Goal: Task Accomplishment & Management: Manage account settings

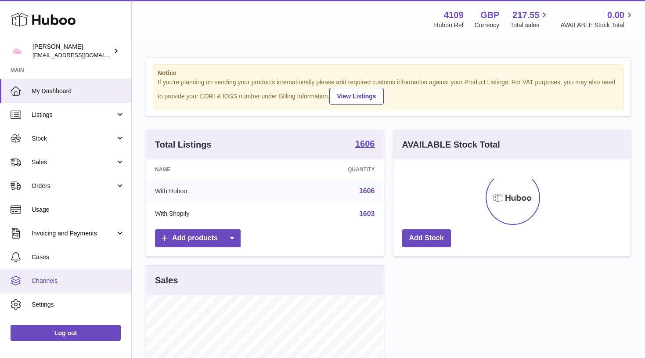
scroll to position [137, 237]
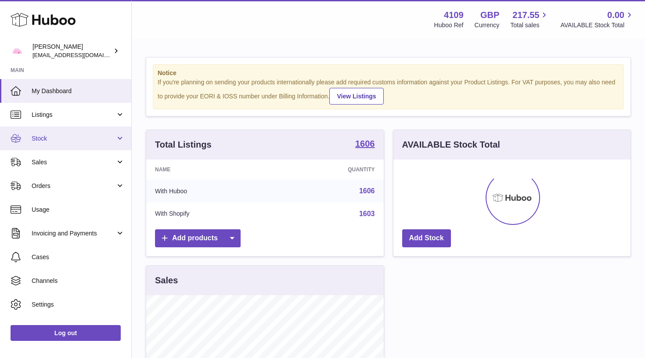
click at [84, 143] on link "Stock" at bounding box center [65, 138] width 131 height 24
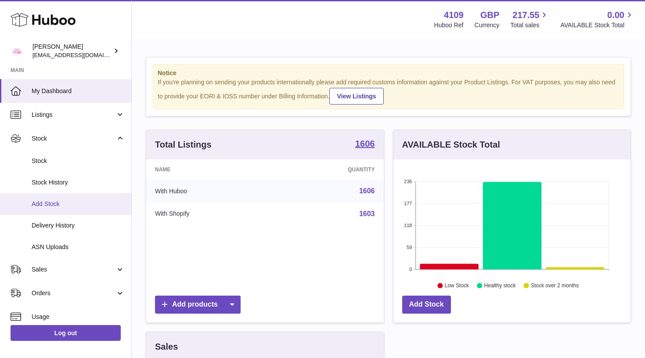
click at [78, 205] on span "Add Stock" at bounding box center [78, 204] width 93 height 8
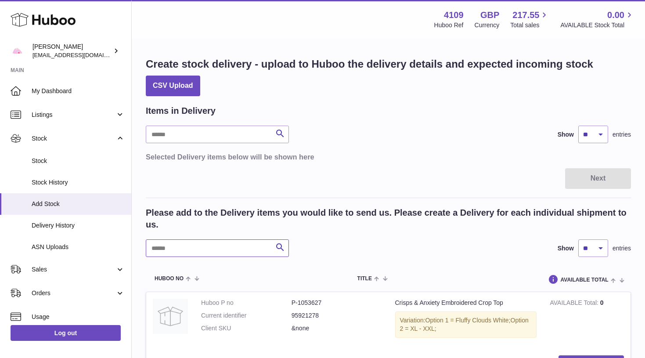
click at [198, 251] on input "text" at bounding box center [217, 248] width 143 height 18
type input "*"
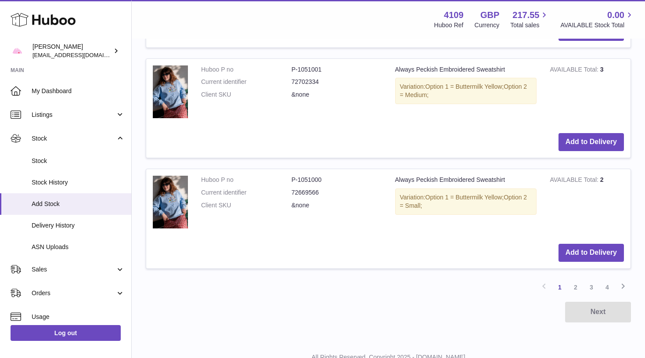
scroll to position [1124, 0]
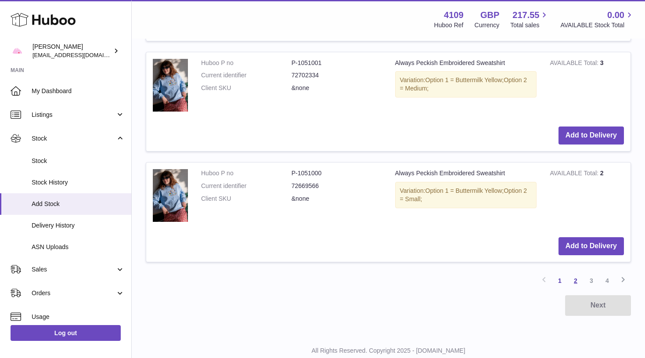
click at [575, 274] on link "2" at bounding box center [576, 281] width 16 height 16
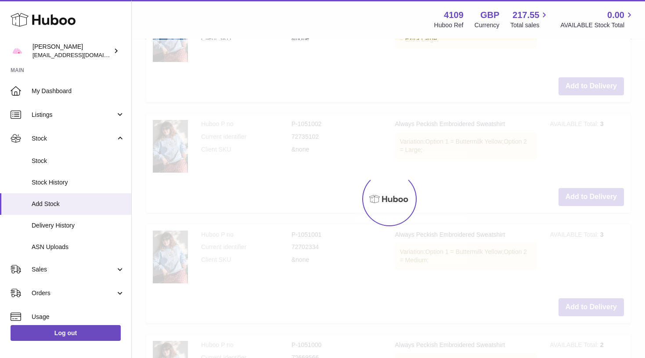
click at [575, 274] on div at bounding box center [388, 199] width 513 height 318
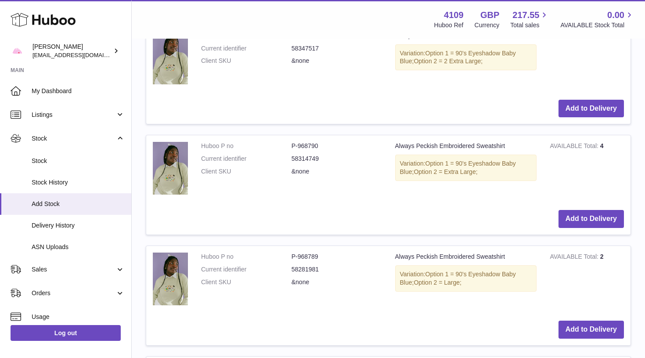
scroll to position [821, 0]
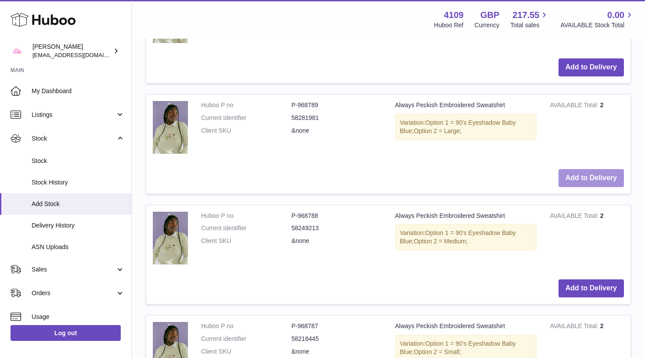
click at [581, 173] on button "Add to Delivery" at bounding box center [590, 178] width 65 height 18
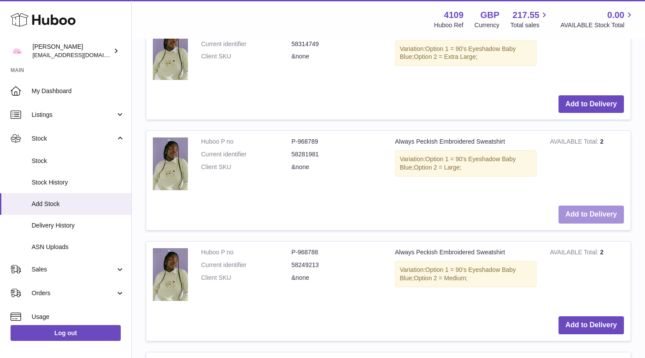
scroll to position [1063, 0]
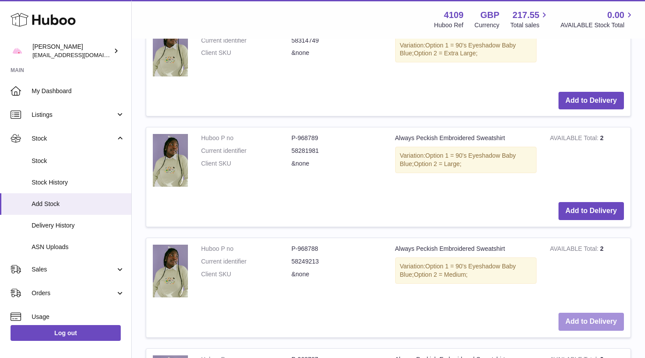
click at [583, 313] on button "Add to Delivery" at bounding box center [590, 322] width 65 height 18
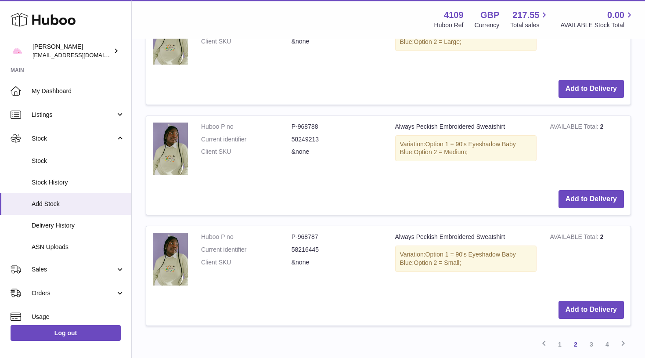
scroll to position [1297, 0]
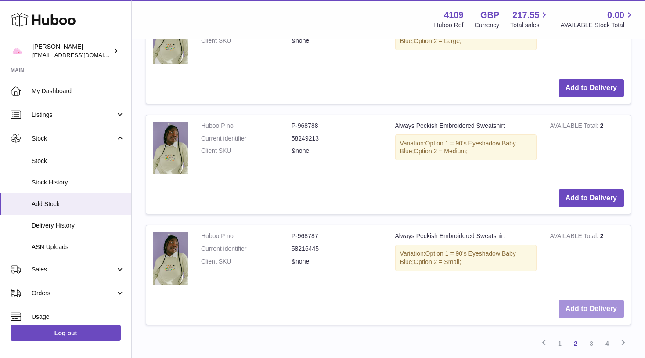
click at [584, 305] on button "Add to Delivery" at bounding box center [590, 309] width 65 height 18
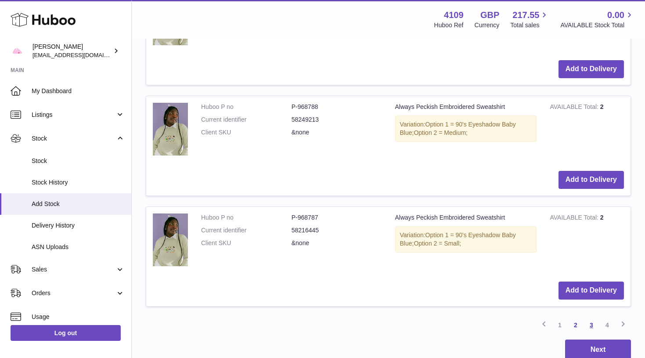
click at [594, 317] on link "3" at bounding box center [591, 325] width 16 height 16
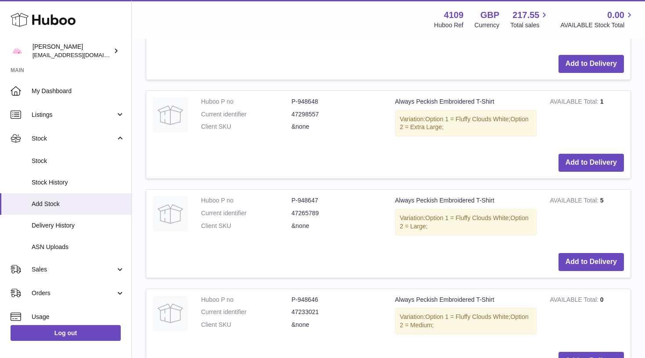
scroll to position [646, 0]
click at [580, 158] on button "Add to Delivery" at bounding box center [590, 163] width 65 height 18
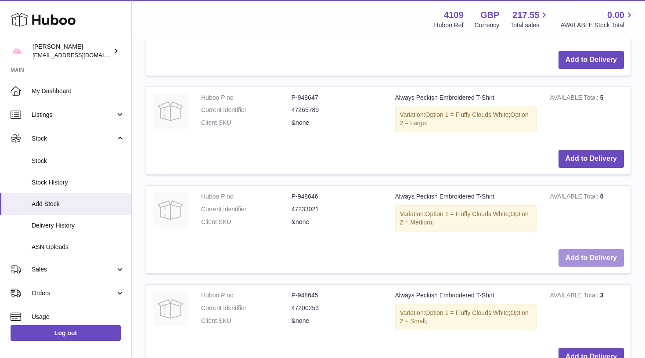
click at [580, 249] on button "Add to Delivery" at bounding box center [590, 258] width 65 height 18
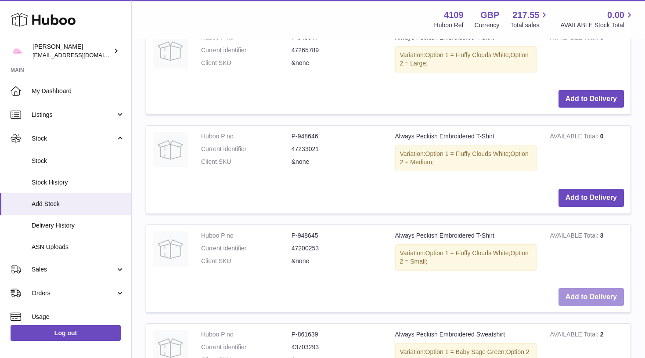
click at [579, 288] on button "Add to Delivery" at bounding box center [590, 297] width 65 height 18
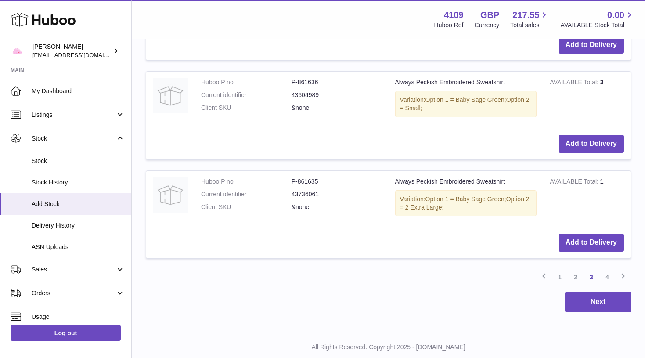
scroll to position [1655, 0]
click at [607, 270] on link "4" at bounding box center [607, 278] width 16 height 16
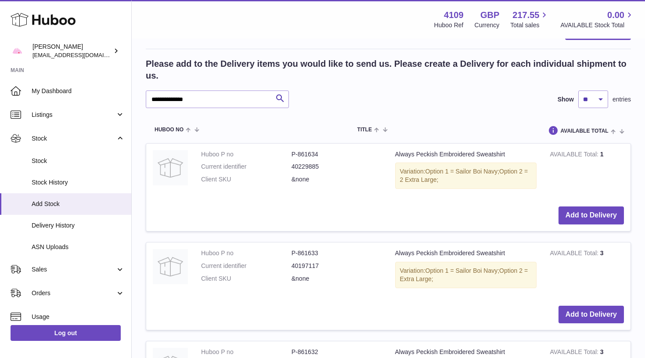
scroll to position [949, 0]
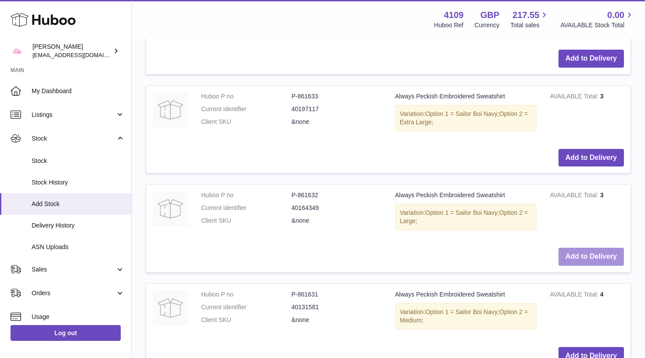
click at [597, 248] on button "Add to Delivery" at bounding box center [590, 257] width 65 height 18
click at [596, 248] on button "Add to Delivery" at bounding box center [590, 257] width 65 height 18
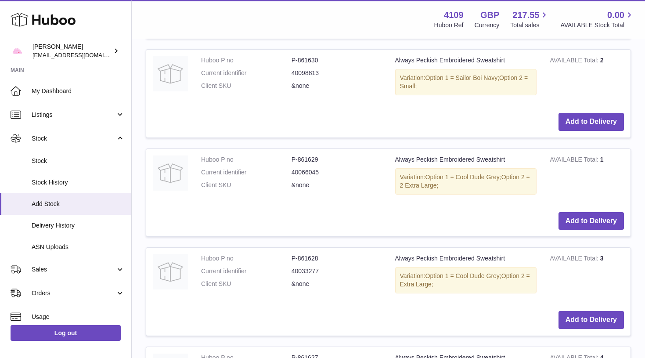
scroll to position [1489, 0]
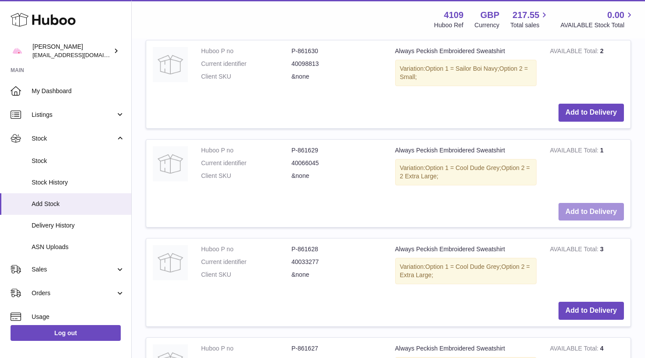
click at [576, 203] on button "Add to Delivery" at bounding box center [590, 212] width 65 height 18
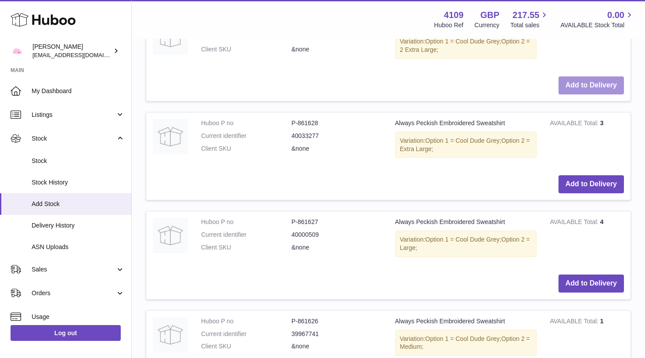
scroll to position [1721, 0]
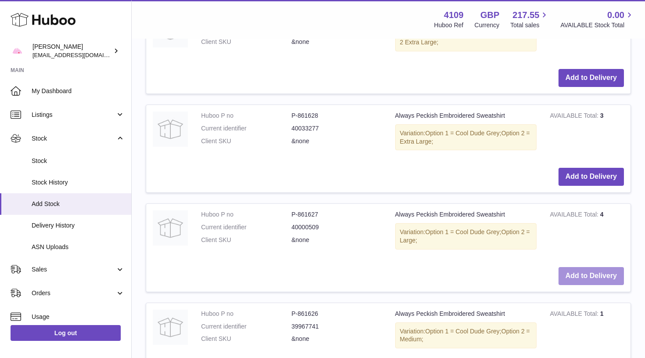
click at [584, 267] on button "Add to Delivery" at bounding box center [590, 276] width 65 height 18
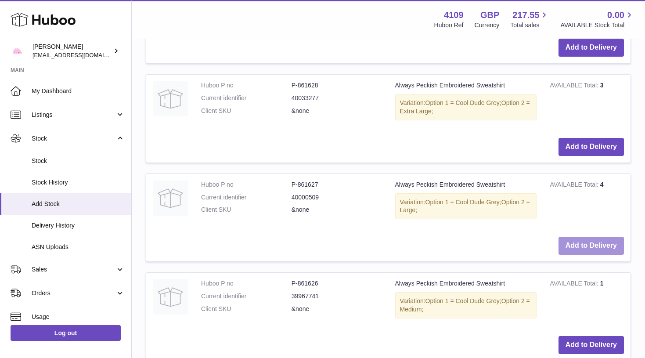
scroll to position [1851, 0]
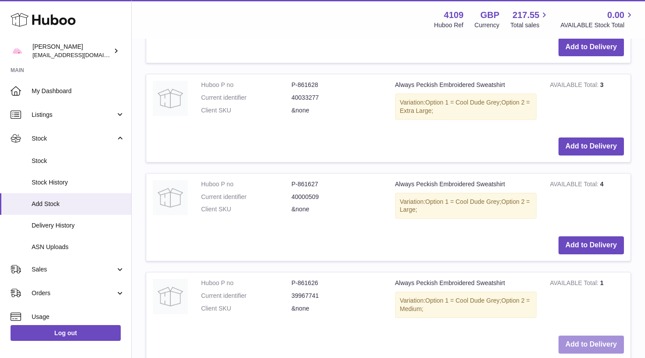
click at [585, 335] on button "Add to Delivery" at bounding box center [590, 344] width 65 height 18
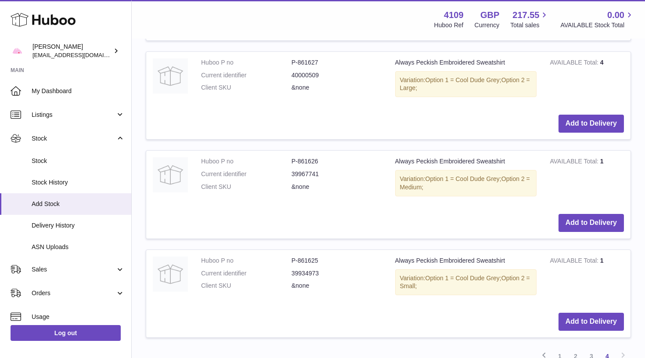
scroll to position [1998, 0]
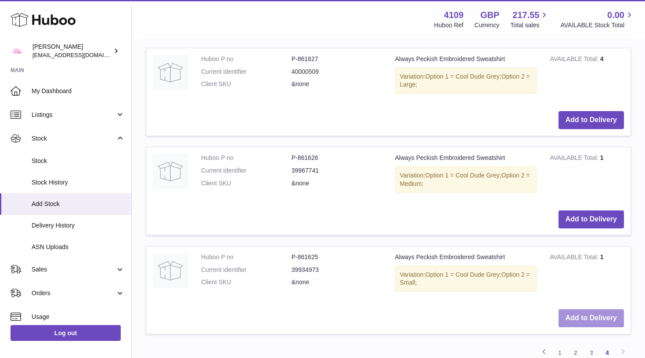
click at [586, 309] on button "Add to Delivery" at bounding box center [590, 318] width 65 height 18
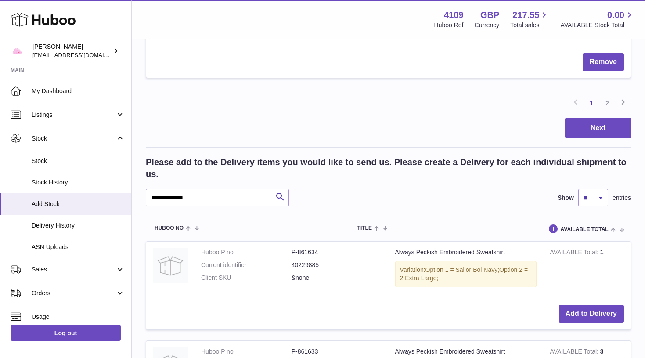
scroll to position [1111, 0]
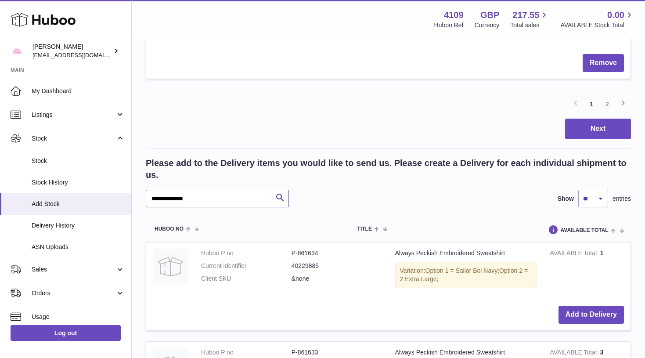
click at [225, 190] on input "**********" at bounding box center [217, 199] width 143 height 18
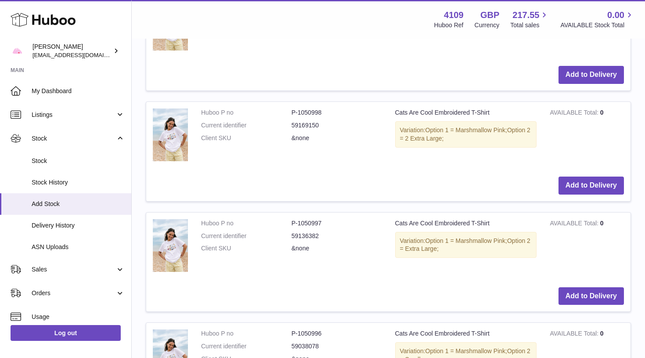
scroll to position [1375, 0]
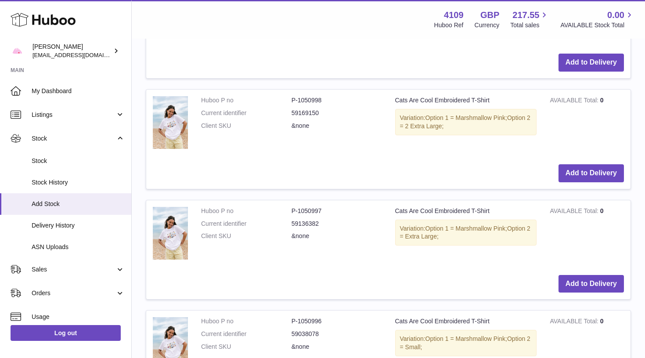
click at [580, 275] on button "Add to Delivery" at bounding box center [590, 284] width 65 height 18
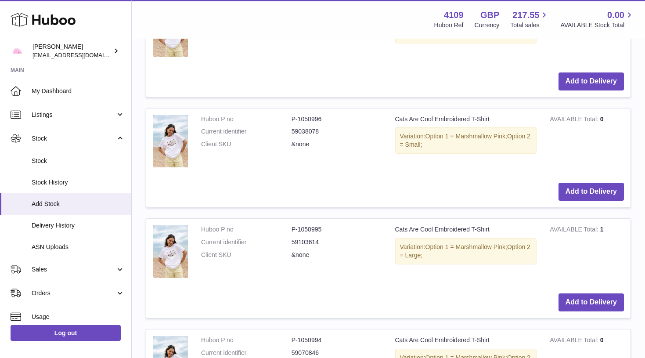
scroll to position [1589, 0]
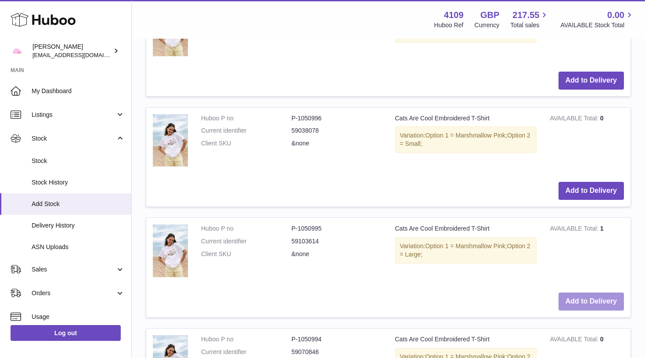
click at [582, 292] on button "Add to Delivery" at bounding box center [590, 301] width 65 height 18
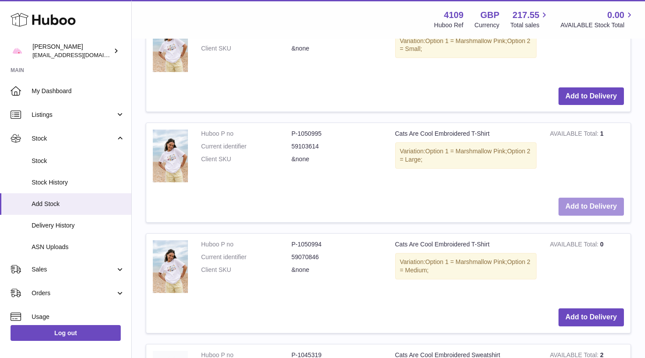
scroll to position [1696, 0]
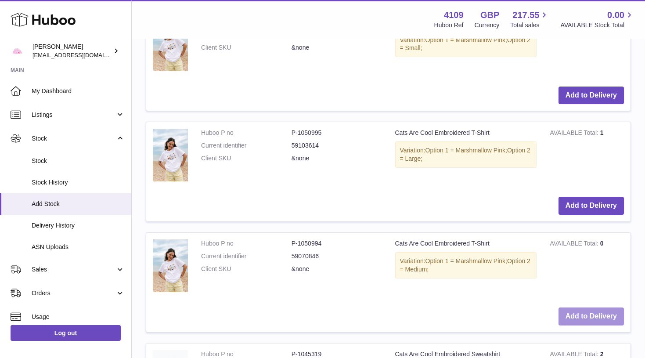
click at [580, 307] on button "Add to Delivery" at bounding box center [590, 316] width 65 height 18
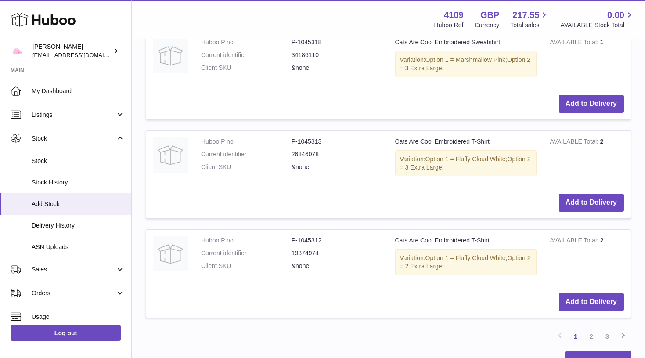
scroll to position [2143, 0]
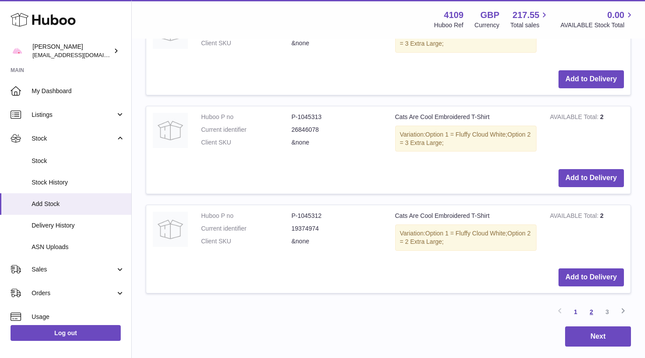
click at [587, 304] on link "2" at bounding box center [591, 312] width 16 height 16
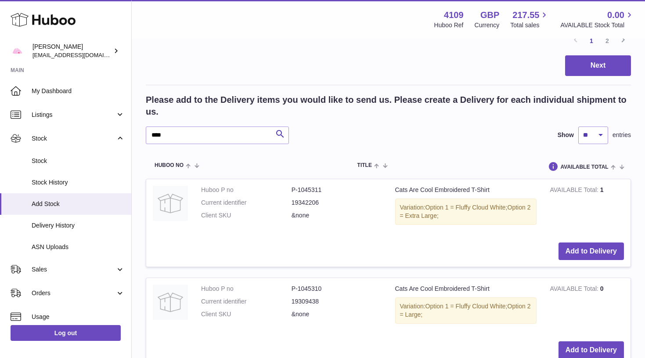
scroll to position [1213, 0]
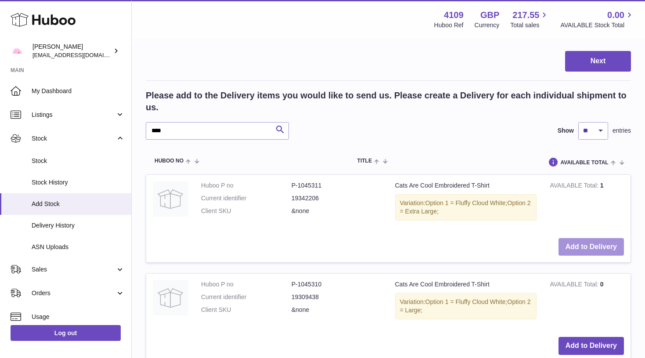
click at [594, 238] on button "Add to Delivery" at bounding box center [590, 247] width 65 height 18
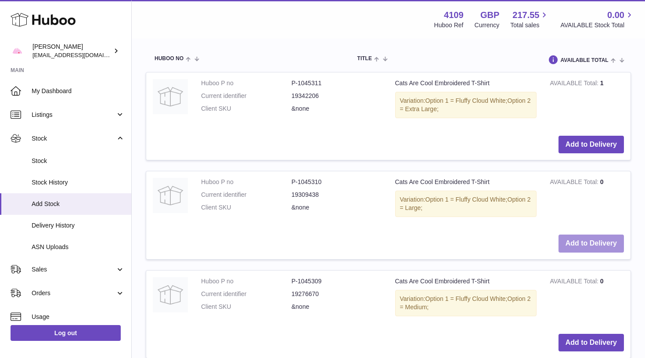
click at [594, 234] on button "Add to Delivery" at bounding box center [590, 243] width 65 height 18
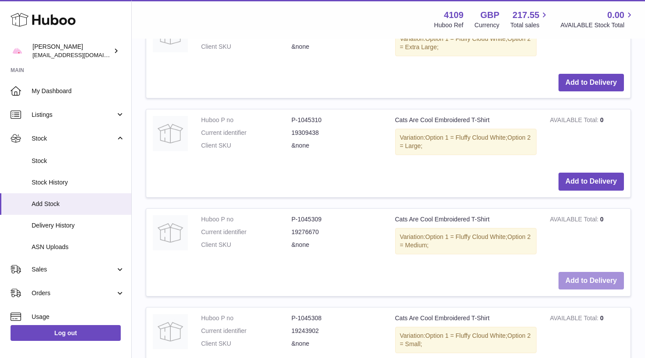
click at [590, 272] on button "Add to Delivery" at bounding box center [590, 281] width 65 height 18
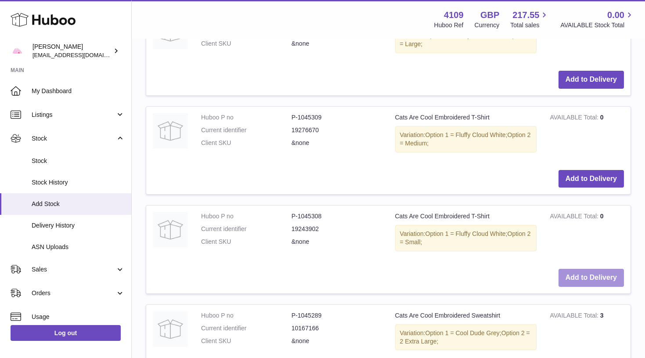
click at [588, 269] on button "Add to Delivery" at bounding box center [590, 278] width 65 height 18
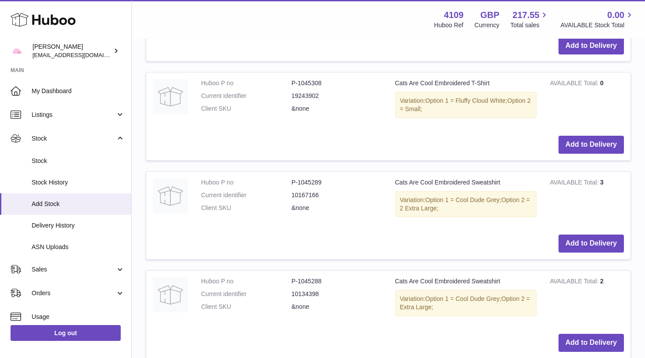
scroll to position [1613, 0]
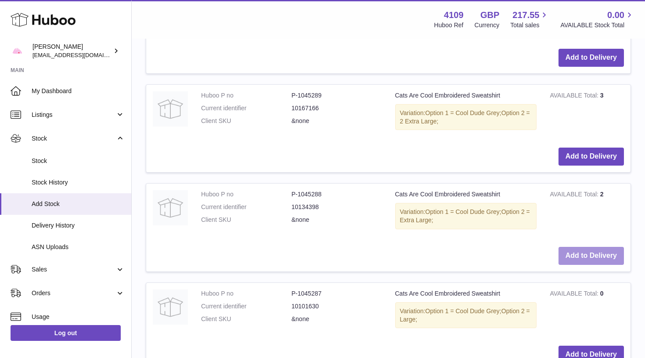
click at [587, 247] on button "Add to Delivery" at bounding box center [590, 256] width 65 height 18
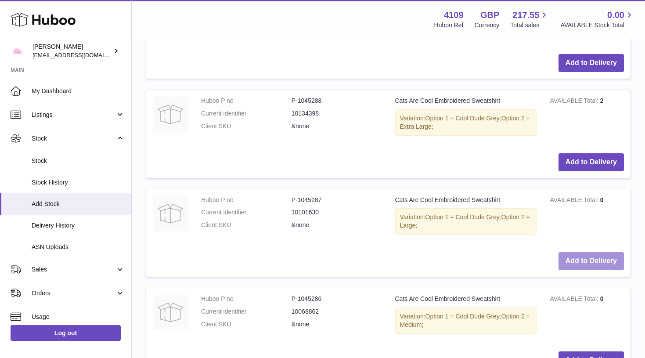
click at [588, 252] on button "Add to Delivery" at bounding box center [590, 261] width 65 height 18
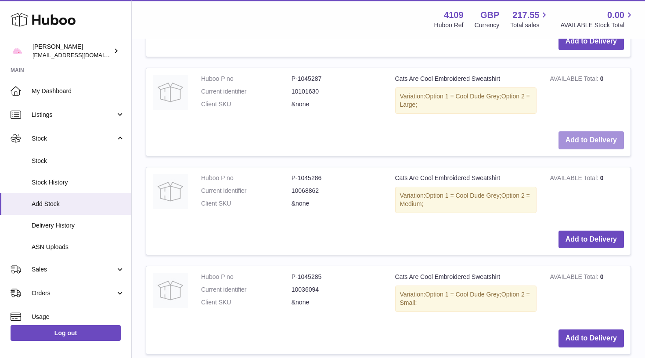
scroll to position [1893, 0]
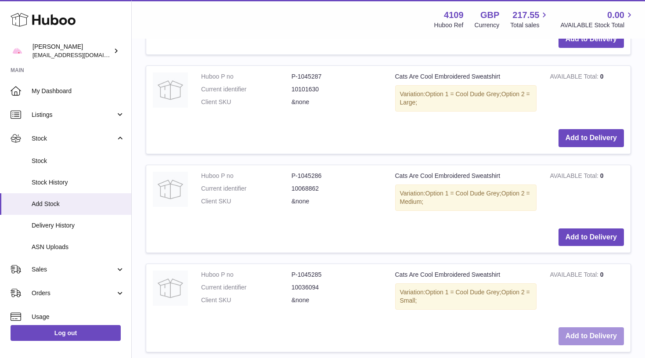
click at [584, 327] on button "Add to Delivery" at bounding box center [590, 336] width 65 height 18
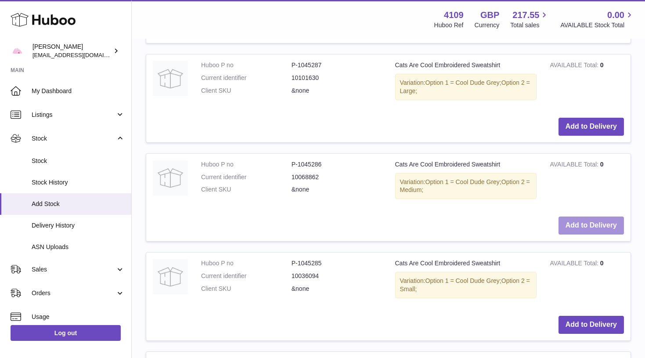
click at [589, 216] on button "Add to Delivery" at bounding box center [590, 225] width 65 height 18
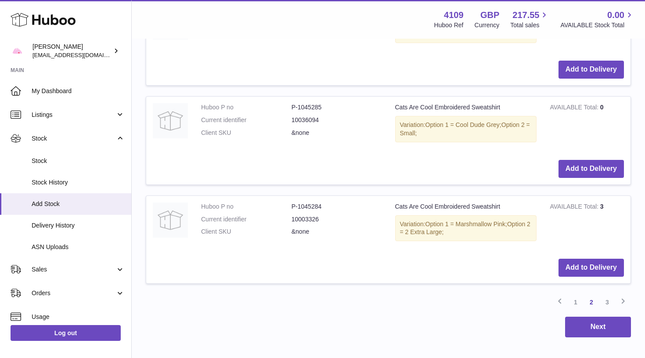
scroll to position [2050, 0]
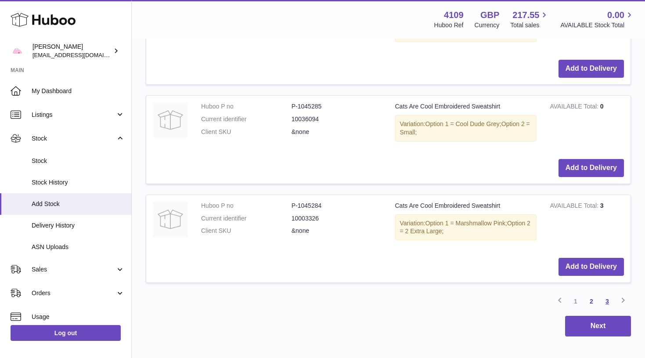
click at [605, 293] on link "3" at bounding box center [607, 301] width 16 height 16
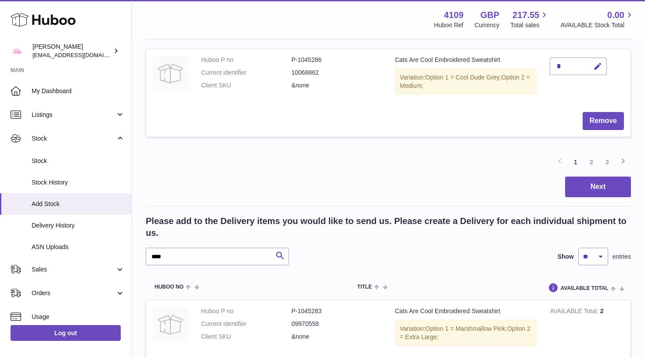
scroll to position [1214, 0]
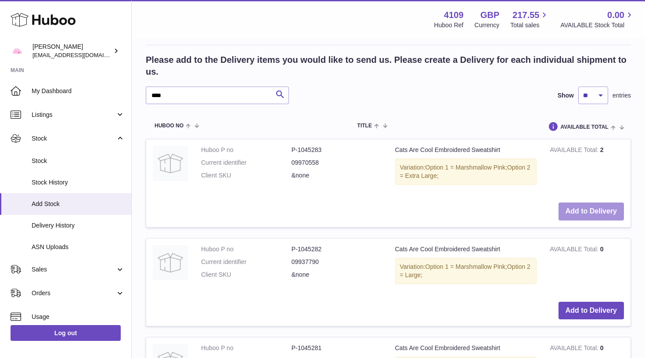
click at [606, 202] on button "Add to Delivery" at bounding box center [590, 211] width 65 height 18
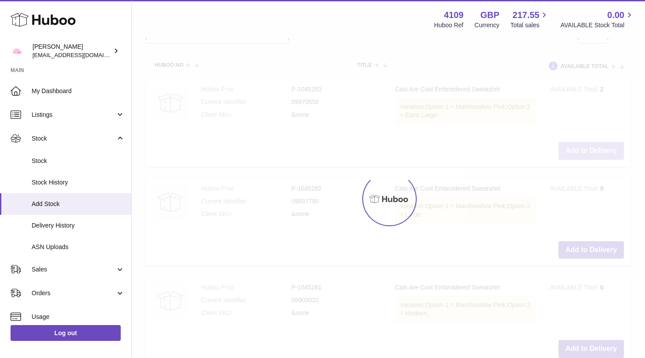
scroll to position [1316, 0]
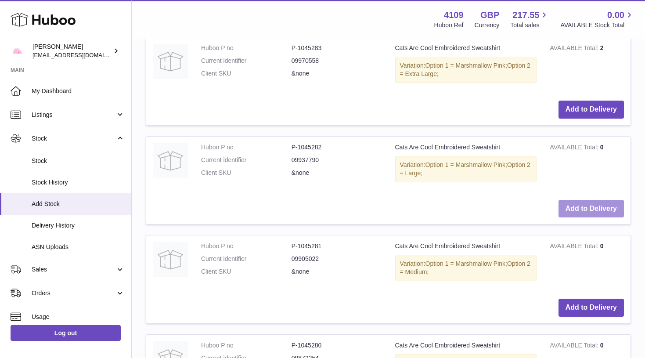
click at [606, 200] on button "Add to Delivery" at bounding box center [590, 209] width 65 height 18
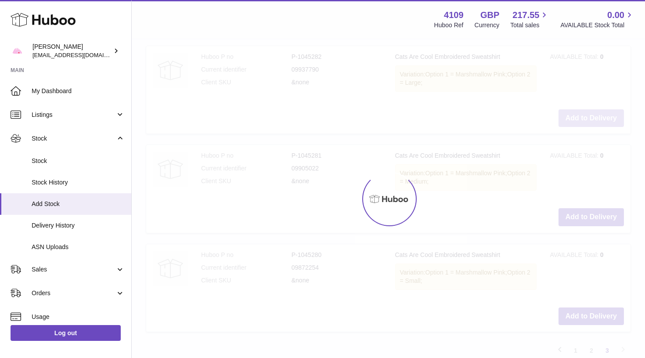
scroll to position [1411, 0]
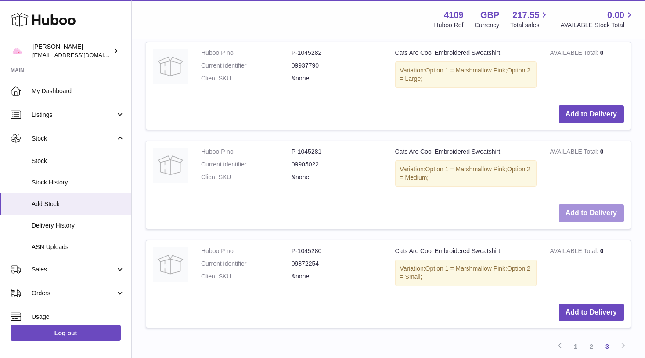
click at [606, 204] on button "Add to Delivery" at bounding box center [590, 213] width 65 height 18
click at [594, 303] on button "Add to Delivery" at bounding box center [590, 312] width 65 height 18
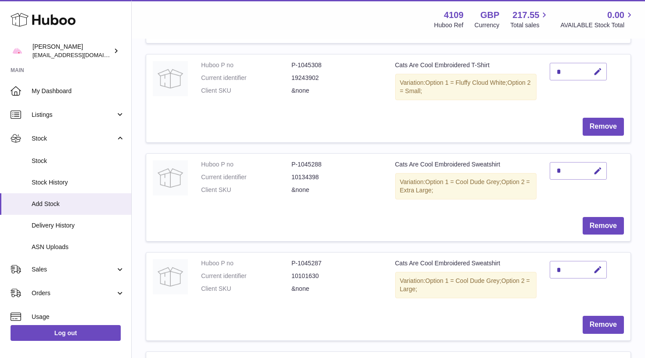
scroll to position [1070, 0]
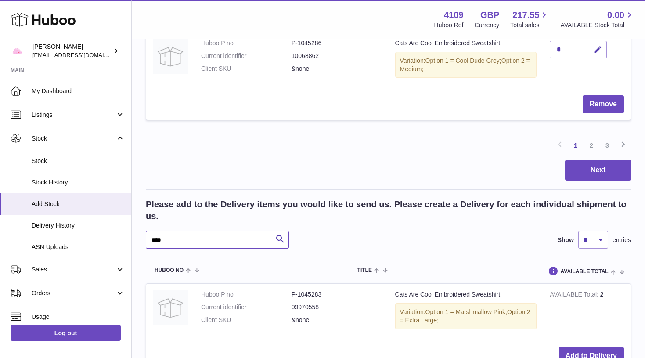
click at [228, 231] on input "****" at bounding box center [217, 240] width 143 height 18
type input "********"
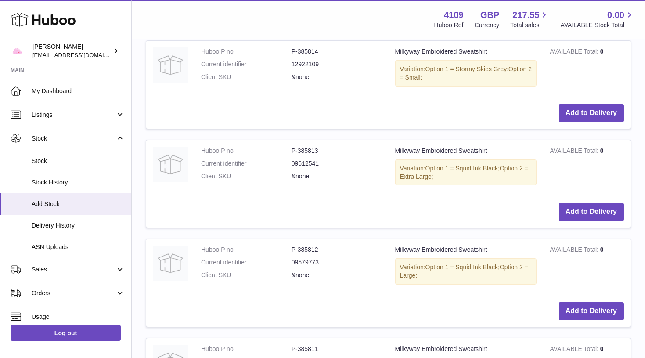
scroll to position [1704, 0]
click at [577, 202] on button "Add to Delivery" at bounding box center [590, 211] width 65 height 18
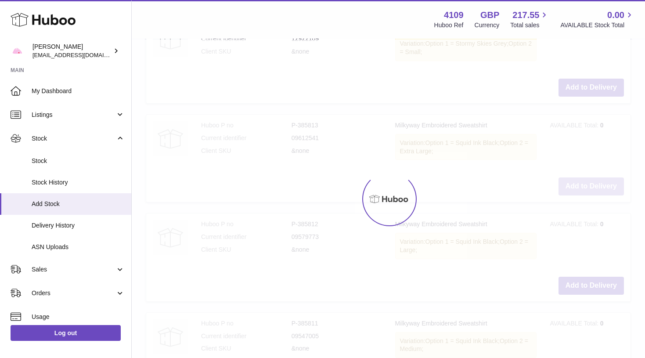
scroll to position [1730, 0]
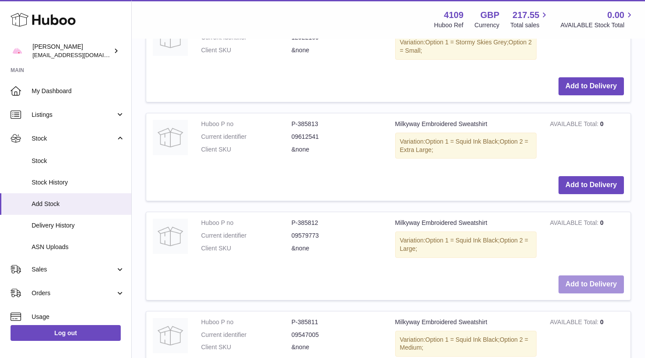
click at [582, 275] on button "Add to Delivery" at bounding box center [590, 284] width 65 height 18
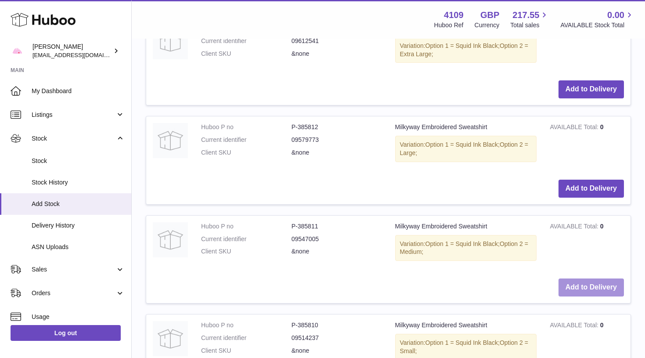
click at [582, 278] on button "Add to Delivery" at bounding box center [590, 287] width 65 height 18
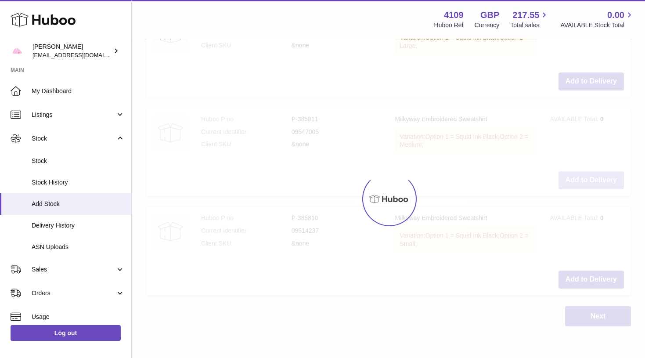
scroll to position [1934, 0]
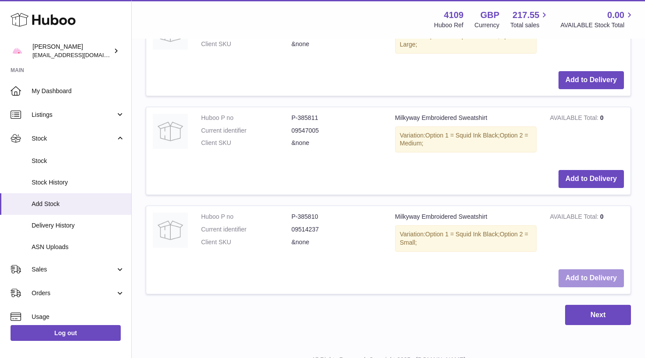
click at [585, 269] on button "Add to Delivery" at bounding box center [590, 278] width 65 height 18
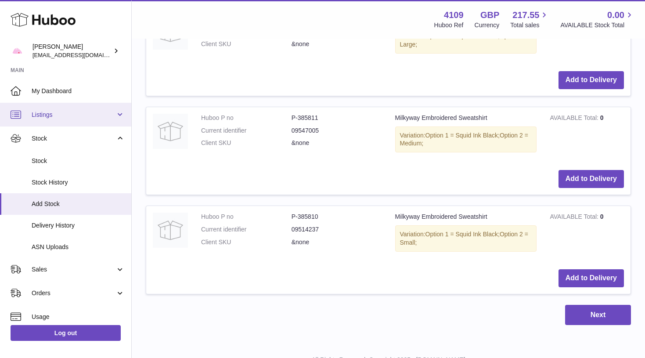
click at [59, 108] on link "Listings" at bounding box center [65, 115] width 131 height 24
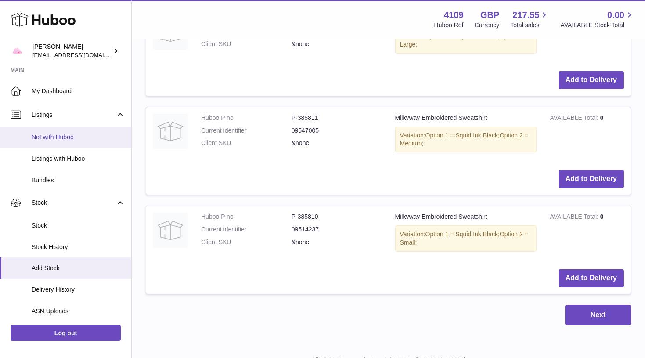
click at [67, 136] on span "Not with Huboo" at bounding box center [78, 137] width 93 height 8
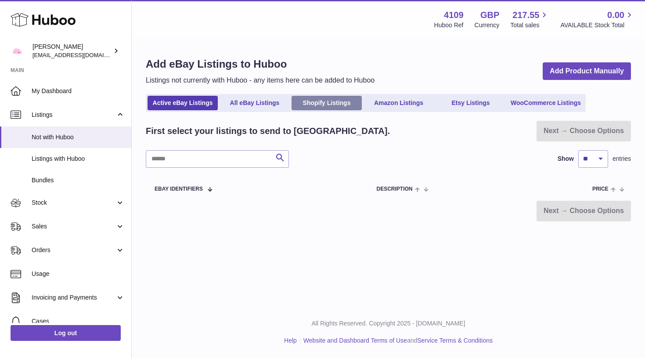
click at [343, 101] on link "Shopify Listings" at bounding box center [327, 103] width 70 height 14
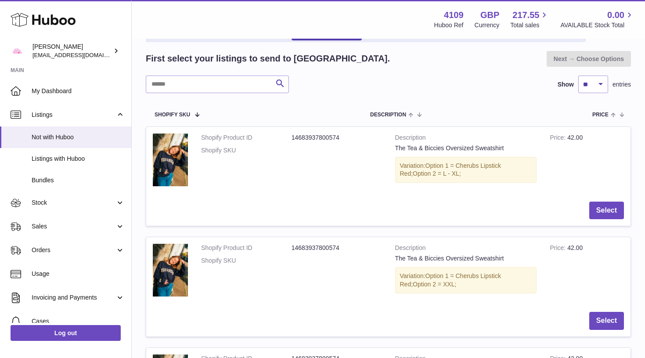
scroll to position [94, 0]
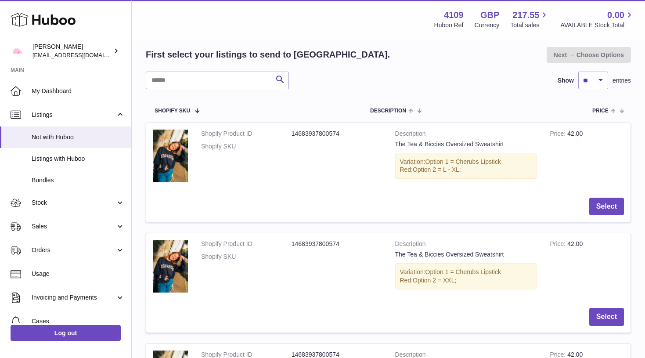
click at [612, 194] on td "Select" at bounding box center [388, 206] width 484 height 31
click at [611, 206] on button "Select" at bounding box center [606, 207] width 35 height 18
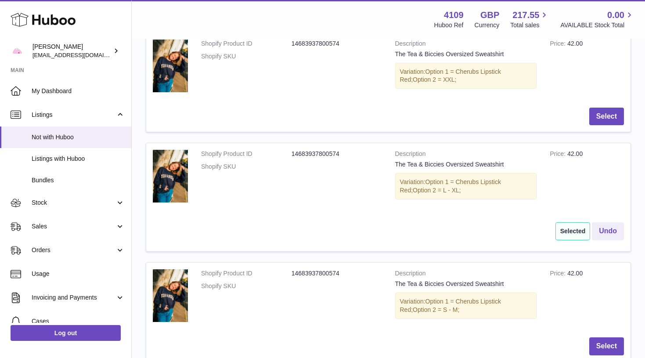
scroll to position [185, 0]
click at [608, 108] on button "Select" at bounding box center [606, 116] width 35 height 18
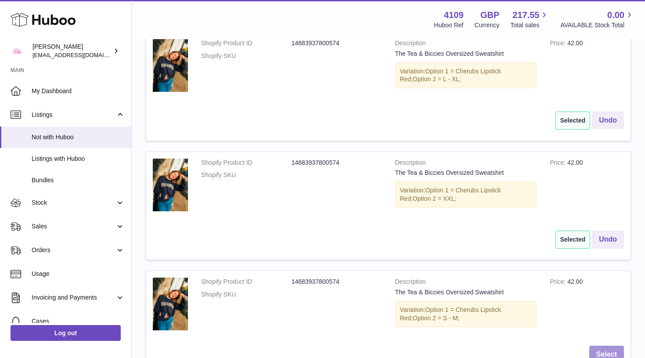
click at [603, 353] on button "Select" at bounding box center [606, 355] width 35 height 18
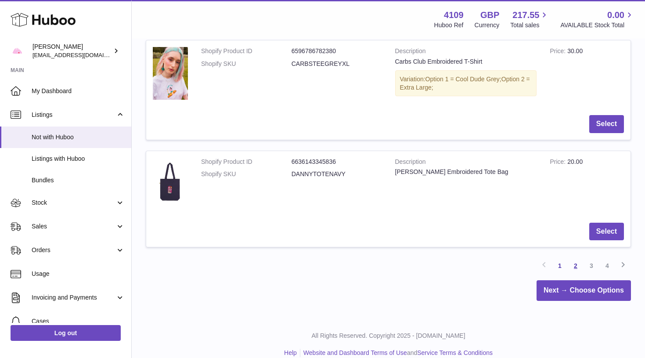
click at [577, 258] on link "2" at bounding box center [576, 266] width 16 height 16
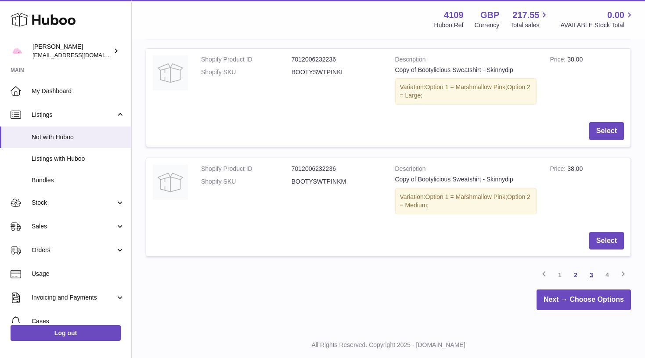
click at [592, 267] on link "3" at bounding box center [591, 275] width 16 height 16
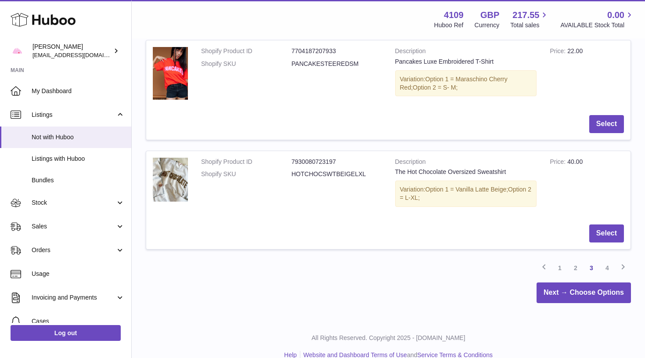
scroll to position [1043, 0]
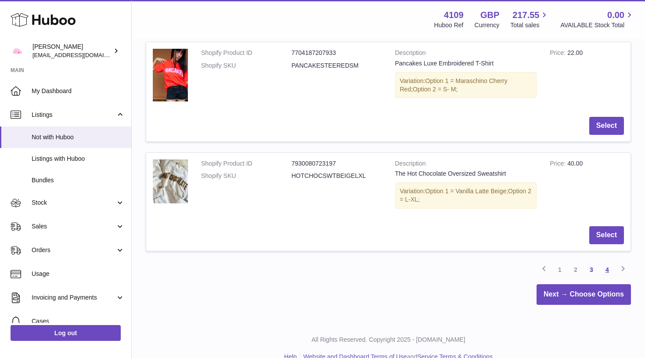
click at [609, 262] on link "4" at bounding box center [607, 270] width 16 height 16
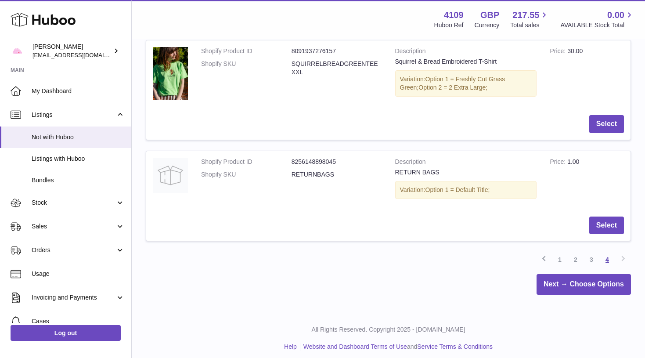
scroll to position [286, 0]
click at [556, 254] on link "1" at bounding box center [560, 260] width 16 height 16
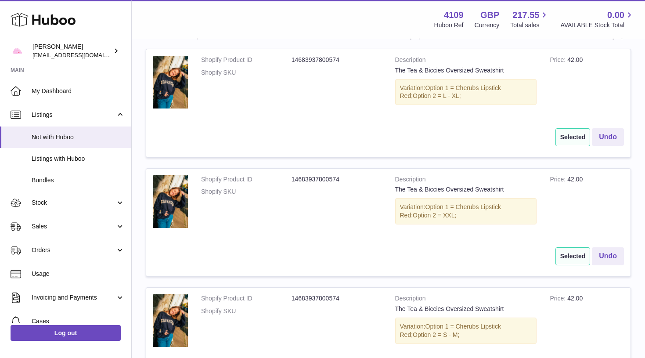
scroll to position [171, 0]
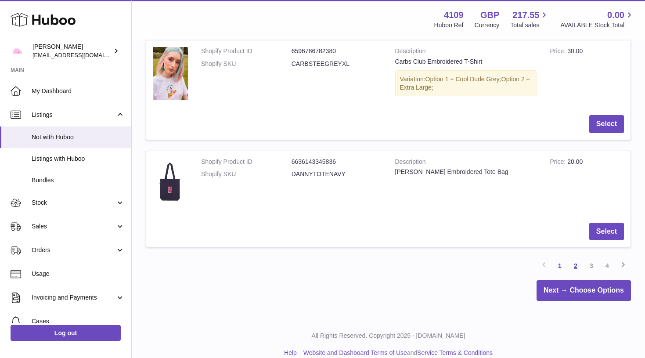
click at [575, 258] on link "2" at bounding box center [576, 266] width 16 height 16
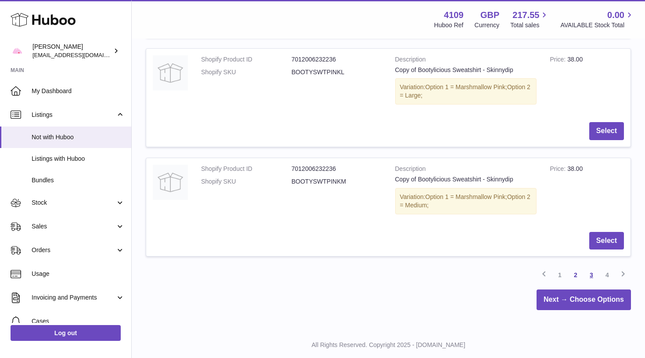
click at [588, 267] on link "3" at bounding box center [591, 275] width 16 height 16
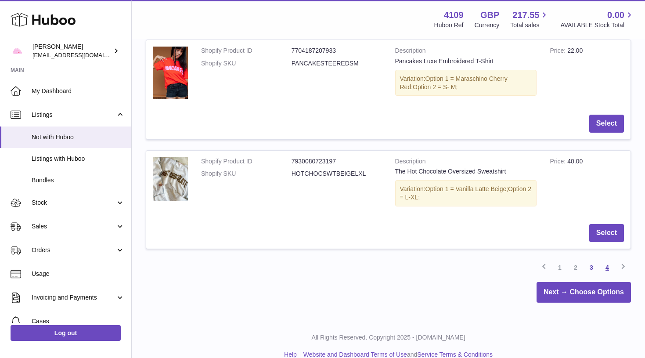
click at [606, 259] on link "4" at bounding box center [607, 267] width 16 height 16
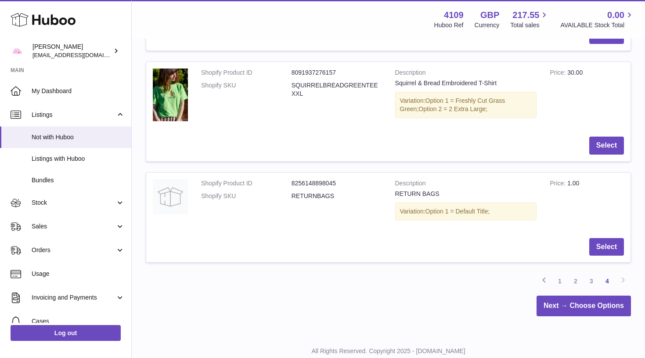
scroll to position [265, 0]
click at [596, 311] on div "Add Shopify Listings to Huboo Listings not currently with Huboo - any items her…" at bounding box center [388, 53] width 513 height 559
click at [596, 300] on link "Next → Choose Options" at bounding box center [583, 305] width 94 height 21
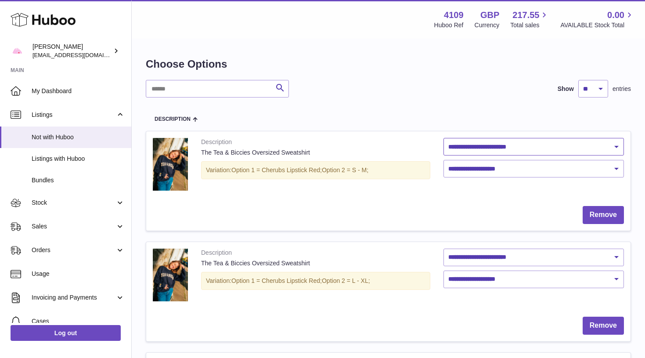
select select "***"
select select "****"
select select "***"
select select "****"
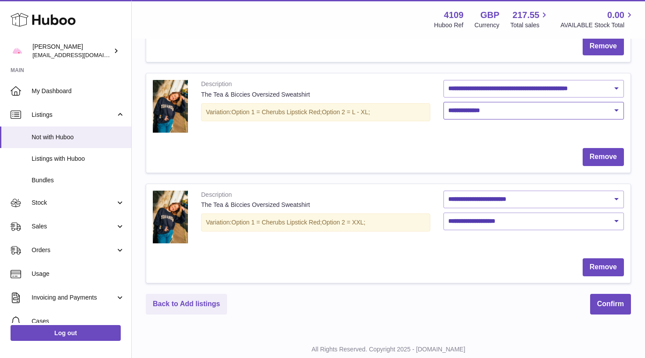
scroll to position [173, 0]
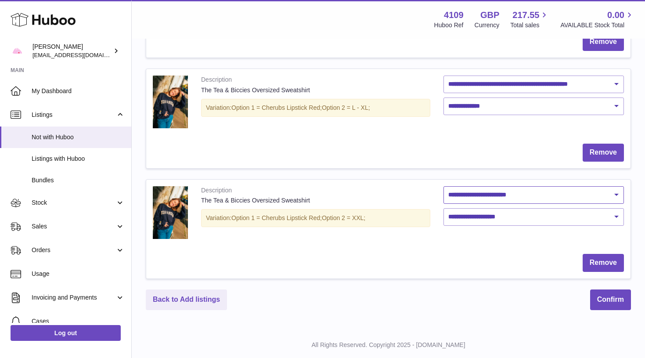
select select "***"
select select "****"
click at [599, 297] on button "Confirm" at bounding box center [610, 299] width 41 height 21
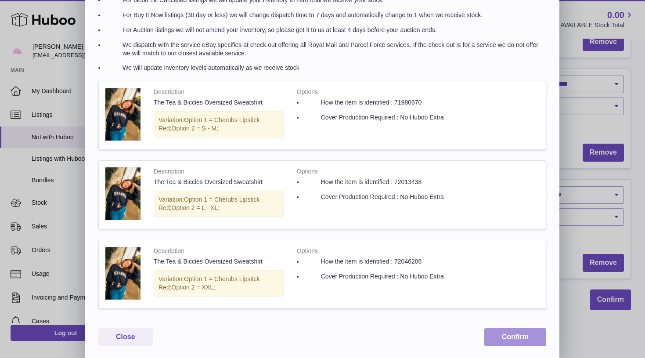
click at [522, 341] on button "Confirm" at bounding box center [515, 337] width 62 height 18
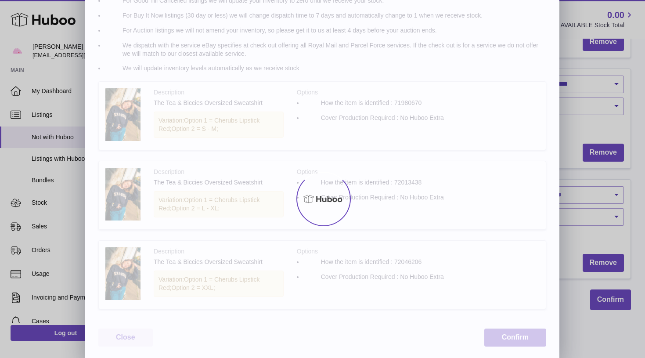
scroll to position [0, 0]
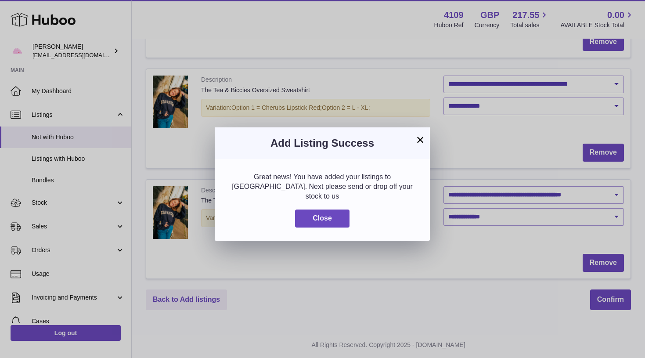
click at [331, 221] on div "Great news! You have added your listings to Huboo. Next please send or drop off…" at bounding box center [322, 200] width 215 height 82
click at [331, 215] on button "Close" at bounding box center [322, 218] width 54 height 18
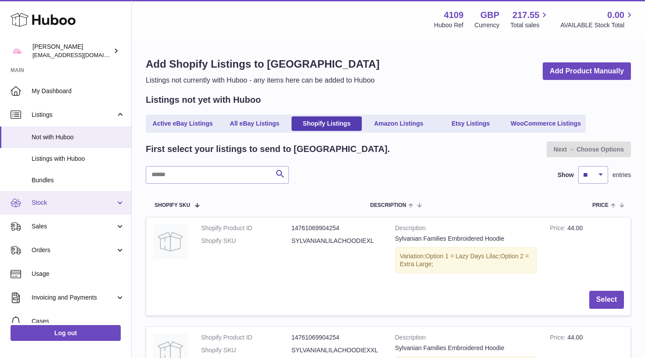
click at [64, 205] on link "Stock" at bounding box center [65, 203] width 131 height 24
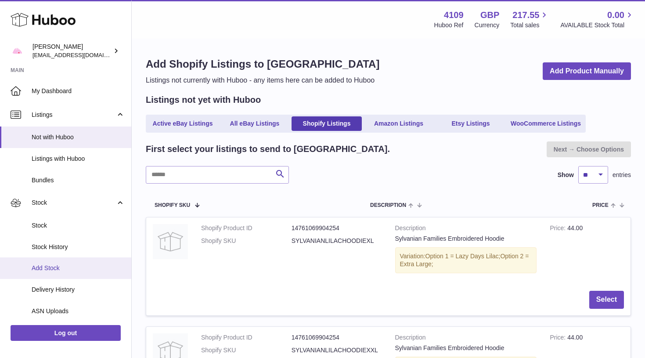
click at [64, 267] on span "Add Stock" at bounding box center [78, 268] width 93 height 8
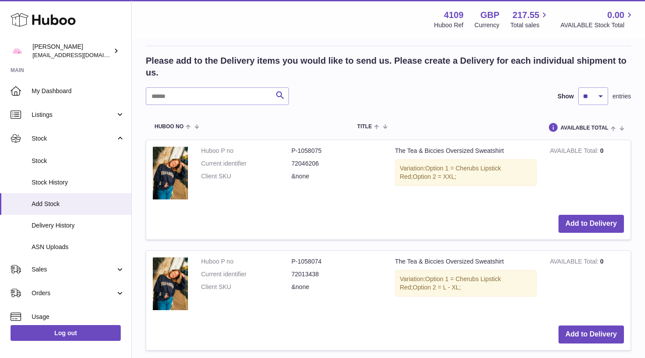
scroll to position [1161, 0]
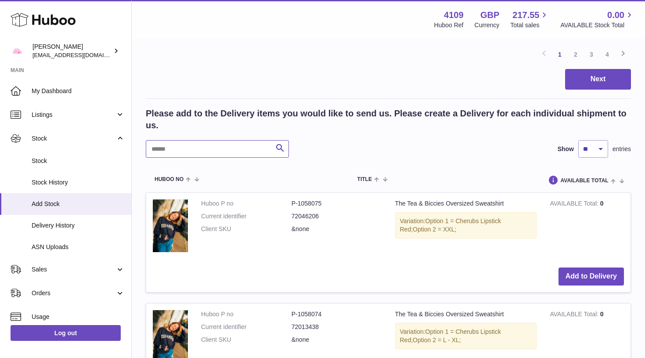
click at [198, 140] on input "text" at bounding box center [217, 149] width 143 height 18
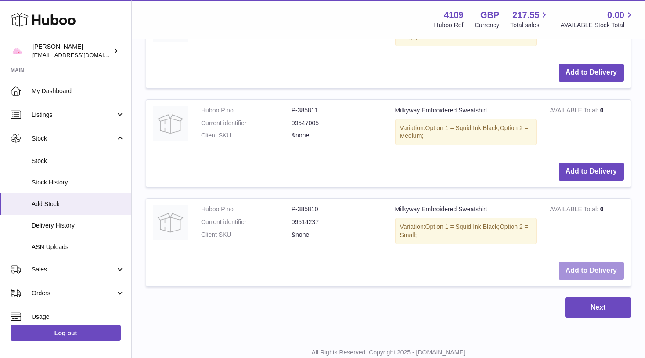
click at [600, 262] on button "Add to Delivery" at bounding box center [590, 271] width 65 height 18
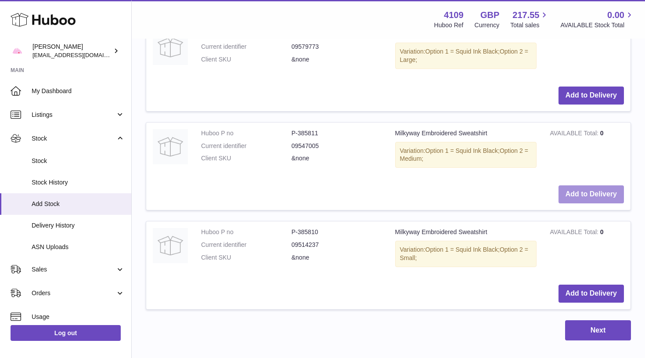
click at [602, 185] on button "Add to Delivery" at bounding box center [590, 194] width 65 height 18
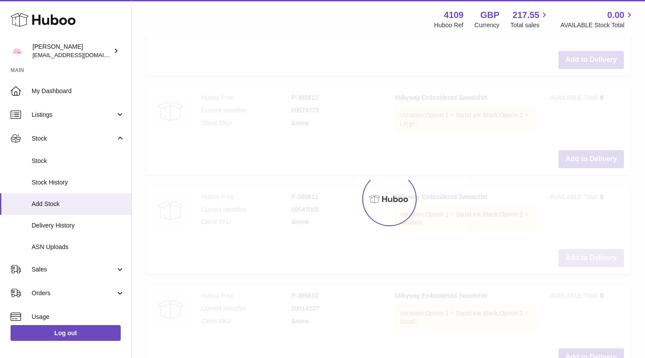
scroll to position [1840, 0]
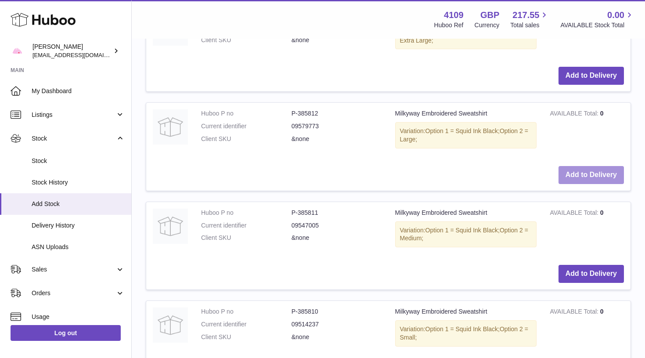
click at [603, 166] on button "Add to Delivery" at bounding box center [590, 175] width 65 height 18
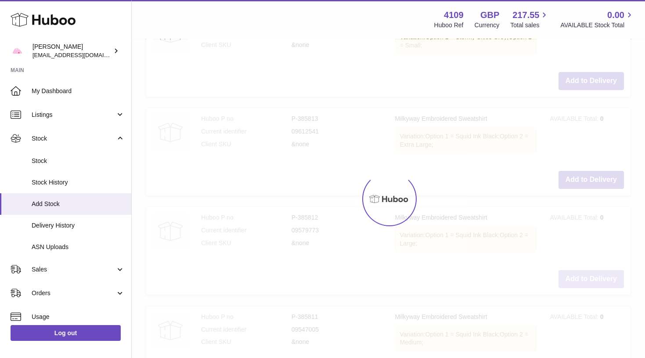
scroll to position [1732, 0]
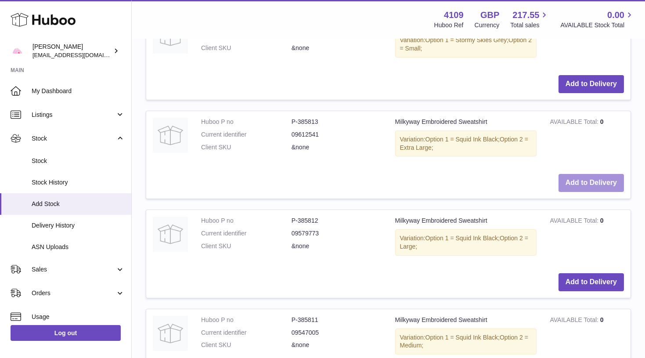
click at [603, 174] on button "Add to Delivery" at bounding box center [590, 183] width 65 height 18
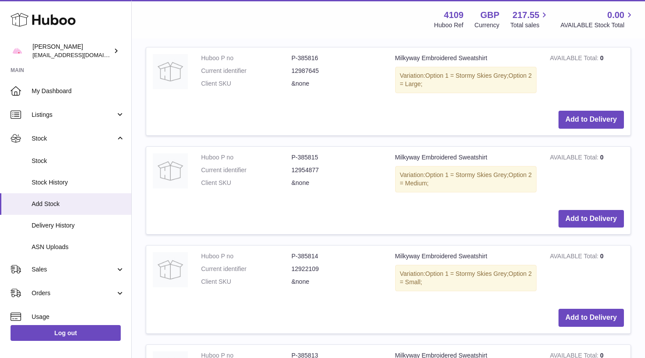
scroll to position [1186, 0]
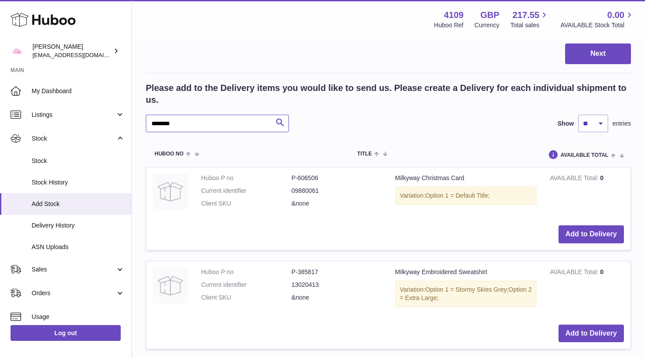
click at [222, 115] on input "********" at bounding box center [217, 124] width 143 height 18
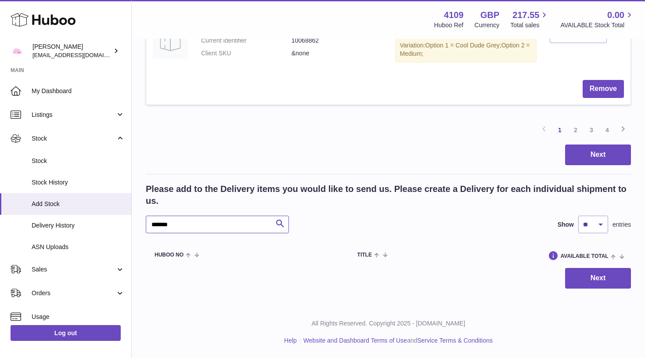
scroll to position [1070, 0]
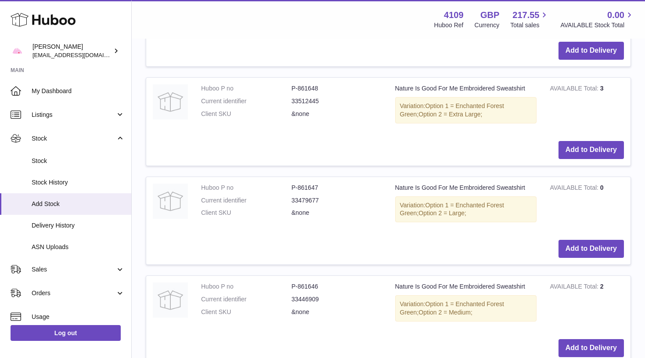
scroll to position [1919, 0]
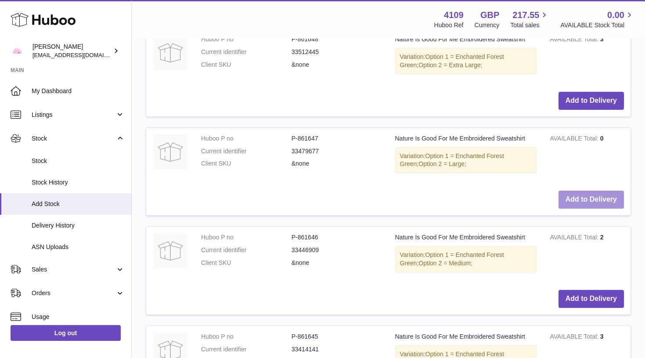
click at [576, 191] on button "Add to Delivery" at bounding box center [590, 200] width 65 height 18
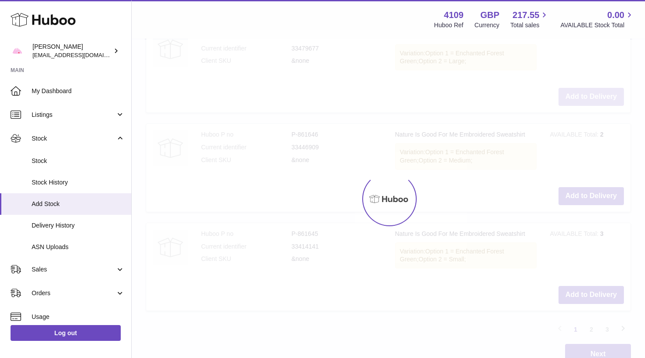
scroll to position [2023, 0]
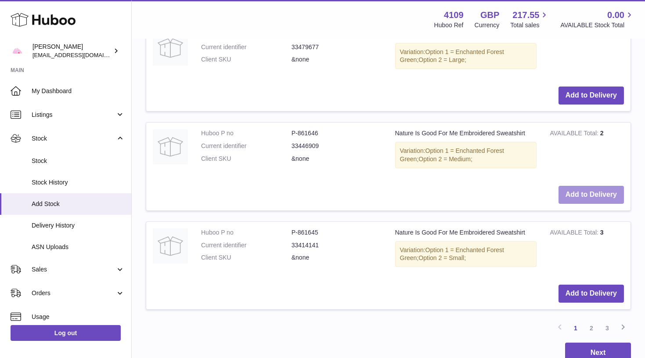
click at [576, 186] on button "Add to Delivery" at bounding box center [590, 195] width 65 height 18
click at [591, 320] on link "2" at bounding box center [591, 328] width 16 height 16
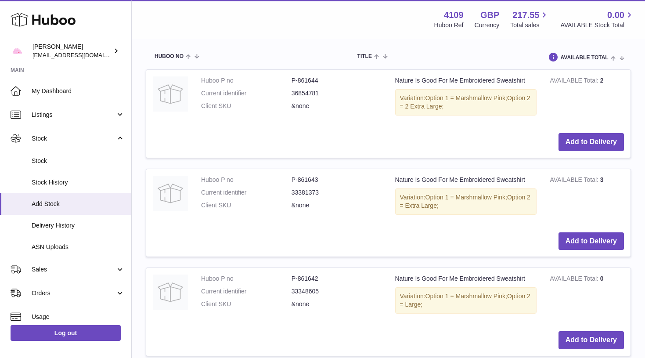
scroll to position [1285, 0]
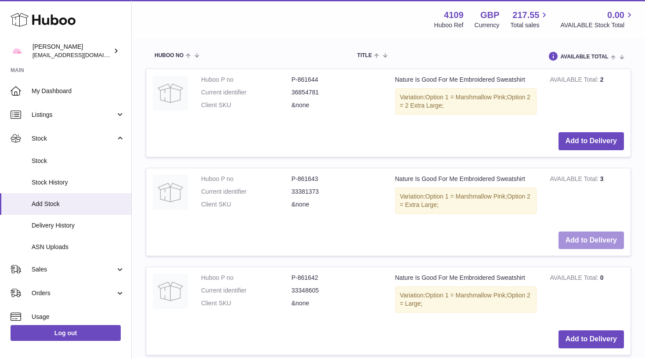
click at [607, 231] on button "Add to Delivery" at bounding box center [590, 240] width 65 height 18
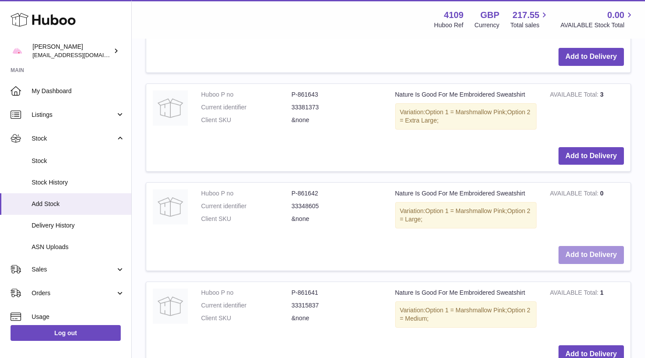
click at [600, 246] on button "Add to Delivery" at bounding box center [590, 255] width 65 height 18
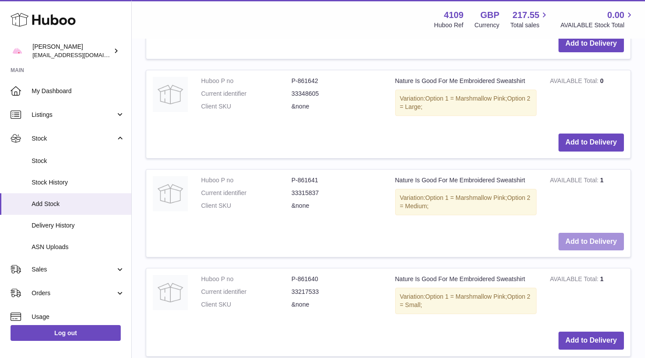
click at [603, 233] on button "Add to Delivery" at bounding box center [590, 242] width 65 height 18
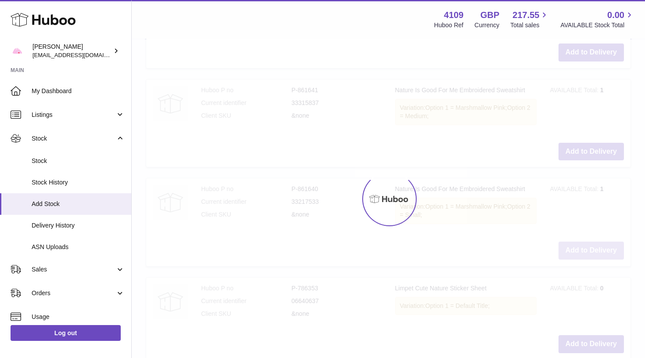
scroll to position [1572, 0]
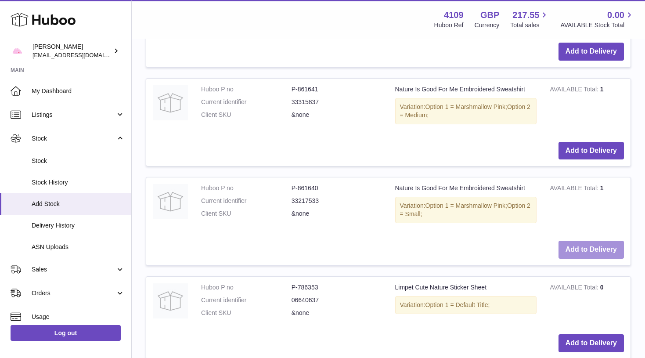
click at [598, 241] on button "Add to Delivery" at bounding box center [590, 250] width 65 height 18
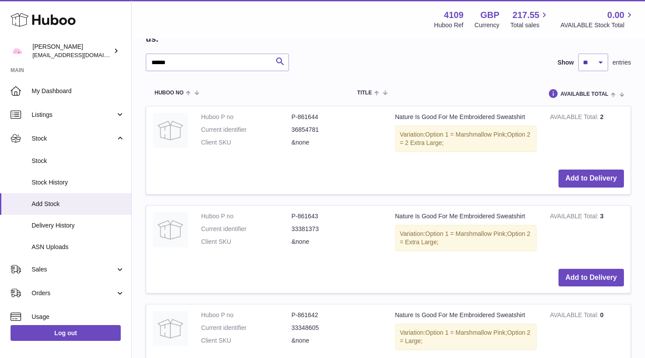
scroll to position [1187, 0]
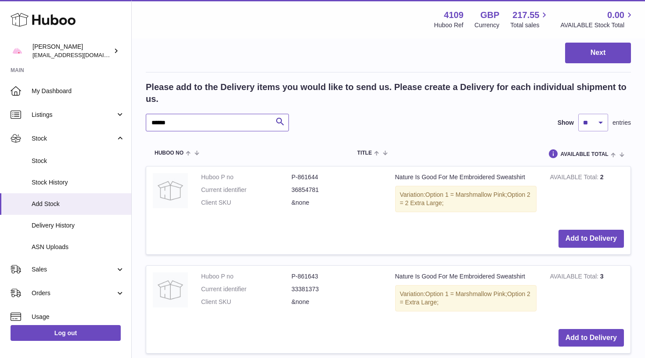
click at [209, 114] on input "******" at bounding box center [217, 123] width 143 height 18
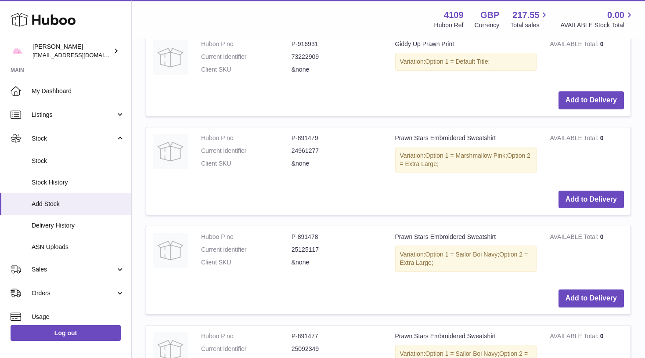
scroll to position [1321, 0]
click at [595, 190] on button "Add to Delivery" at bounding box center [590, 199] width 65 height 18
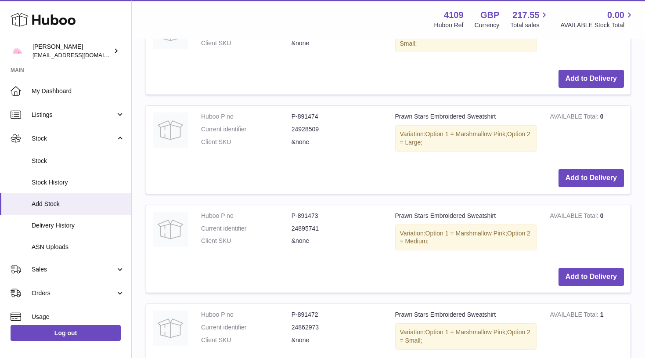
scroll to position [1850, 0]
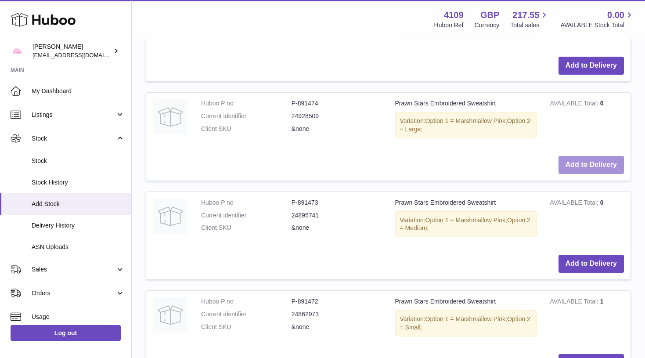
click at [600, 156] on button "Add to Delivery" at bounding box center [590, 165] width 65 height 18
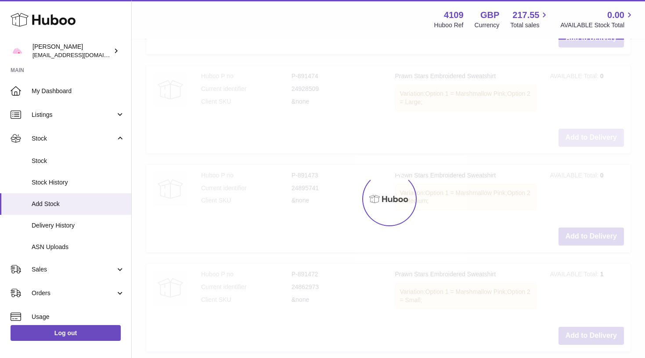
scroll to position [1882, 0]
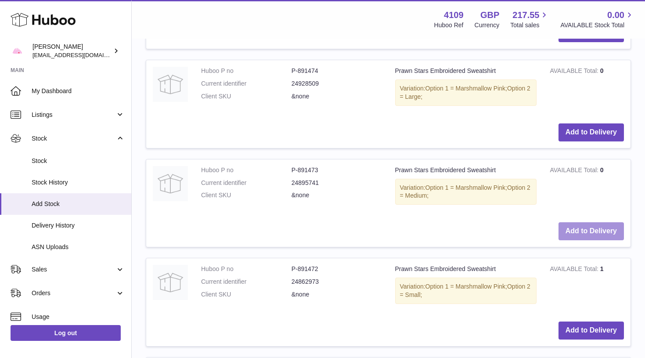
click at [583, 222] on button "Add to Delivery" at bounding box center [590, 231] width 65 height 18
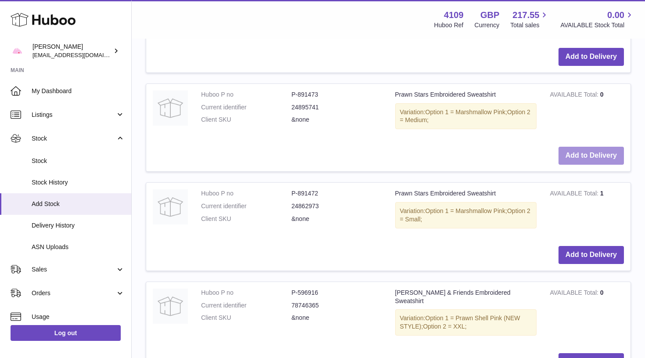
scroll to position [1959, 0]
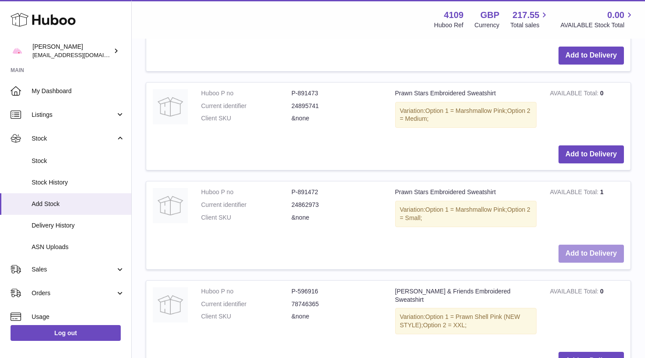
click at [581, 245] on button "Add to Delivery" at bounding box center [590, 254] width 65 height 18
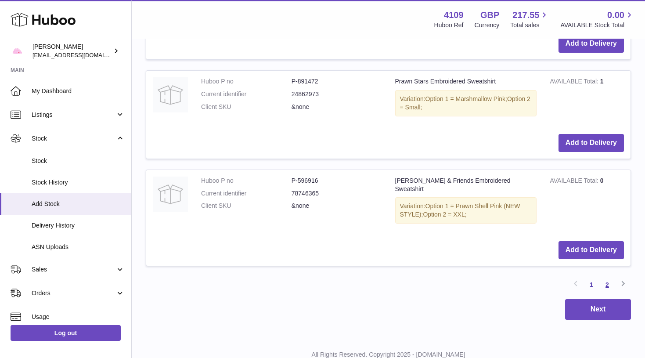
click at [608, 277] on link "2" at bounding box center [607, 285] width 16 height 16
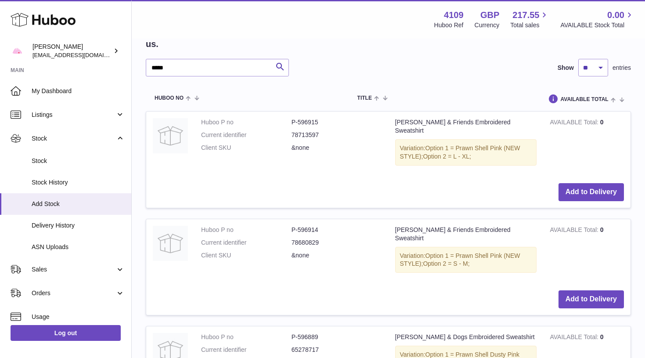
scroll to position [1089, 0]
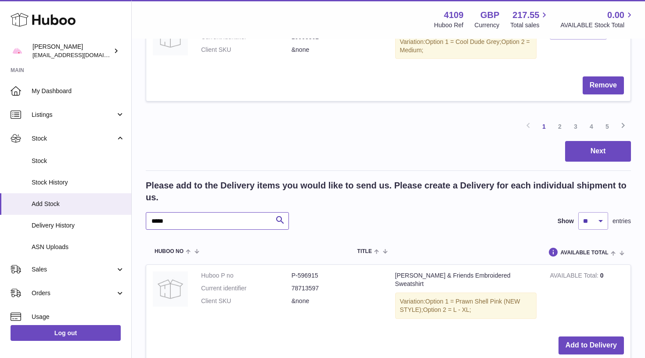
click at [194, 212] on input "*****" at bounding box center [217, 221] width 143 height 18
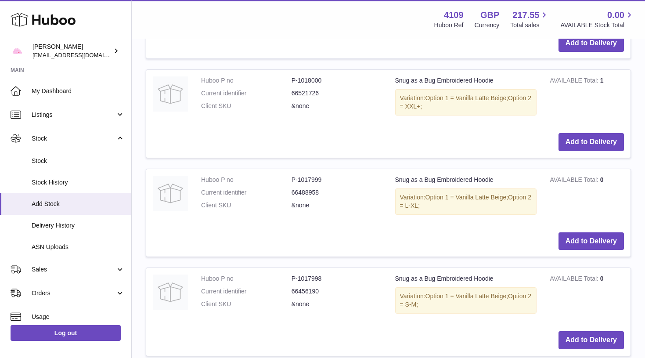
scroll to position [1484, 0]
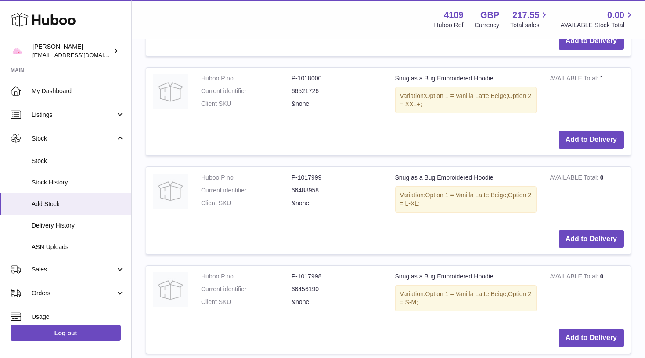
click at [573, 230] on button "Add to Delivery" at bounding box center [590, 239] width 65 height 18
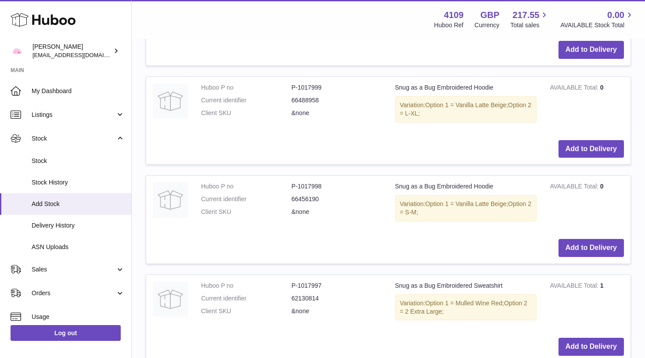
scroll to position [1577, 0]
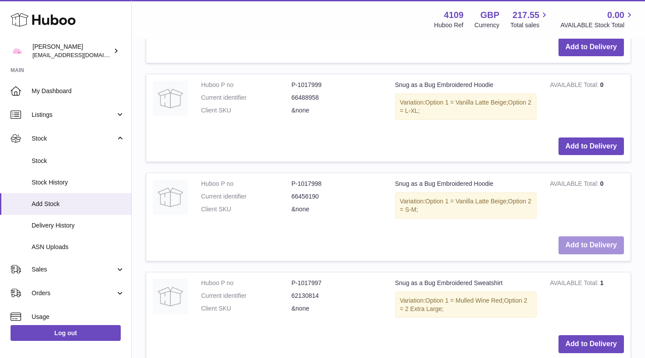
click at [575, 236] on button "Add to Delivery" at bounding box center [590, 245] width 65 height 18
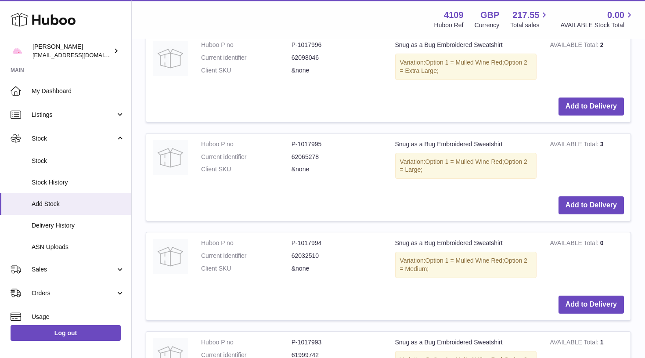
scroll to position [1922, 0]
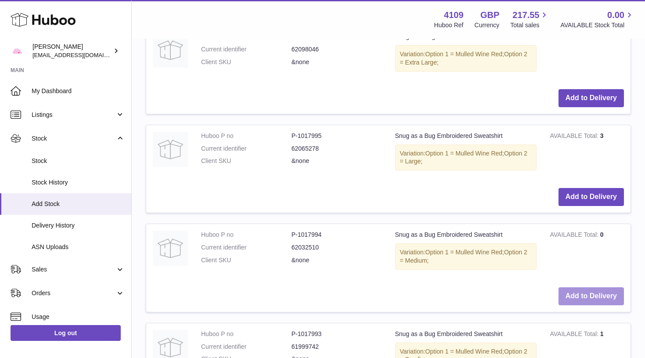
click at [582, 287] on button "Add to Delivery" at bounding box center [590, 296] width 65 height 18
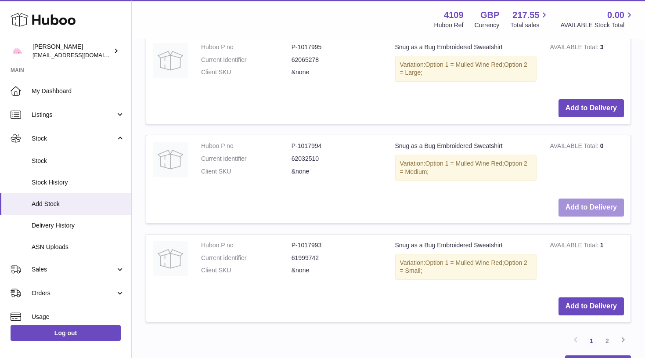
scroll to position [2013, 0]
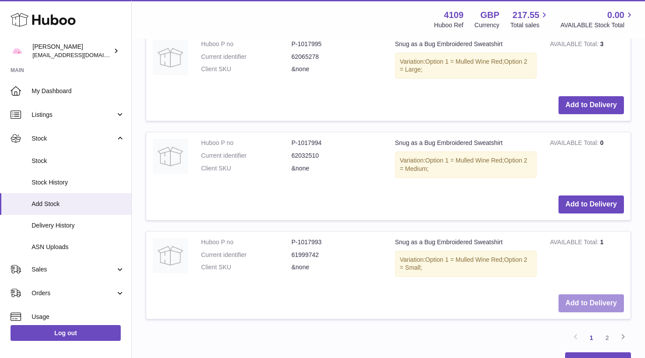
click at [582, 294] on button "Add to Delivery" at bounding box center [590, 303] width 65 height 18
click at [608, 330] on link "2" at bounding box center [607, 338] width 16 height 16
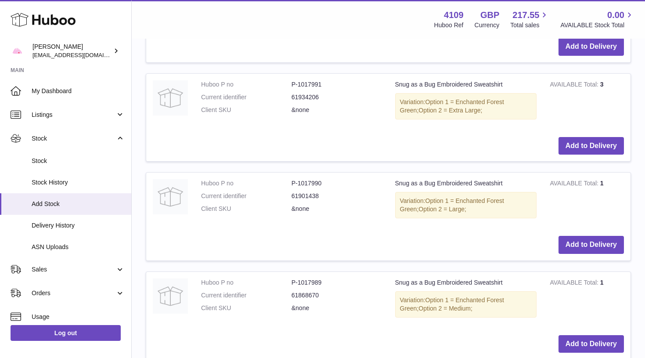
scroll to position [1382, 0]
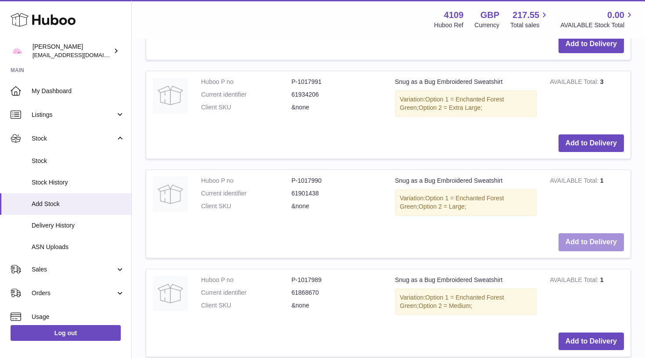
click at [576, 233] on button "Add to Delivery" at bounding box center [590, 242] width 65 height 18
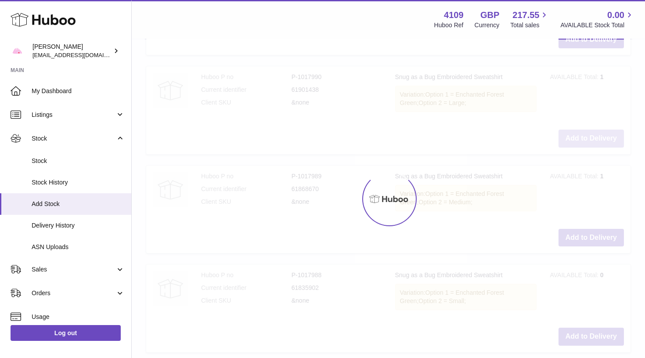
scroll to position [1486, 0]
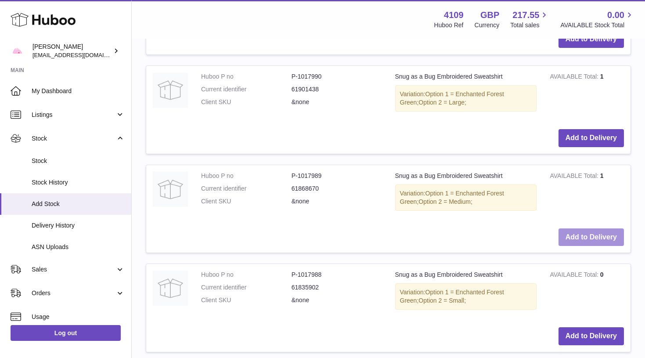
click at [578, 228] on button "Add to Delivery" at bounding box center [590, 237] width 65 height 18
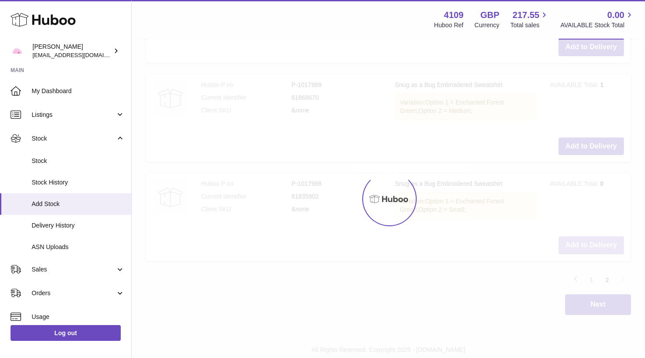
scroll to position [1577, 0]
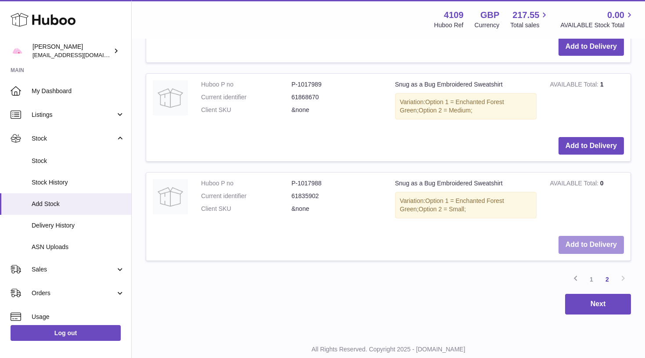
click at [582, 236] on button "Add to Delivery" at bounding box center [590, 245] width 65 height 18
click at [591, 271] on link "1" at bounding box center [591, 279] width 16 height 16
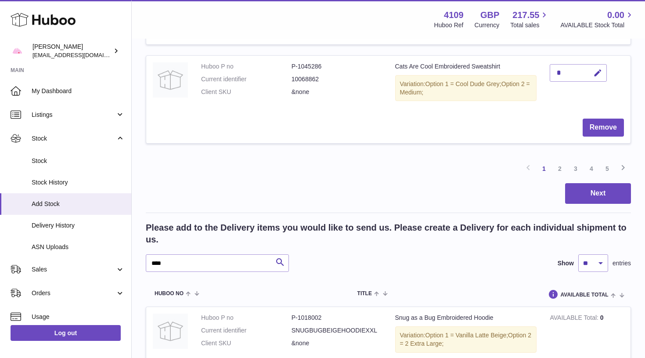
scroll to position [1048, 0]
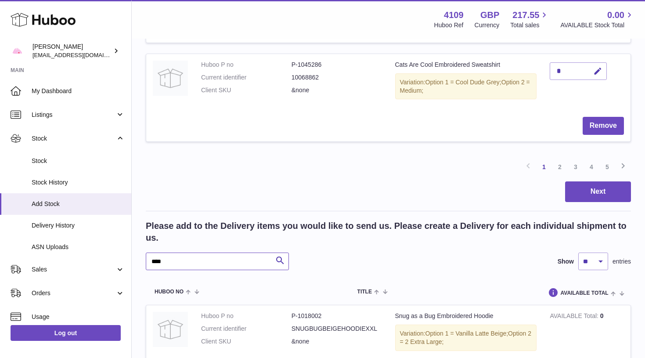
click at [205, 252] on input "****" at bounding box center [217, 261] width 143 height 18
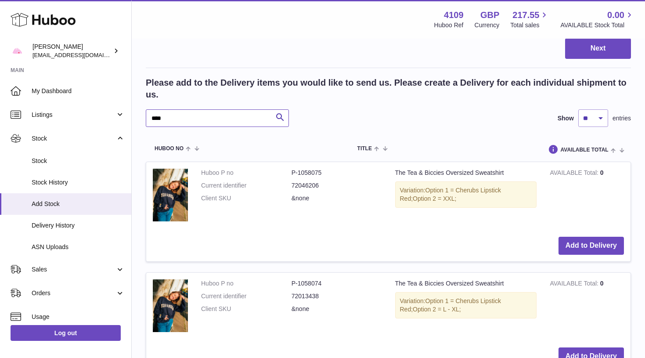
scroll to position [1192, 0]
type input "***"
click at [585, 238] on button "Add to Delivery" at bounding box center [590, 246] width 65 height 18
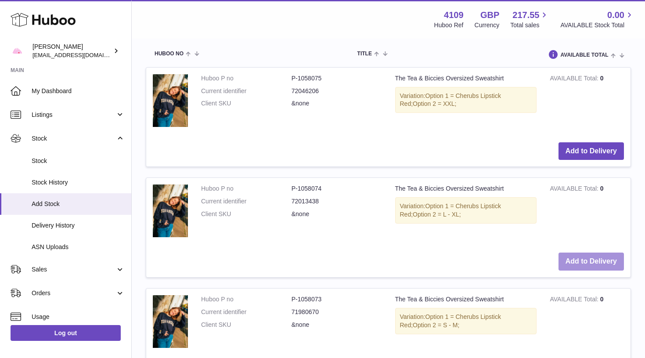
click at [585, 252] on button "Add to Delivery" at bounding box center [590, 261] width 65 height 18
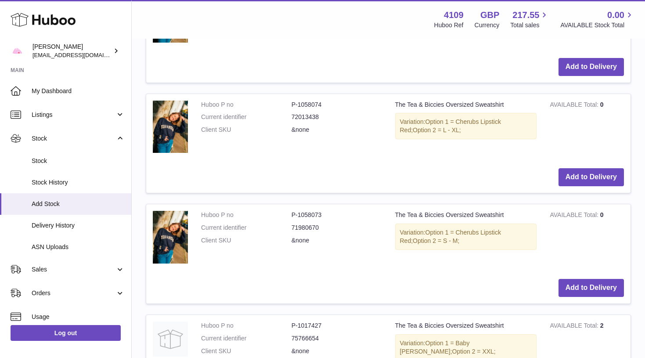
scroll to position [1394, 0]
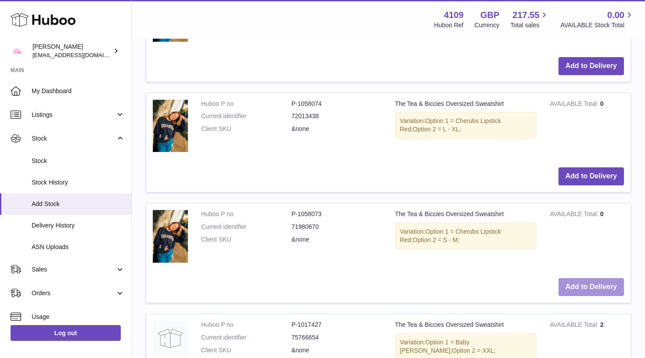
click at [587, 278] on button "Add to Delivery" at bounding box center [590, 287] width 65 height 18
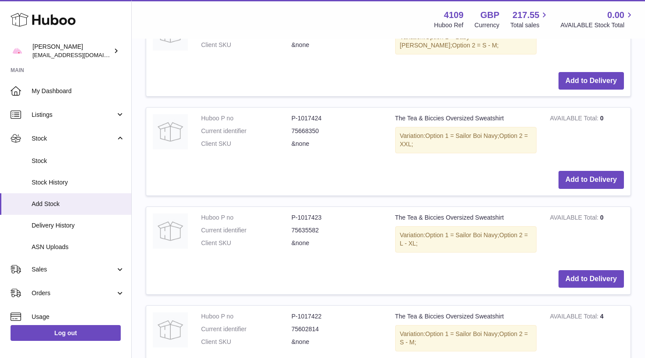
scroll to position [1910, 0]
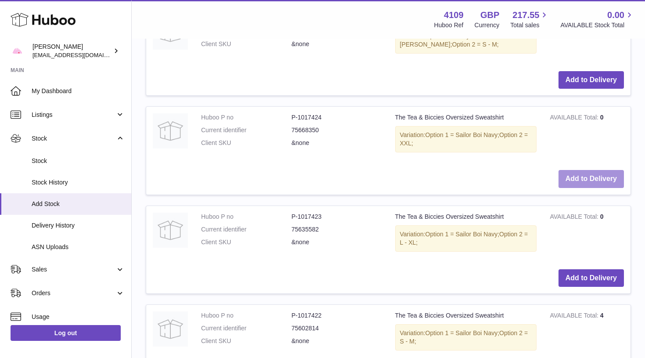
click at [594, 170] on button "Add to Delivery" at bounding box center [590, 179] width 65 height 18
click at [594, 269] on button "Add to Delivery" at bounding box center [590, 278] width 65 height 18
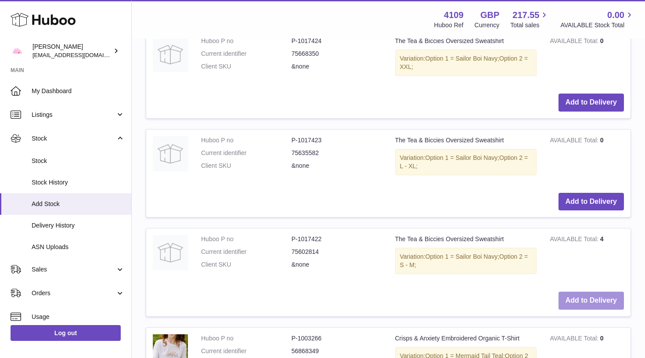
scroll to position [1987, 0]
click at [590, 291] on button "Add to Delivery" at bounding box center [590, 300] width 65 height 18
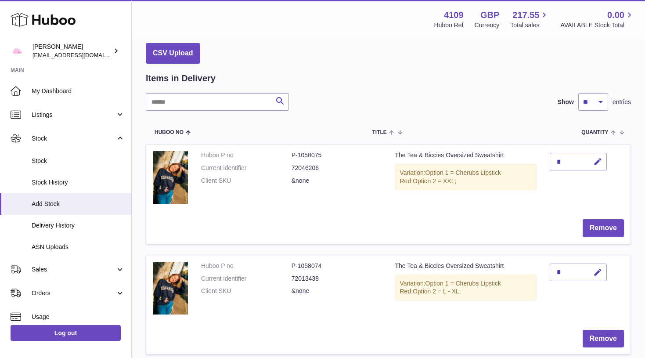
scroll to position [35, 0]
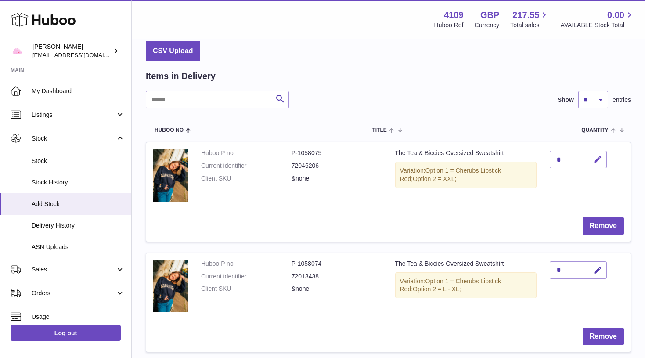
click at [605, 162] on button "button" at bounding box center [596, 160] width 21 height 18
type input "*"
click at [597, 166] on button "submit" at bounding box center [596, 173] width 17 height 14
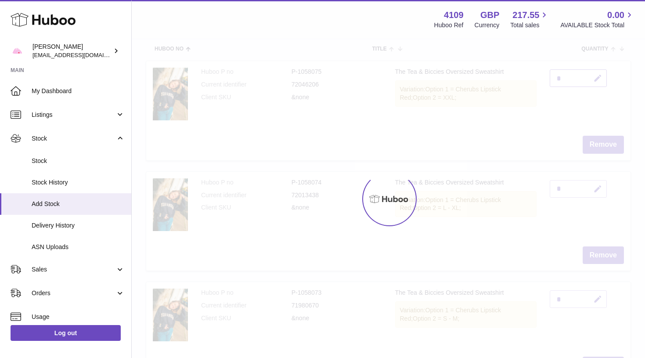
scroll to position [117, 0]
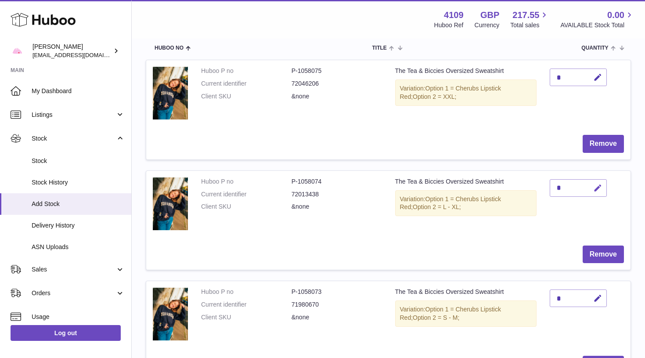
click at [598, 185] on icon "button" at bounding box center [597, 188] width 9 height 9
type input "*"
click at [597, 195] on button "submit" at bounding box center [596, 202] width 17 height 14
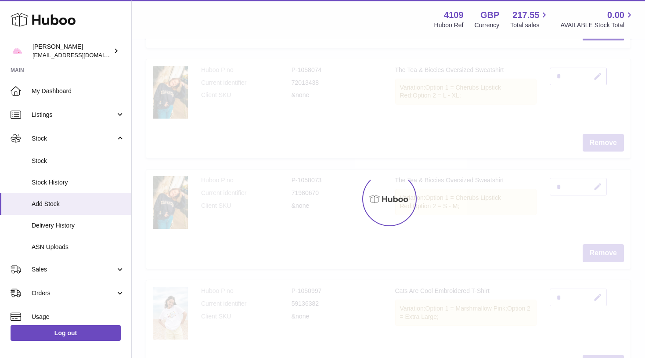
scroll to position [229, 0]
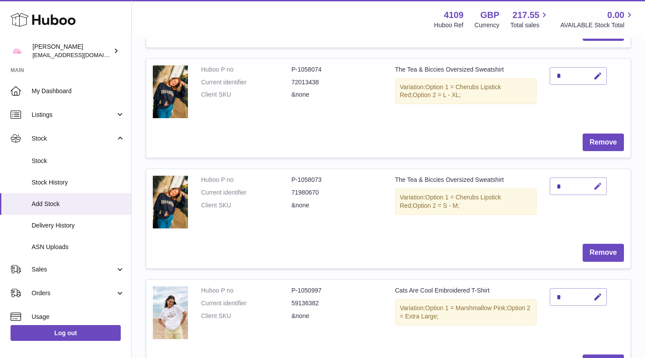
click at [598, 187] on icon "button" at bounding box center [597, 186] width 9 height 9
type input "*"
click at [597, 184] on button "submit" at bounding box center [596, 186] width 17 height 14
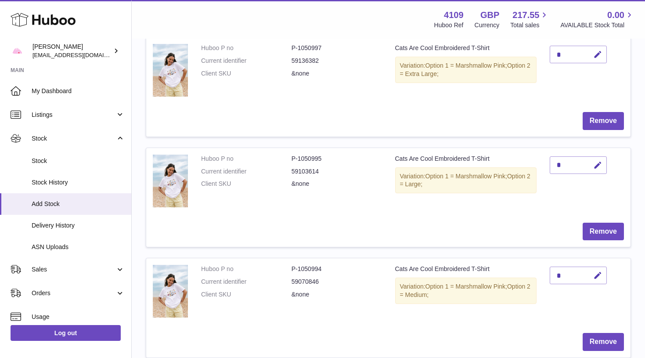
scroll to position [504, 0]
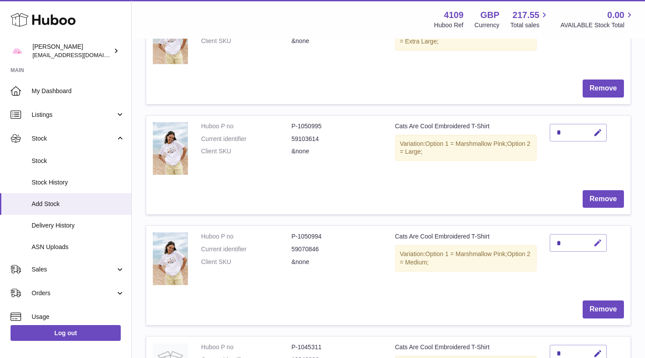
click at [600, 238] on icon "button" at bounding box center [597, 242] width 9 height 9
type input "*"
click at [597, 238] on button "submit" at bounding box center [596, 243] width 17 height 14
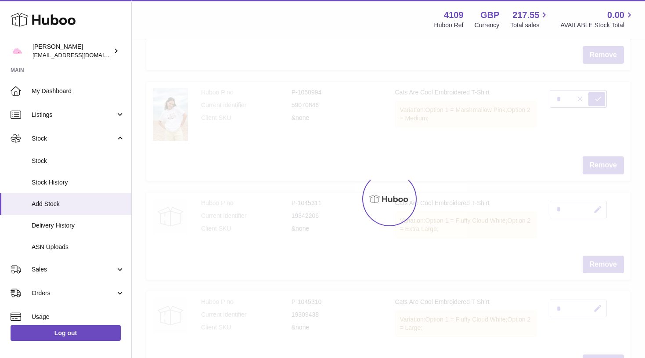
scroll to position [650, 0]
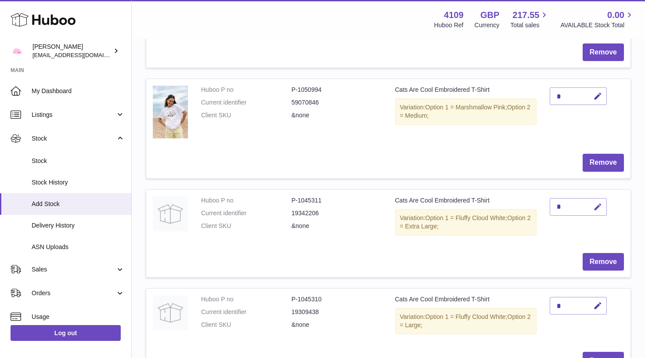
click at [598, 202] on icon "button" at bounding box center [597, 206] width 9 height 9
type input "*"
click at [597, 214] on button "submit" at bounding box center [596, 221] width 17 height 14
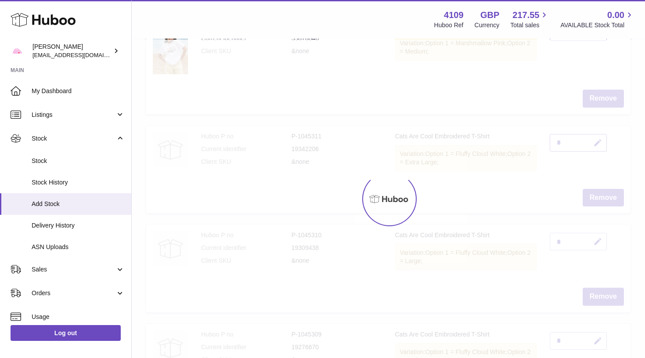
scroll to position [741, 0]
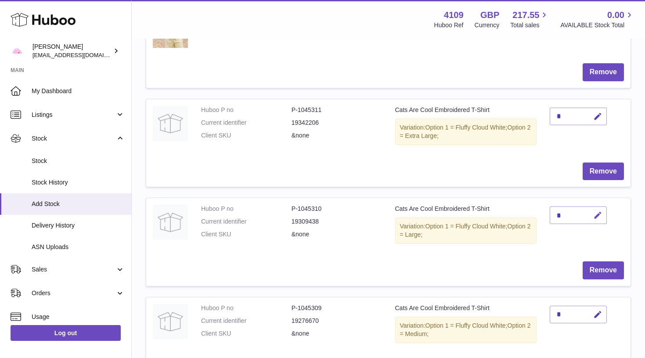
click at [601, 211] on icon "button" at bounding box center [597, 215] width 9 height 9
type input "*"
click at [597, 223] on button "submit" at bounding box center [596, 230] width 17 height 14
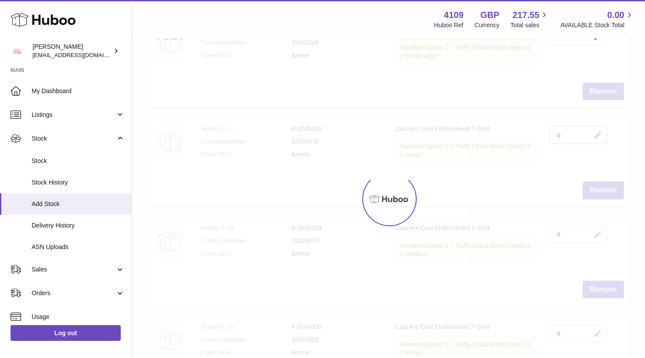
scroll to position [821, 0]
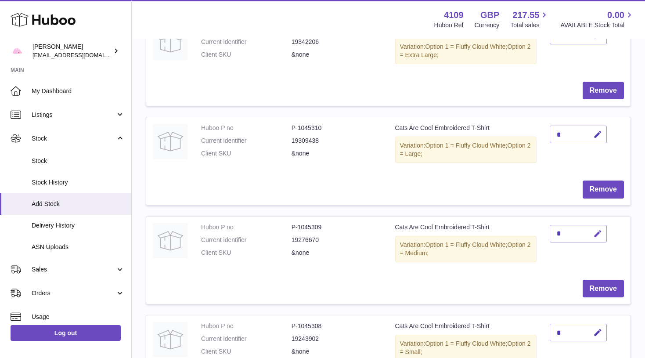
click at [599, 229] on icon "button" at bounding box center [597, 233] width 9 height 9
type input "*"
click at [597, 241] on button "submit" at bounding box center [596, 248] width 17 height 14
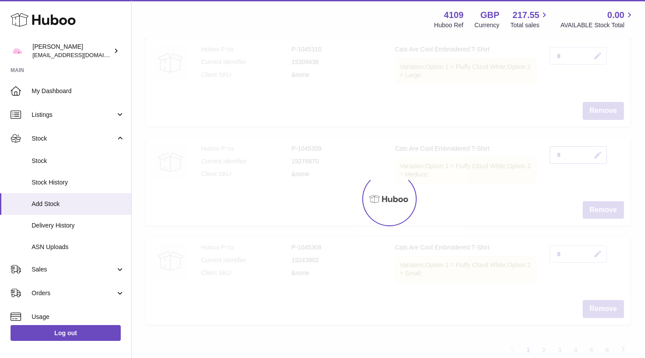
scroll to position [902, 0]
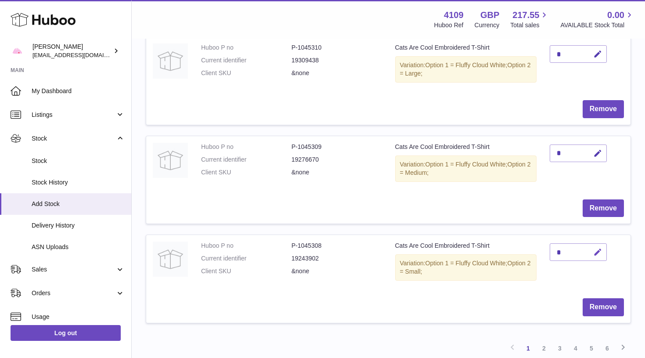
click at [597, 247] on button "button" at bounding box center [596, 252] width 21 height 18
type input "*"
click at [597, 245] on button "submit" at bounding box center [596, 252] width 17 height 14
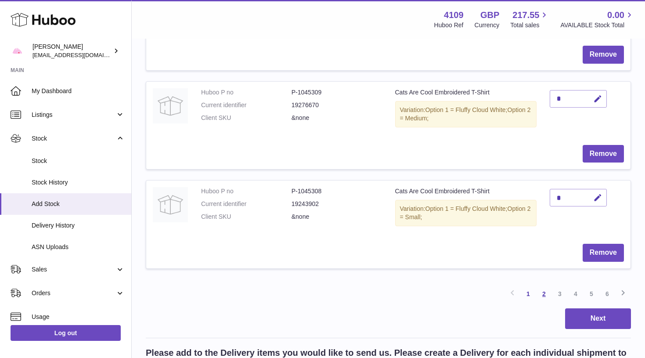
click at [544, 286] on link "2" at bounding box center [544, 294] width 16 height 16
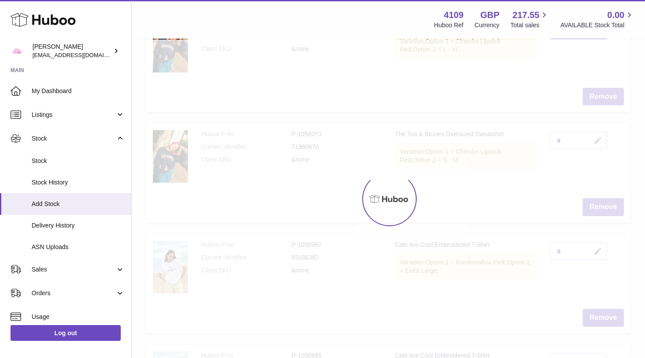
scroll to position [40, 0]
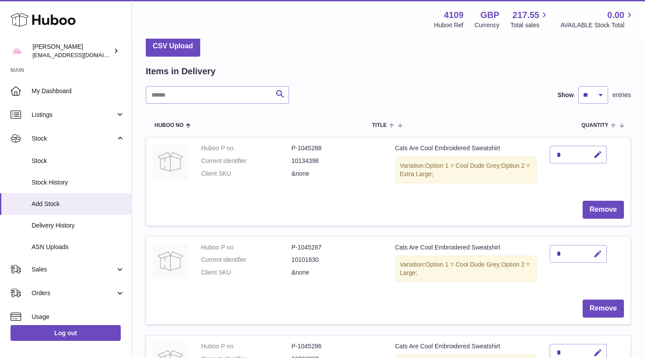
click at [598, 249] on icon "button" at bounding box center [597, 253] width 9 height 9
type input "*"
click at [597, 251] on button "submit" at bounding box center [596, 254] width 17 height 14
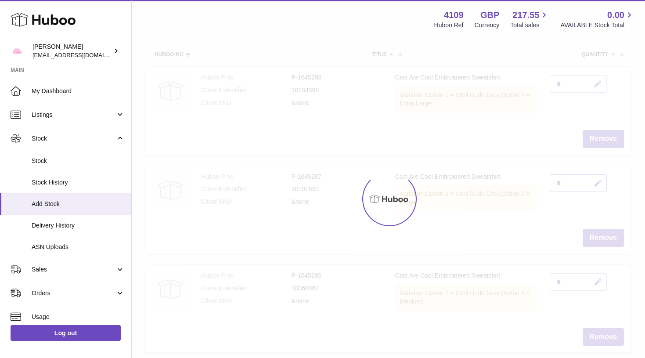
scroll to position [140, 0]
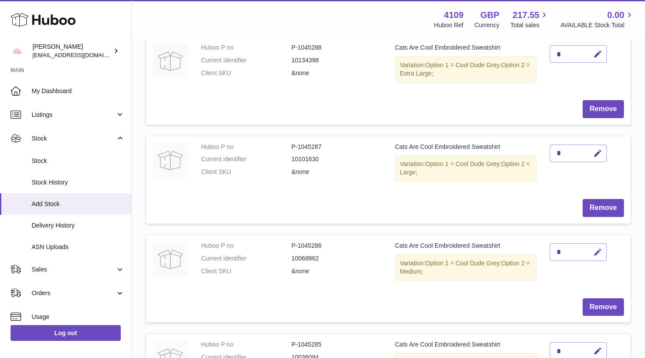
click at [599, 243] on button "button" at bounding box center [596, 252] width 21 height 18
type input "*"
click at [597, 248] on button "submit" at bounding box center [596, 252] width 17 height 14
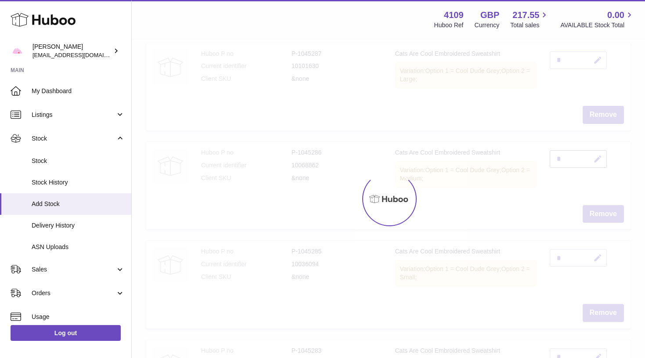
scroll to position [234, 0]
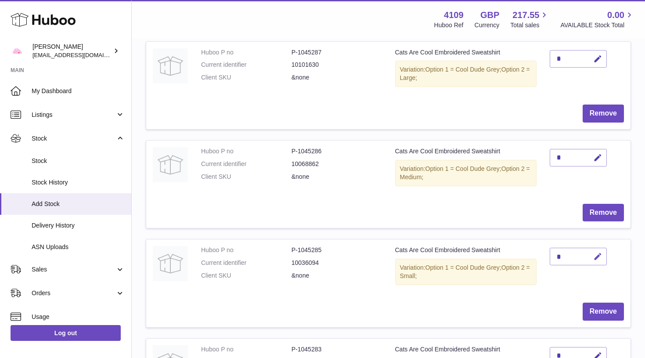
click at [598, 252] on icon "button" at bounding box center [597, 256] width 9 height 9
type input "*"
click at [597, 251] on button "submit" at bounding box center [596, 256] width 17 height 14
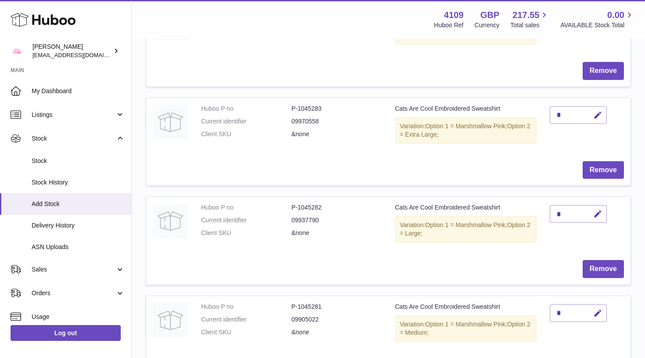
scroll to position [477, 0]
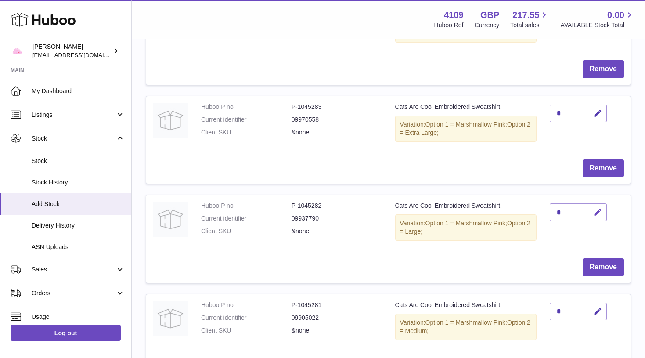
click at [596, 210] on button "button" at bounding box center [596, 212] width 21 height 18
type input "*"
click at [597, 205] on button "submit" at bounding box center [596, 212] width 17 height 14
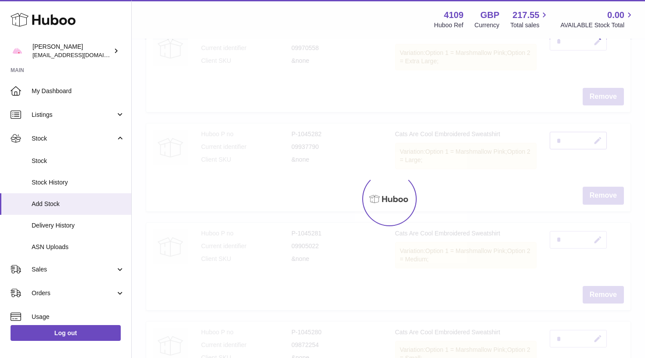
scroll to position [549, 0]
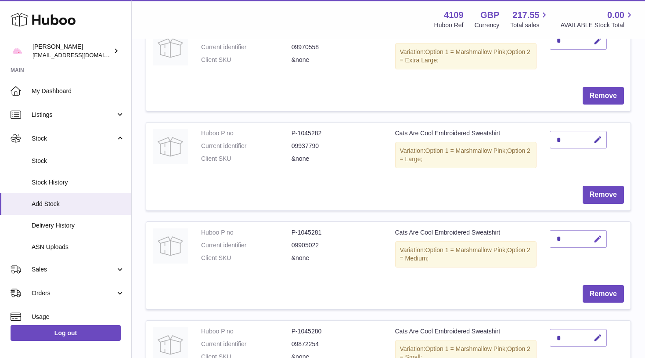
click at [599, 234] on icon "button" at bounding box center [597, 238] width 9 height 9
type input "*"
click at [597, 246] on button "submit" at bounding box center [596, 253] width 17 height 14
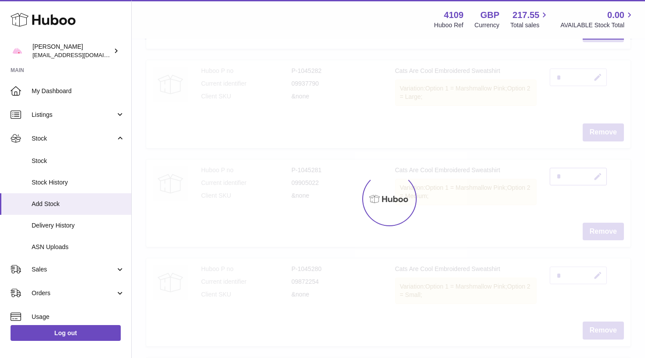
scroll to position [613, 0]
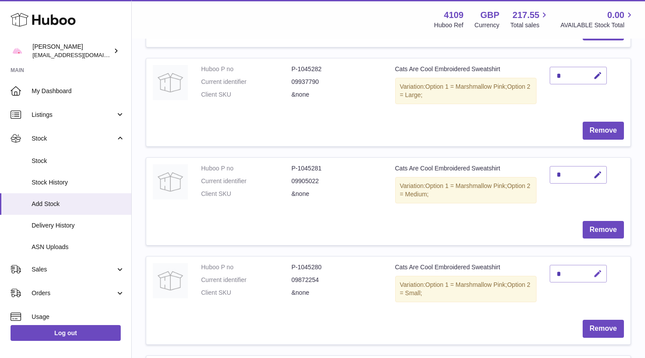
click at [598, 269] on icon "button" at bounding box center [597, 273] width 9 height 9
type input "*"
click at [597, 266] on button "submit" at bounding box center [596, 273] width 17 height 14
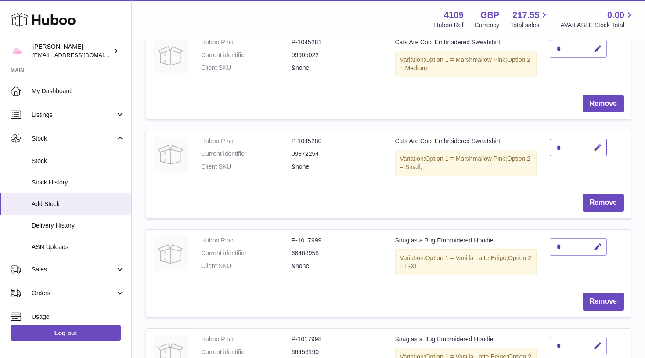
scroll to position [740, 0]
click at [599, 241] on icon "button" at bounding box center [597, 245] width 9 height 9
type input "*"
click at [597, 239] on button "submit" at bounding box center [596, 246] width 17 height 14
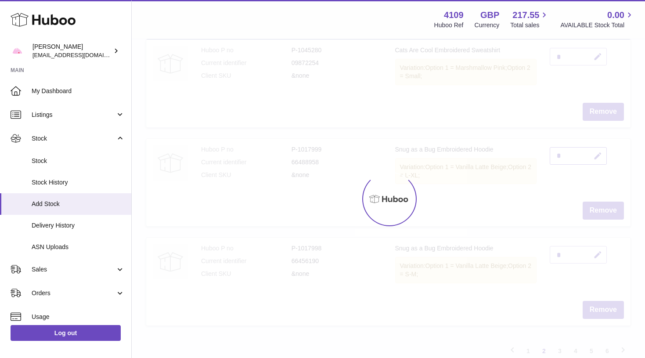
scroll to position [831, 0]
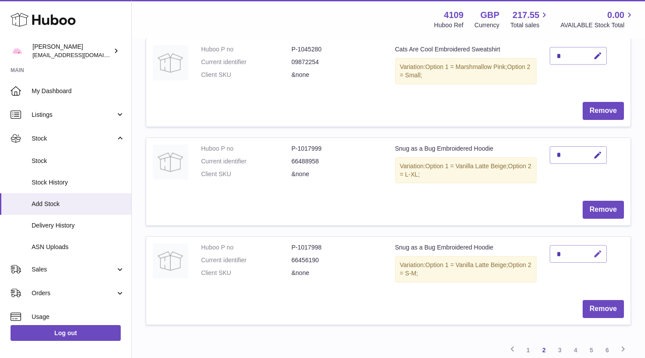
click at [599, 249] on icon "button" at bounding box center [597, 253] width 9 height 9
type input "*"
click at [597, 261] on button "submit" at bounding box center [596, 268] width 17 height 14
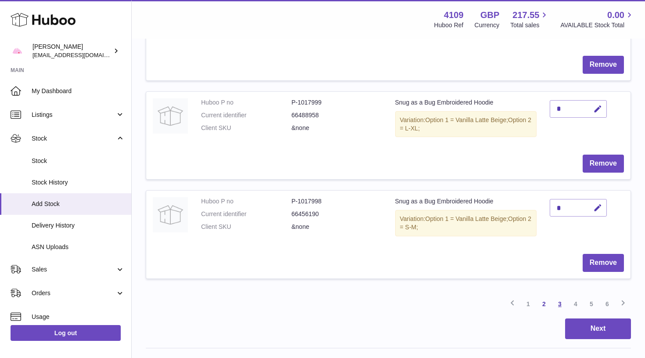
click at [562, 296] on link "3" at bounding box center [560, 304] width 16 height 16
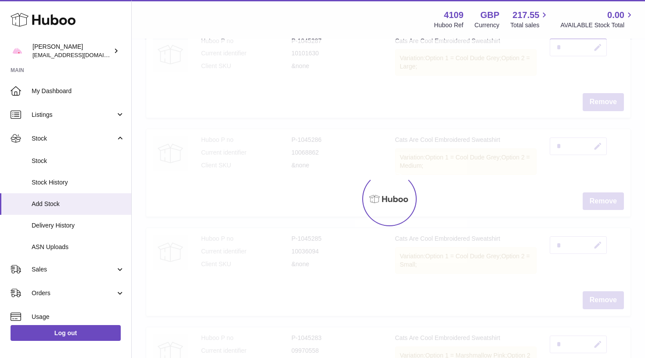
scroll to position [40, 0]
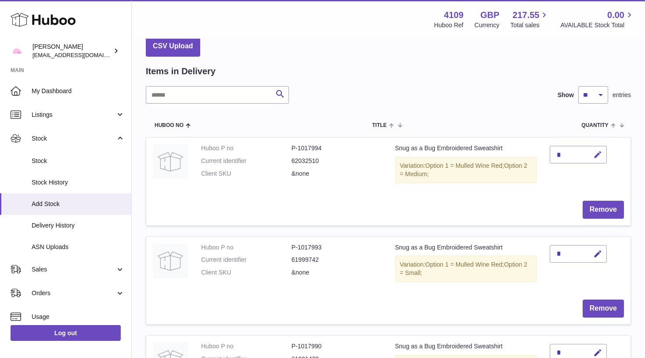
click at [598, 153] on icon "button" at bounding box center [597, 154] width 9 height 9
type input "*"
click at [597, 162] on button "submit" at bounding box center [596, 169] width 17 height 14
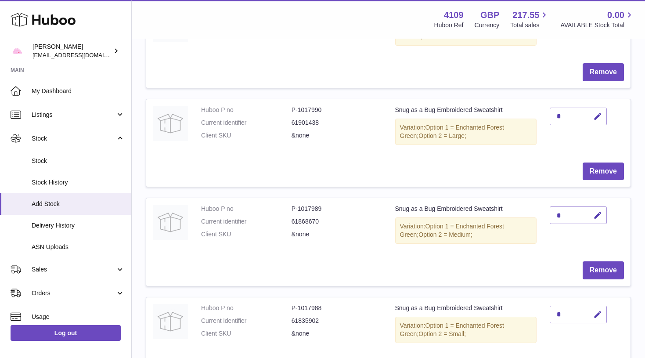
scroll to position [281, 0]
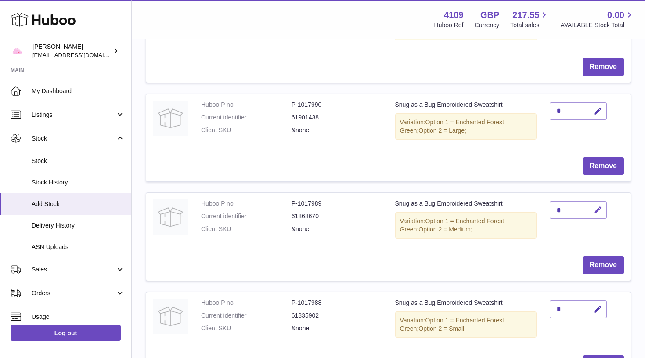
click at [597, 206] on icon "button" at bounding box center [597, 209] width 9 height 9
type input "*"
click at [597, 217] on button "submit" at bounding box center [596, 224] width 17 height 14
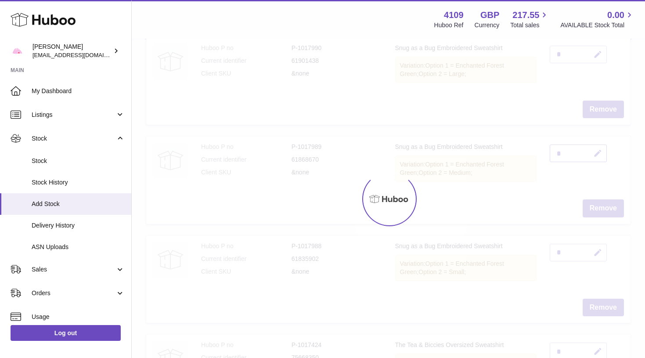
scroll to position [340, 0]
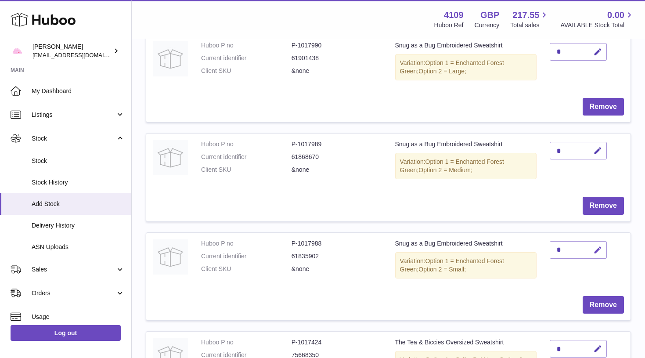
click at [598, 245] on icon "button" at bounding box center [597, 249] width 9 height 9
type input "*"
click at [597, 243] on button "submit" at bounding box center [596, 250] width 17 height 14
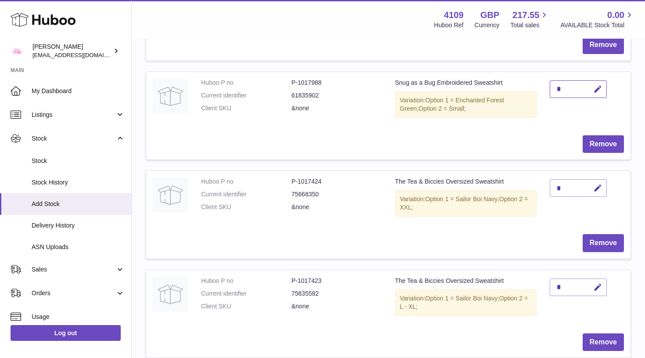
scroll to position [502, 0]
click at [597, 183] on icon "button" at bounding box center [597, 187] width 9 height 9
type input "*"
click at [597, 180] on button "submit" at bounding box center [596, 187] width 17 height 14
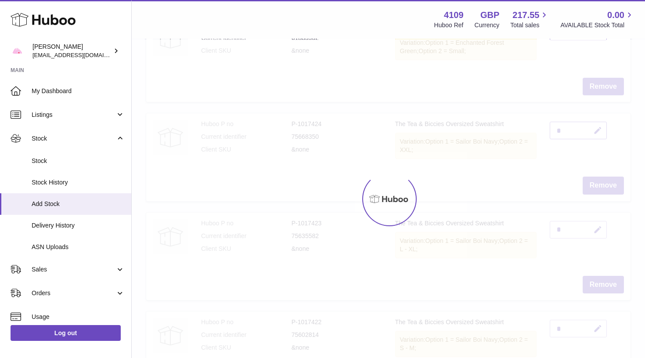
scroll to position [562, 0]
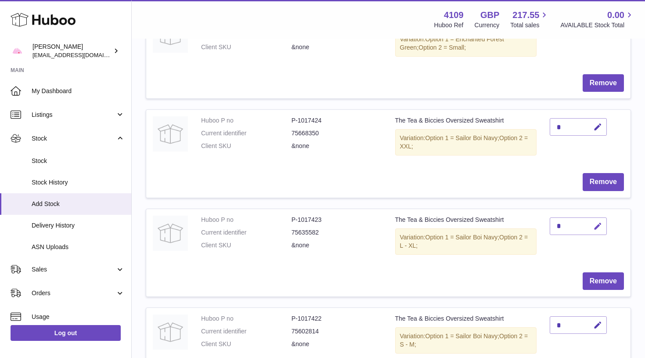
click at [600, 222] on icon "button" at bounding box center [597, 226] width 9 height 9
type input "*"
click at [597, 233] on button "submit" at bounding box center [596, 240] width 17 height 14
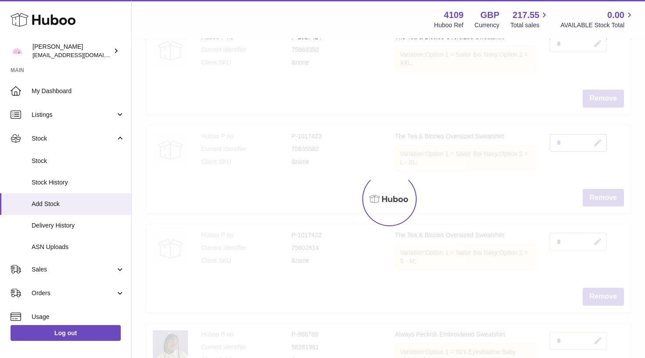
scroll to position [646, 0]
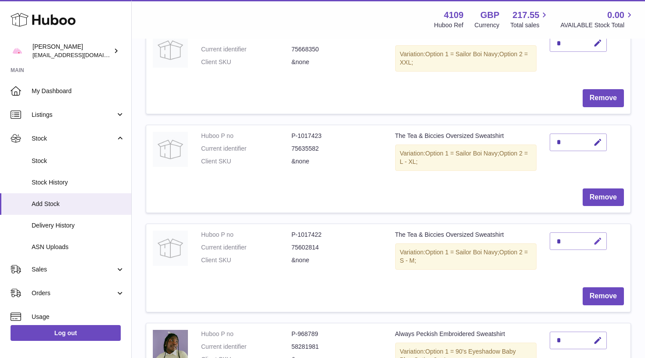
click at [598, 237] on icon "button" at bounding box center [597, 241] width 9 height 9
type input "*"
click at [597, 234] on button "submit" at bounding box center [596, 241] width 17 height 14
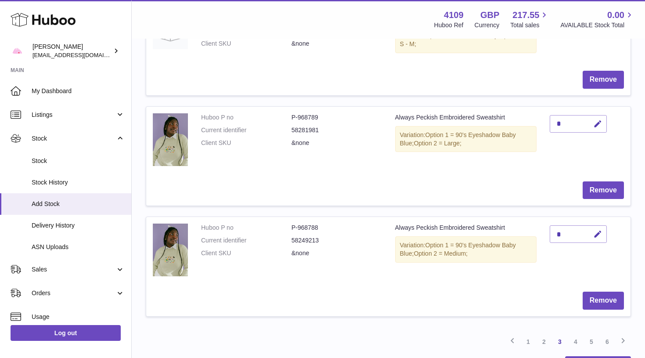
scroll to position [867, 0]
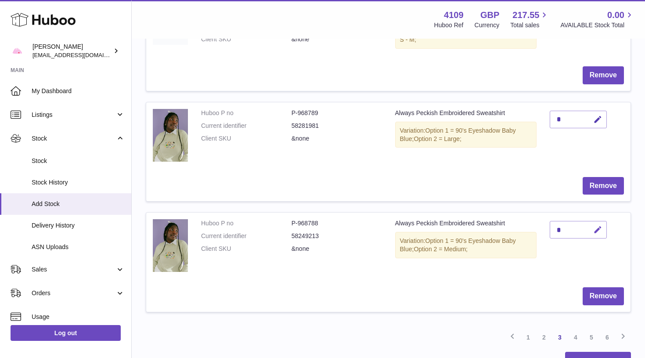
click at [601, 225] on icon "button" at bounding box center [597, 229] width 9 height 9
type input "*"
click at [597, 237] on button "submit" at bounding box center [596, 244] width 17 height 14
click at [605, 111] on button "button" at bounding box center [596, 120] width 21 height 18
type input "*"
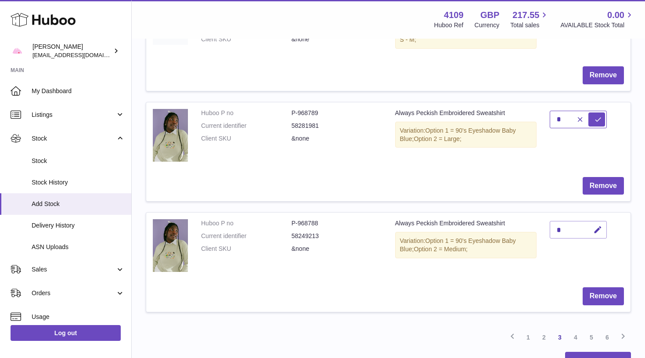
click at [597, 112] on button "submit" at bounding box center [596, 119] width 17 height 14
click at [571, 329] on link "4" at bounding box center [576, 337] width 16 height 16
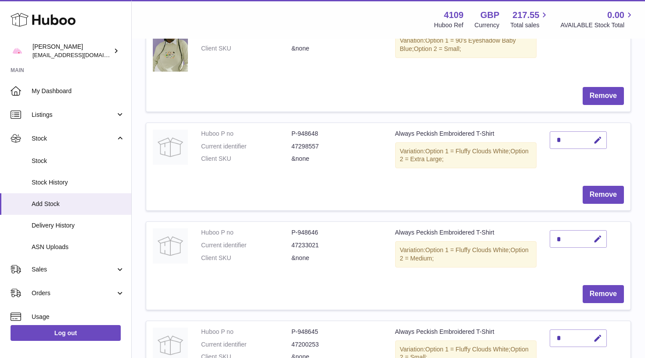
scroll to position [173, 0]
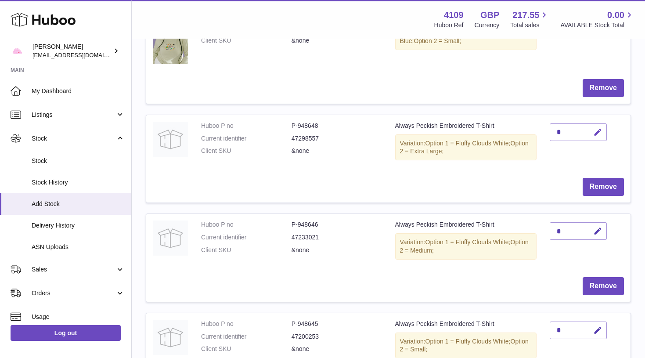
click at [596, 130] on icon "button" at bounding box center [597, 132] width 9 height 9
type input "*"
click at [597, 130] on button "submit" at bounding box center [596, 132] width 17 height 14
click at [601, 228] on icon "button" at bounding box center [597, 231] width 9 height 9
type input "*"
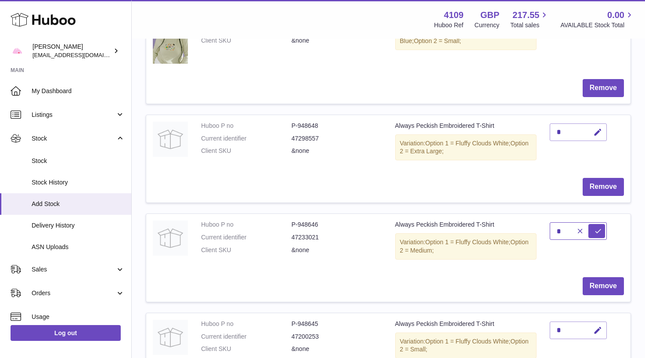
click at [597, 228] on button "submit" at bounding box center [596, 231] width 17 height 14
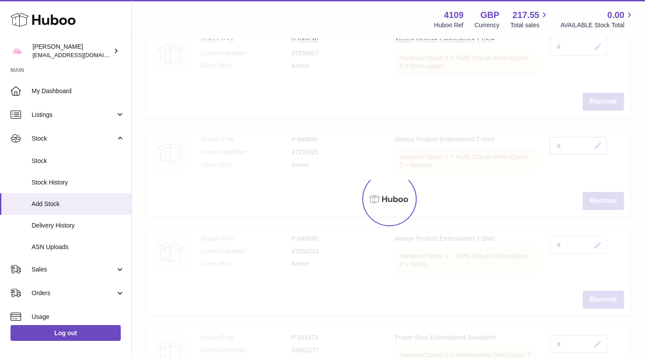
scroll to position [258, 0]
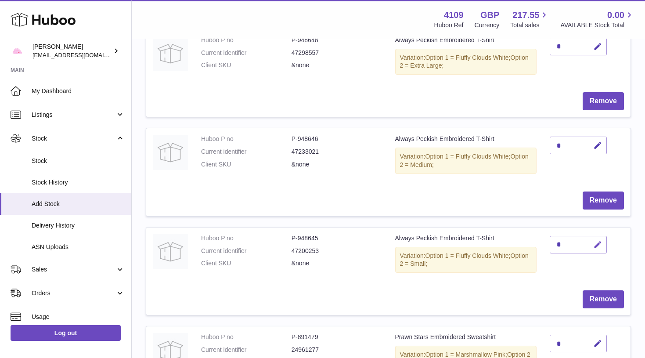
click at [599, 242] on icon "button" at bounding box center [597, 244] width 9 height 9
type input "*"
click at [597, 252] on button "submit" at bounding box center [596, 259] width 17 height 14
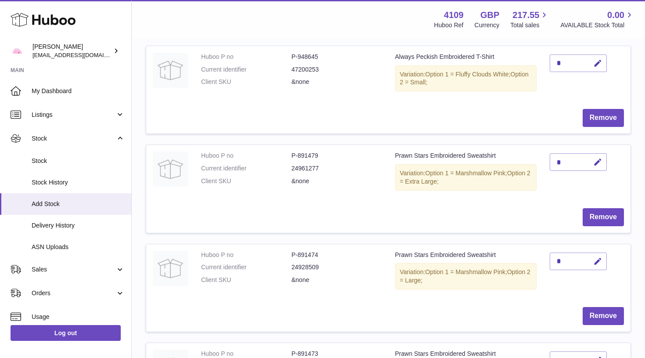
scroll to position [443, 0]
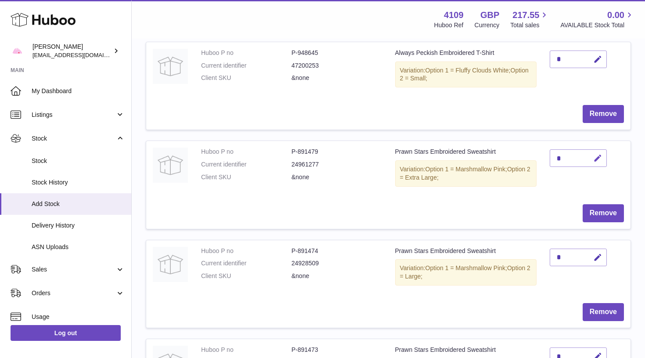
click at [599, 154] on icon "button" at bounding box center [597, 158] width 9 height 9
type input "*"
click at [597, 152] on button "submit" at bounding box center [596, 158] width 17 height 14
click at [601, 253] on icon "button" at bounding box center [597, 257] width 9 height 9
type input "*"
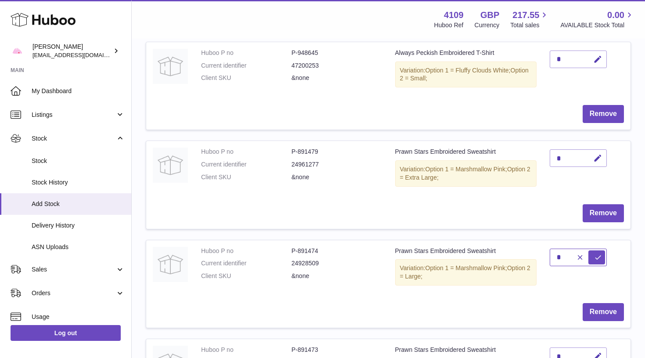
click at [597, 250] on button "submit" at bounding box center [596, 257] width 17 height 14
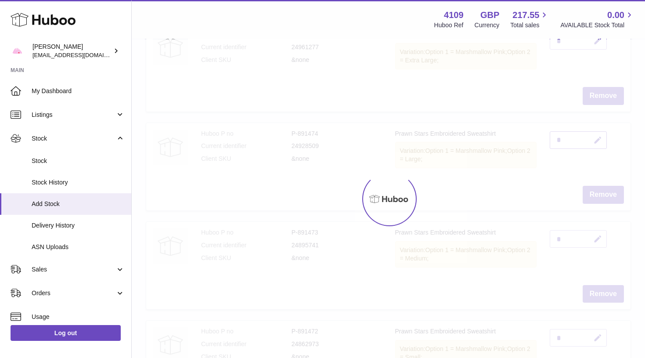
scroll to position [562, 0]
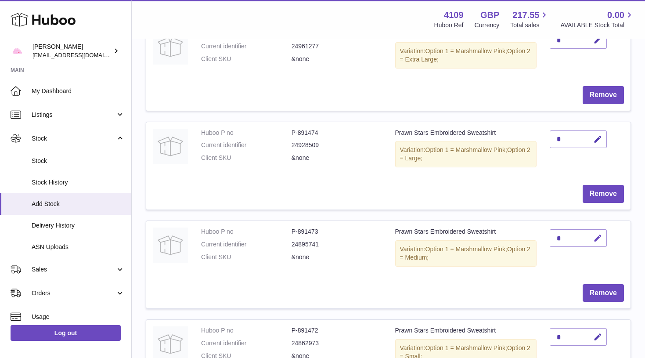
click at [599, 234] on icon "button" at bounding box center [597, 238] width 9 height 9
type input "*"
click at [597, 231] on button "submit" at bounding box center [596, 238] width 17 height 14
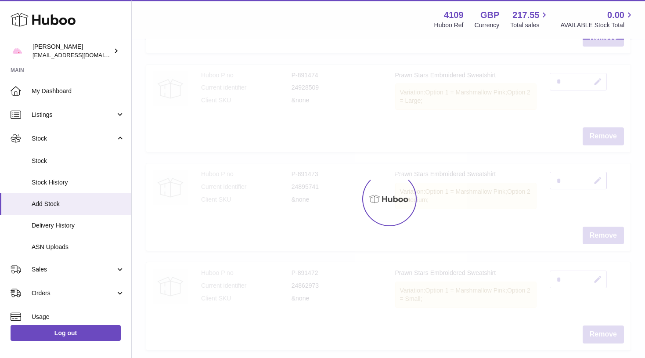
scroll to position [634, 0]
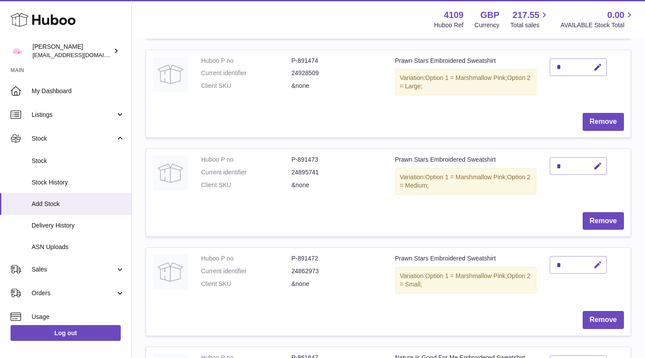
click at [597, 260] on icon "button" at bounding box center [597, 264] width 9 height 9
type input "*"
click at [597, 272] on button "submit" at bounding box center [596, 279] width 17 height 14
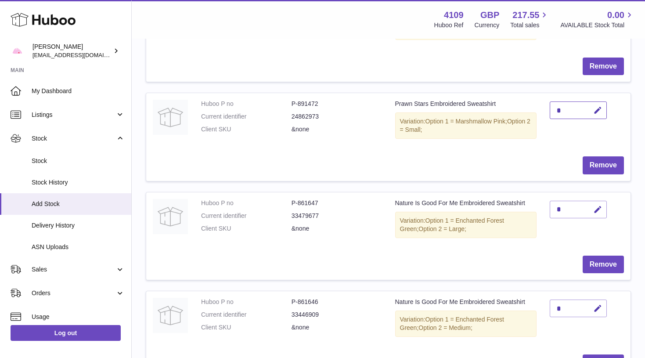
scroll to position [798, 0]
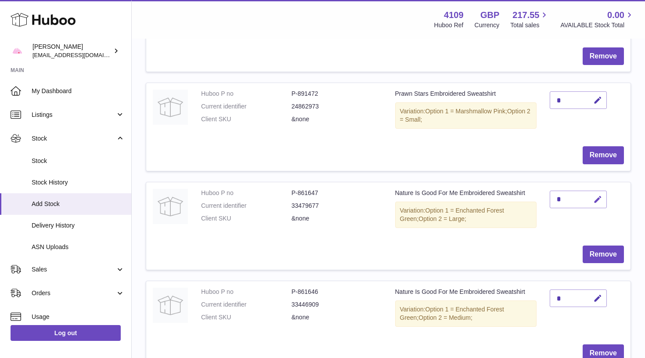
click at [601, 195] on icon "button" at bounding box center [597, 199] width 9 height 9
type input "*"
click at [597, 192] on button "submit" at bounding box center [596, 199] width 17 height 14
click at [600, 289] on button "button" at bounding box center [596, 298] width 21 height 18
type input "*"
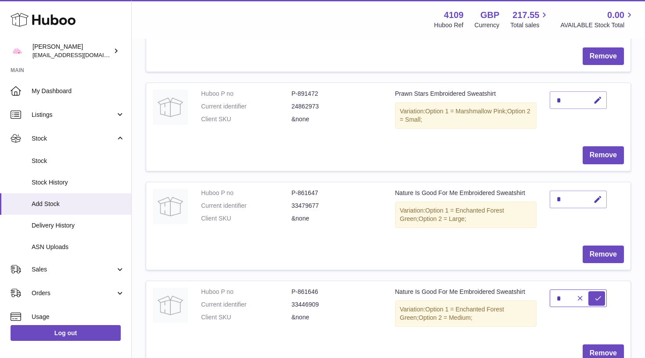
click at [597, 291] on button "submit" at bounding box center [596, 298] width 17 height 14
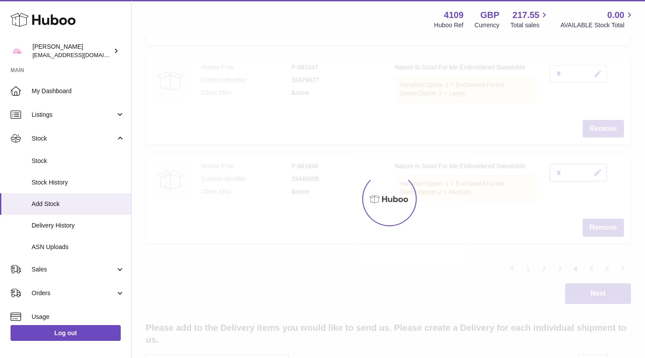
scroll to position [925, 0]
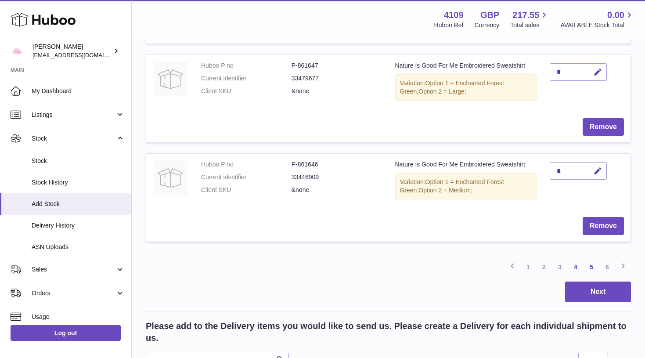
click at [589, 259] on link "5" at bounding box center [591, 267] width 16 height 16
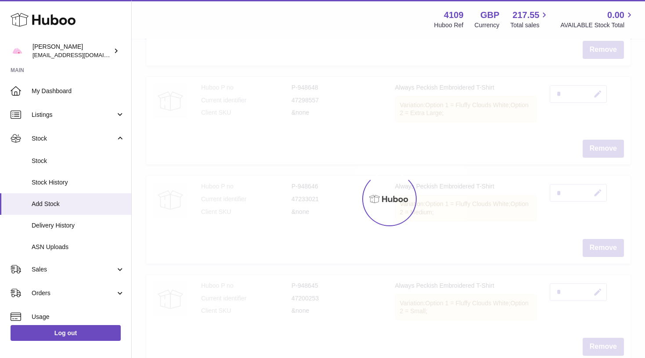
scroll to position [40, 0]
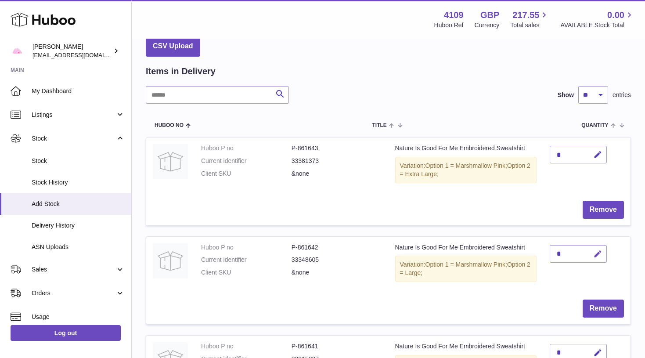
click at [599, 251] on icon "button" at bounding box center [597, 253] width 9 height 9
type input "*"
click at [597, 251] on button "submit" at bounding box center [596, 254] width 17 height 14
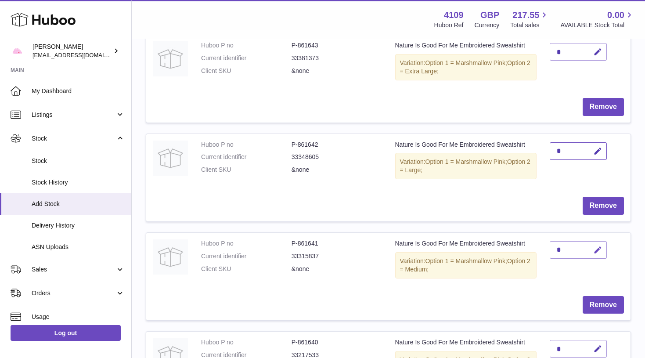
scroll to position [143, 0]
click at [598, 248] on icon "button" at bounding box center [597, 249] width 9 height 9
type input "*"
click at [597, 245] on button "submit" at bounding box center [596, 249] width 17 height 14
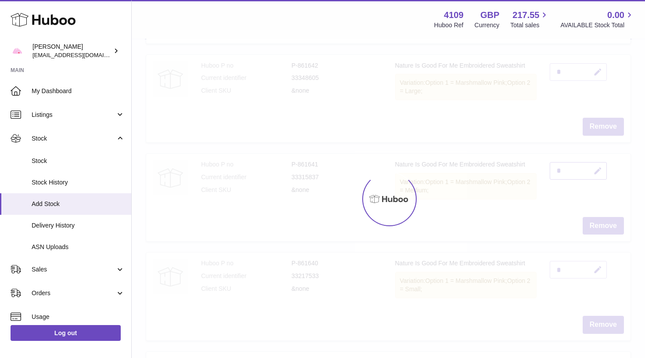
scroll to position [222, 0]
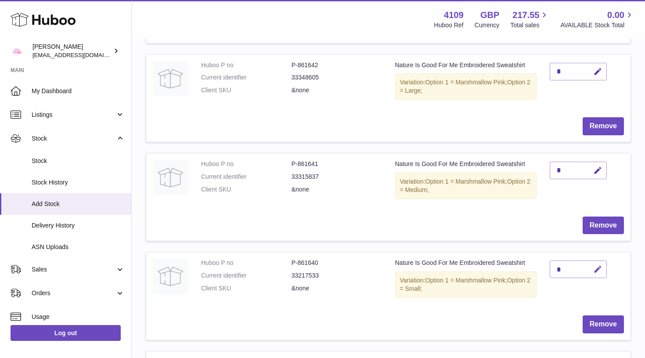
click at [597, 265] on icon "button" at bounding box center [597, 269] width 9 height 9
type input "*"
click at [597, 264] on button "submit" at bounding box center [596, 269] width 17 height 14
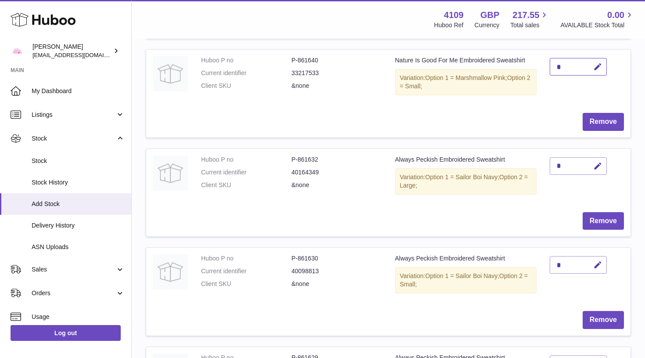
scroll to position [425, 0]
click at [595, 156] on button "button" at bounding box center [596, 165] width 21 height 18
type input "*"
click at [597, 158] on button "submit" at bounding box center [596, 165] width 17 height 14
click at [599, 259] on icon "button" at bounding box center [597, 263] width 9 height 9
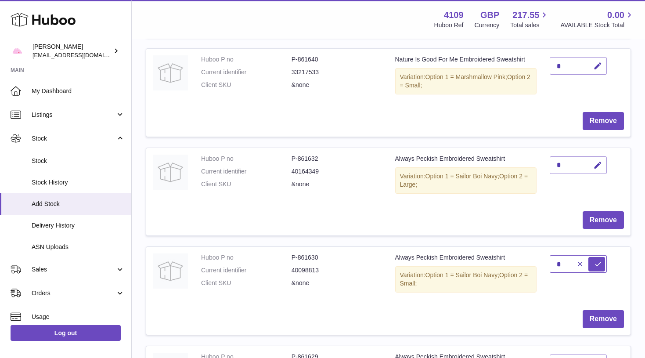
type input "*"
click at [597, 257] on button "submit" at bounding box center [596, 264] width 17 height 14
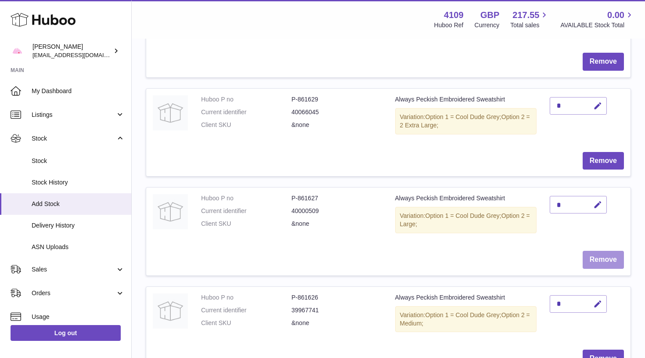
scroll to position [683, 0]
click at [596, 200] on icon "button" at bounding box center [597, 204] width 9 height 9
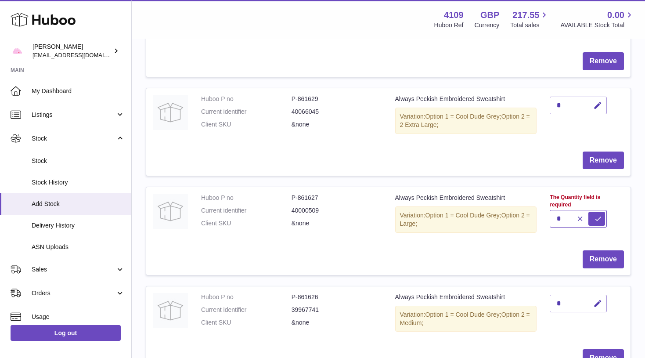
type input "*"
click at [597, 212] on button "submit" at bounding box center [596, 219] width 17 height 14
click at [598, 299] on icon "button" at bounding box center [597, 303] width 9 height 9
type input "*"
click at [597, 296] on button "submit" at bounding box center [596, 303] width 17 height 14
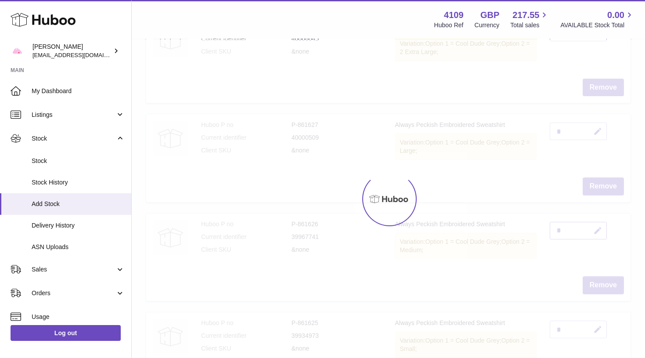
scroll to position [756, 0]
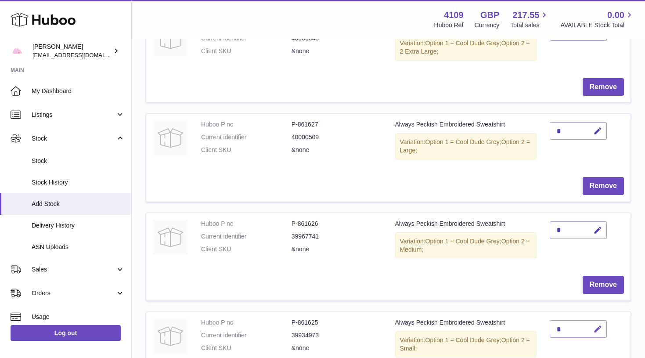
click at [599, 320] on button "button" at bounding box center [596, 329] width 21 height 18
type input "*"
click at [597, 322] on button "submit" at bounding box center [596, 329] width 17 height 14
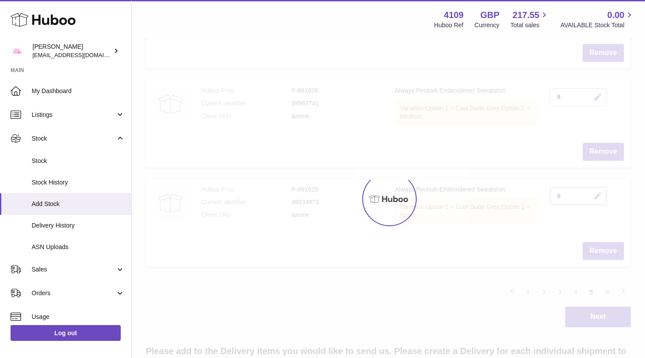
scroll to position [892, 0]
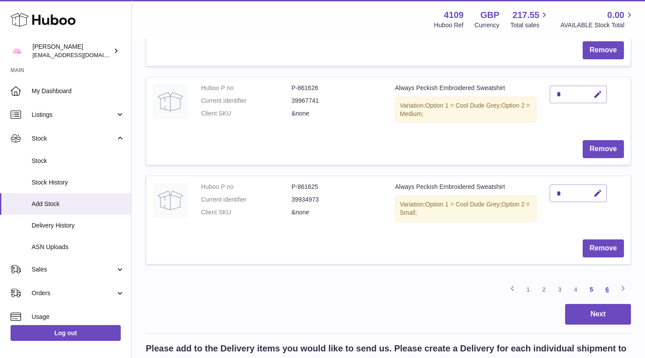
click at [607, 281] on link "6" at bounding box center [607, 289] width 16 height 16
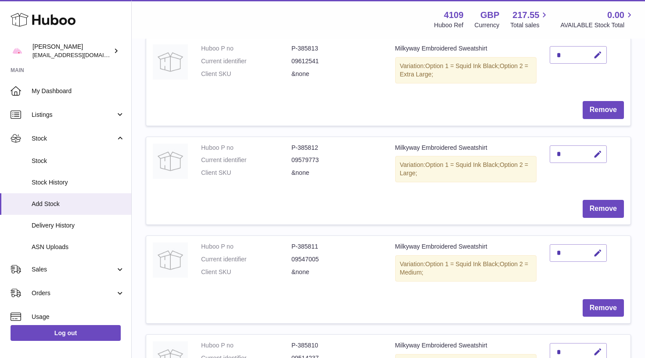
scroll to position [140, 0]
click at [598, 54] on icon "button" at bounding box center [597, 54] width 9 height 9
type input "*"
click at [597, 61] on button "submit" at bounding box center [596, 68] width 17 height 14
click at [598, 151] on icon "button" at bounding box center [597, 153] width 9 height 9
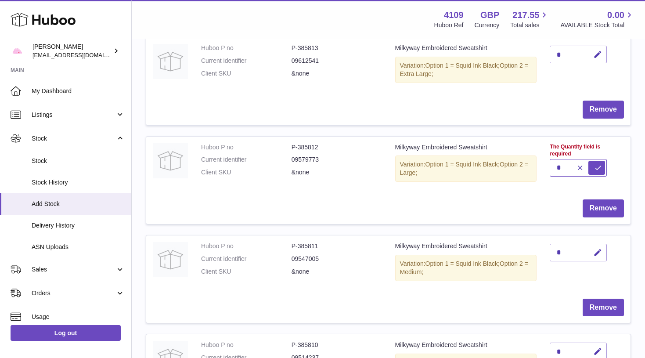
type input "*"
click at [597, 161] on button "submit" at bounding box center [596, 168] width 17 height 14
click at [599, 252] on icon "button" at bounding box center [597, 252] width 9 height 9
type input "*"
click at [597, 248] on button "submit" at bounding box center [596, 252] width 17 height 14
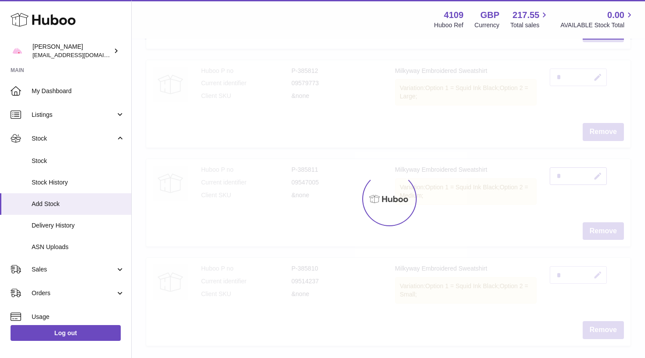
scroll to position [217, 0]
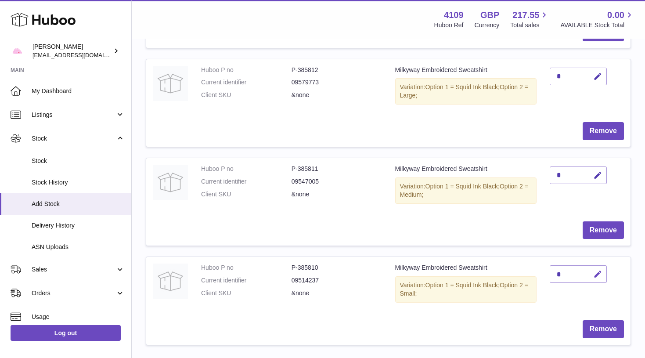
click at [600, 270] on icon "button" at bounding box center [597, 274] width 9 height 9
type input "*"
click at [597, 269] on button "submit" at bounding box center [596, 274] width 17 height 14
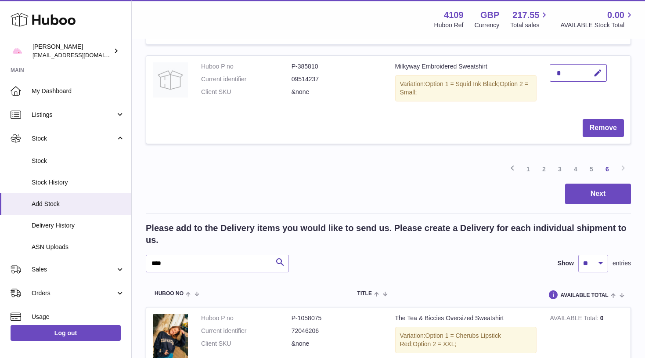
scroll to position [421, 0]
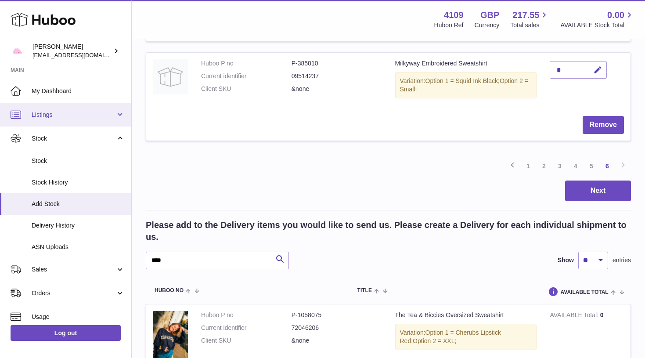
click at [82, 113] on span "Listings" at bounding box center [74, 115] width 84 height 8
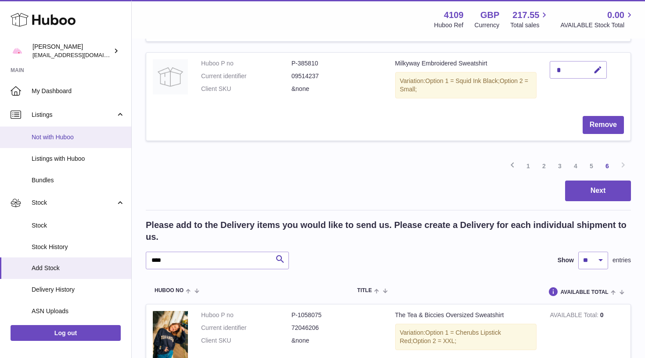
click at [77, 144] on link "Not with Huboo" at bounding box center [65, 137] width 131 height 22
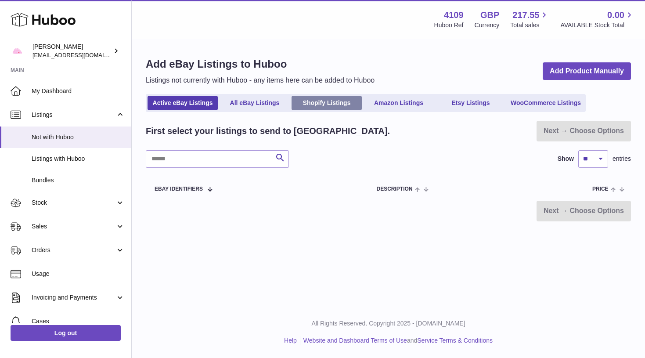
click at [302, 102] on link "Shopify Listings" at bounding box center [327, 103] width 70 height 14
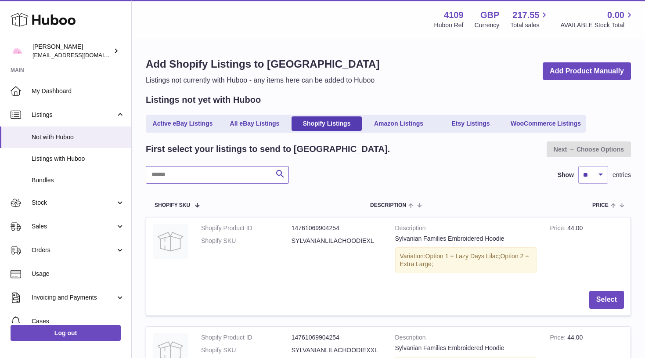
click at [230, 176] on input "text" at bounding box center [217, 175] width 143 height 18
type input "********"
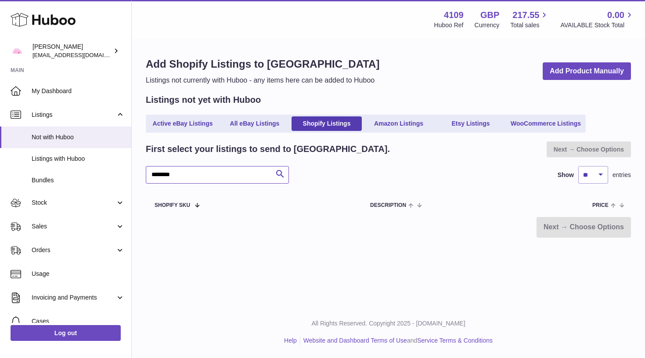
click at [205, 178] on input "********" at bounding box center [217, 175] width 143 height 18
click at [71, 155] on span "Listings with Huboo" at bounding box center [78, 159] width 93 height 8
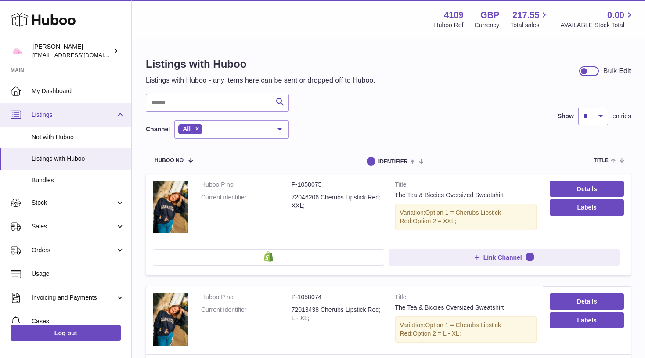
click at [68, 117] on span "Listings" at bounding box center [74, 115] width 84 height 8
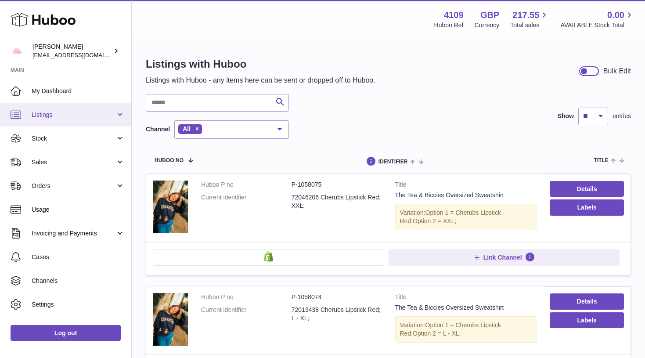
click at [64, 114] on span "Listings" at bounding box center [74, 115] width 84 height 8
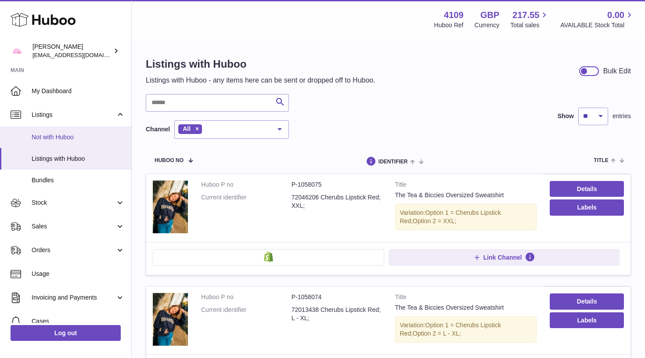
click at [63, 133] on span "Not with Huboo" at bounding box center [78, 137] width 93 height 8
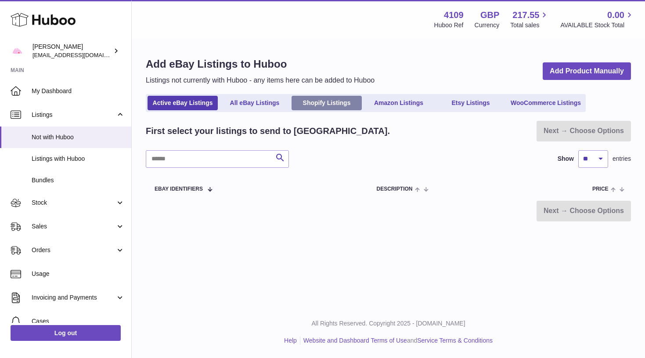
click at [324, 100] on link "Shopify Listings" at bounding box center [327, 103] width 70 height 14
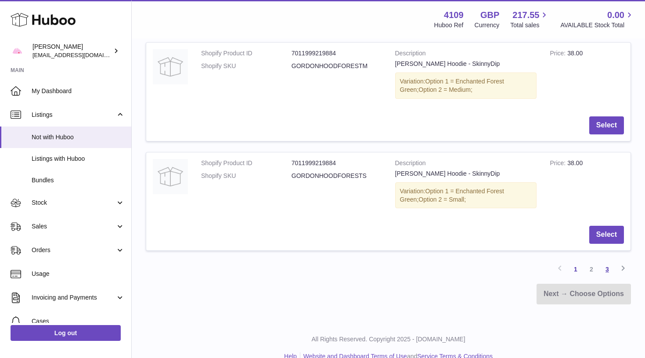
click at [607, 261] on link "3" at bounding box center [607, 269] width 16 height 16
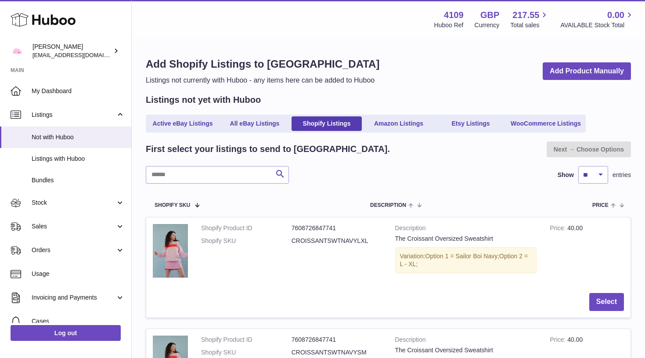
click at [59, 21] on use at bounding box center [43, 20] width 65 height 14
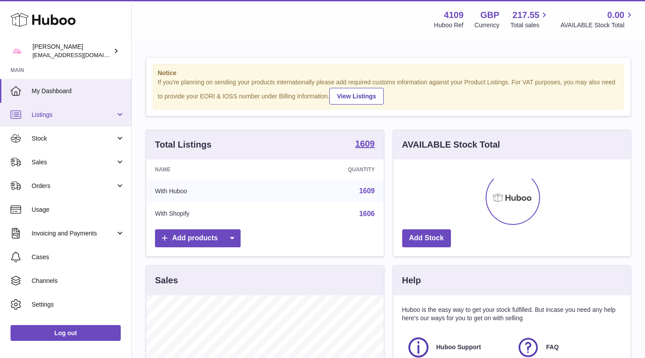
click at [65, 115] on span "Listings" at bounding box center [74, 115] width 84 height 8
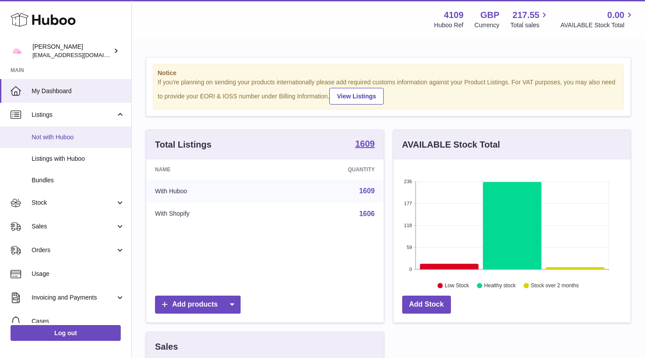
click at [60, 139] on span "Not with Huboo" at bounding box center [78, 137] width 93 height 8
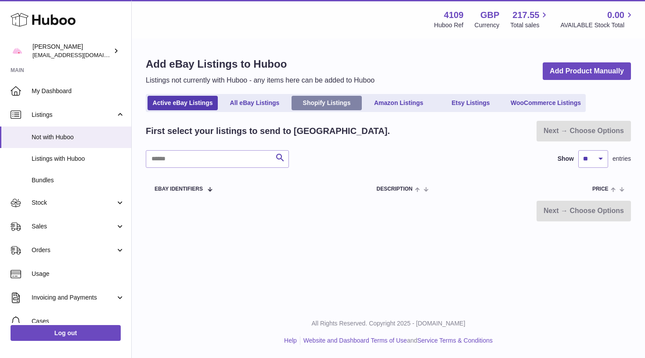
click at [321, 99] on link "Shopify Listings" at bounding box center [327, 103] width 70 height 14
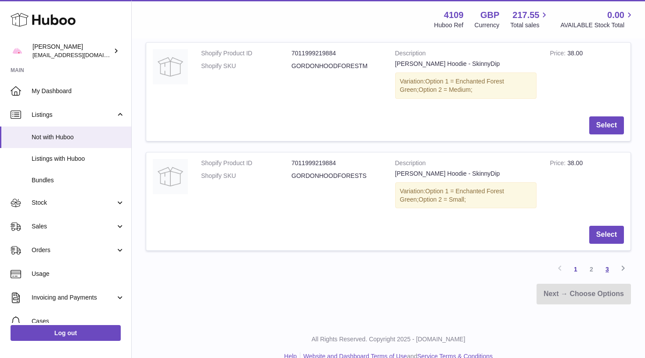
click at [608, 261] on link "3" at bounding box center [607, 269] width 16 height 16
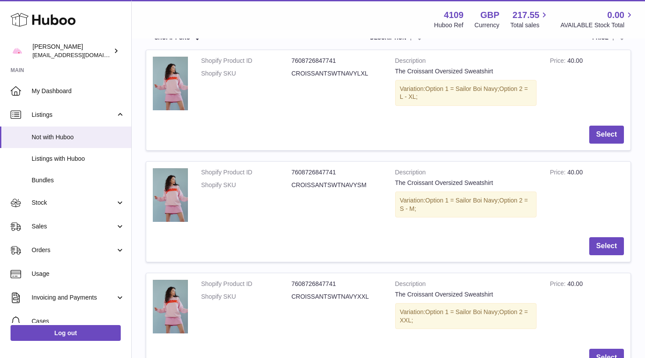
scroll to position [145, 0]
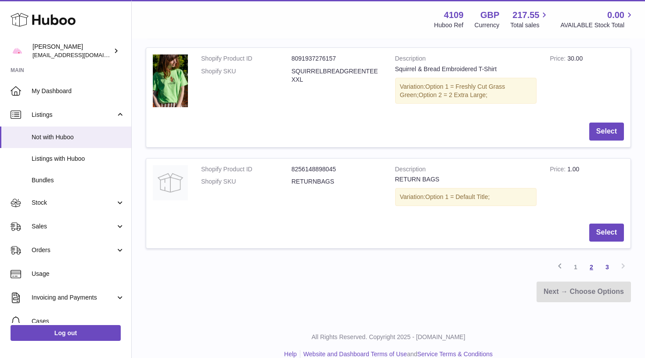
click at [594, 259] on link "2" at bounding box center [591, 267] width 16 height 16
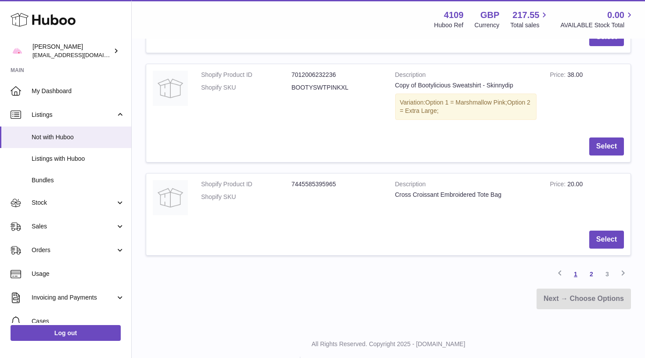
click at [579, 266] on link "1" at bounding box center [576, 274] width 16 height 16
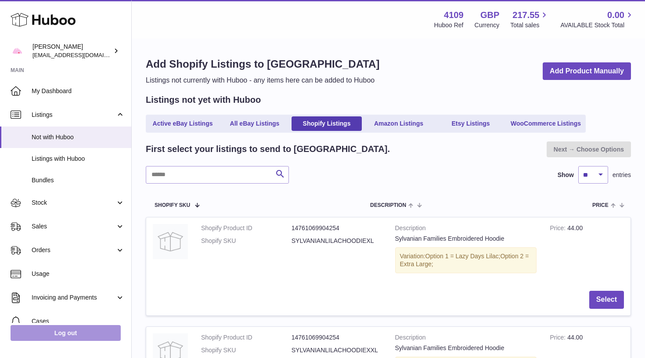
click at [67, 337] on link "Log out" at bounding box center [66, 333] width 110 height 16
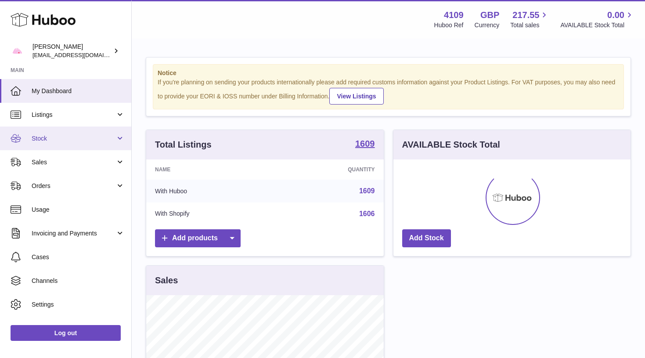
scroll to position [137, 237]
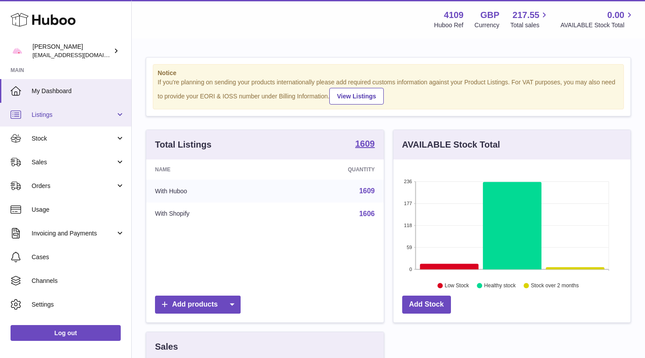
click at [83, 114] on span "Listings" at bounding box center [74, 115] width 84 height 8
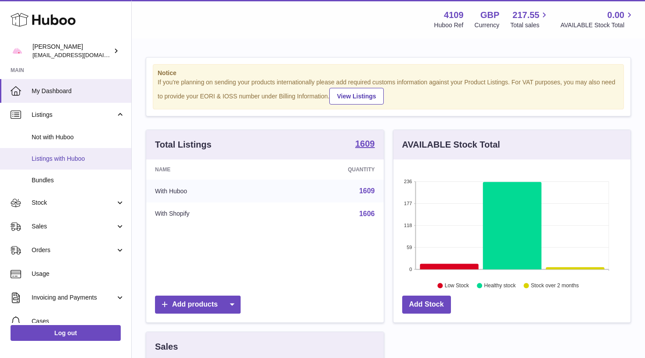
click at [76, 157] on span "Listings with Huboo" at bounding box center [78, 159] width 93 height 8
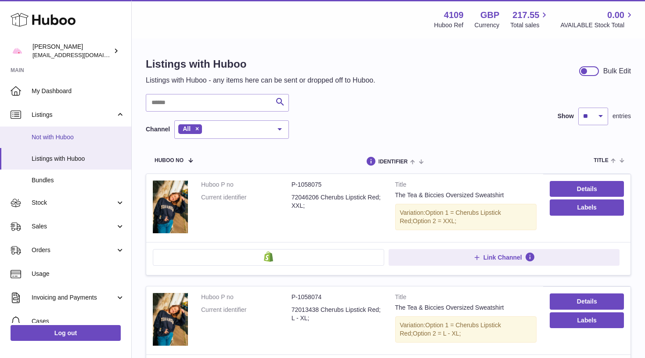
click at [77, 140] on link "Not with Huboo" at bounding box center [65, 137] width 131 height 22
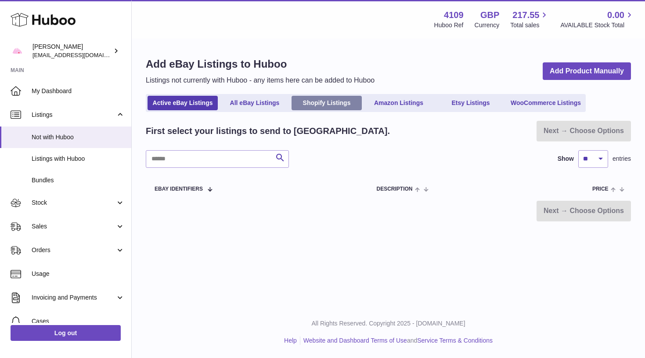
click at [333, 108] on link "Shopify Listings" at bounding box center [327, 103] width 70 height 14
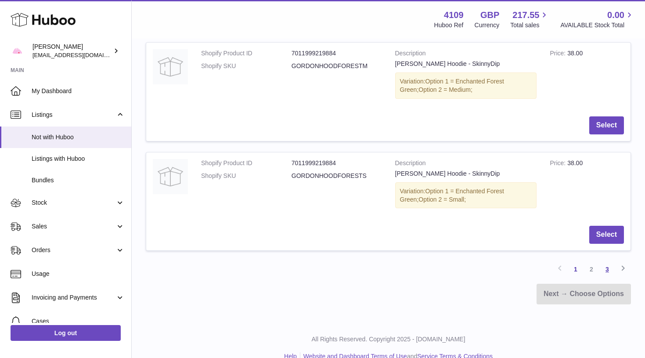
click at [609, 261] on link "3" at bounding box center [607, 269] width 16 height 16
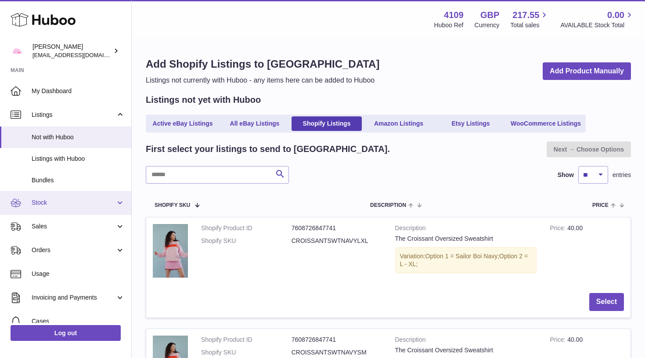
click at [74, 201] on span "Stock" at bounding box center [74, 202] width 84 height 8
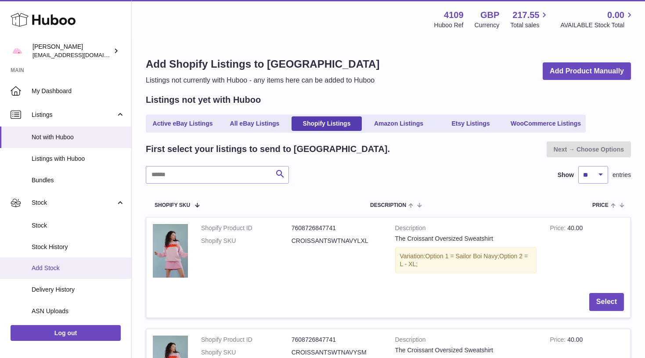
click at [76, 273] on link "Add Stock" at bounding box center [65, 268] width 131 height 22
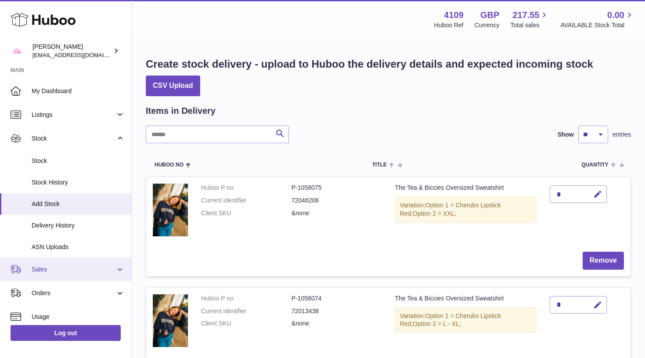
click at [54, 265] on span "Sales" at bounding box center [74, 269] width 84 height 8
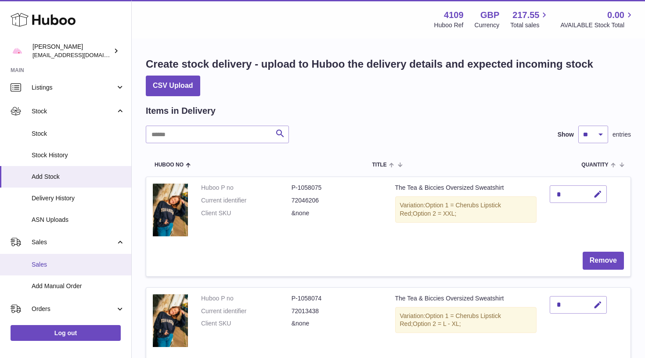
scroll to position [29, 0]
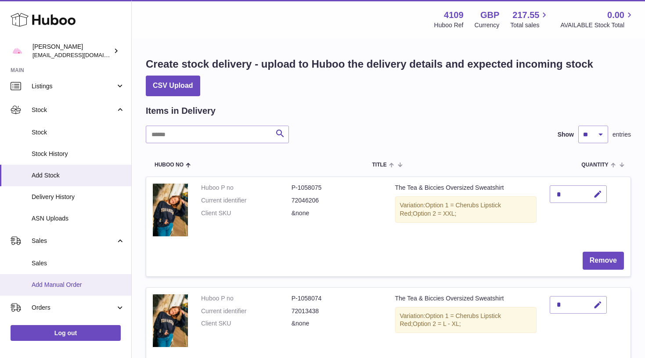
click at [60, 282] on span "Add Manual Order" at bounding box center [78, 285] width 93 height 8
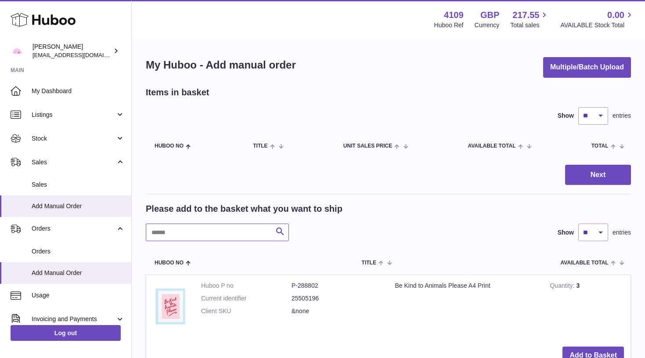
click at [209, 230] on input "text" at bounding box center [217, 232] width 143 height 18
type input "********"
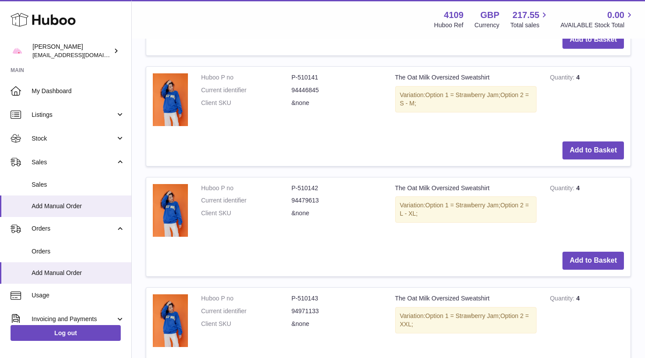
scroll to position [716, 0]
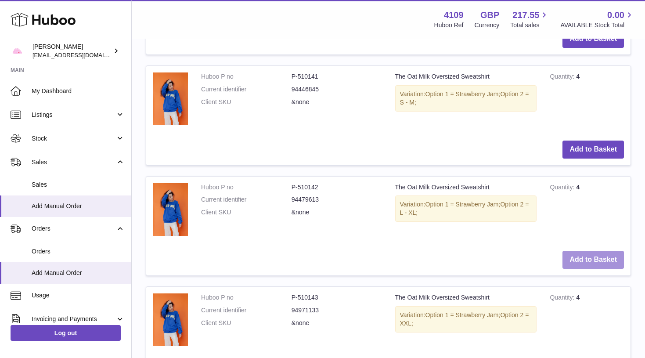
click at [583, 251] on button "Add to Basket" at bounding box center [592, 260] width 61 height 18
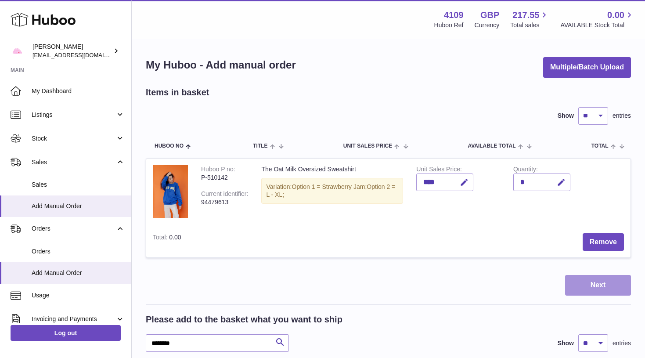
scroll to position [0, 0]
click at [586, 280] on button "Next" at bounding box center [598, 285] width 66 height 21
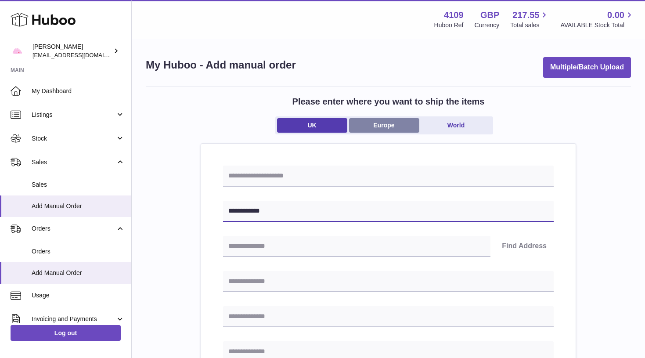
type input "**********"
click at [399, 130] on link "Europe" at bounding box center [384, 125] width 70 height 14
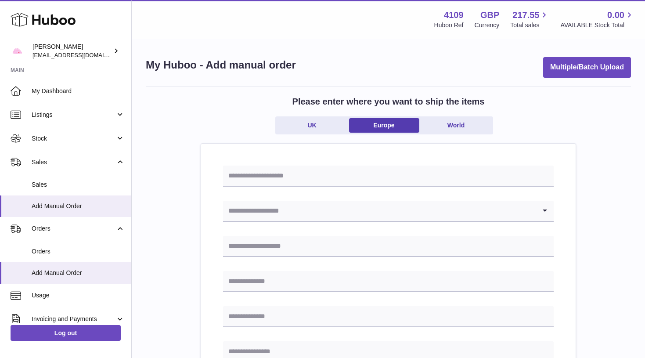
click at [280, 213] on input "Search for option" at bounding box center [379, 211] width 313 height 20
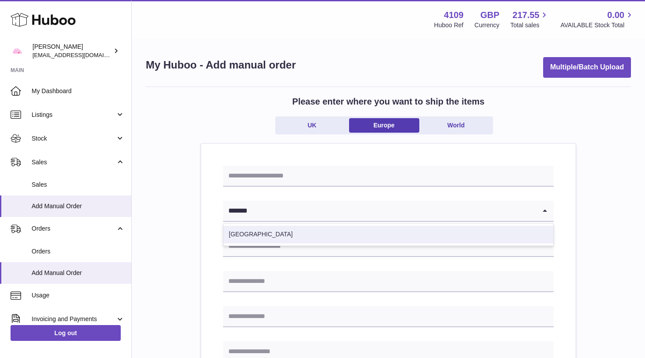
drag, startPoint x: 281, startPoint y: 229, endPoint x: 290, endPoint y: 238, distance: 12.4
click at [290, 238] on li "Ireland" at bounding box center [388, 235] width 330 height 18
type input "*******"
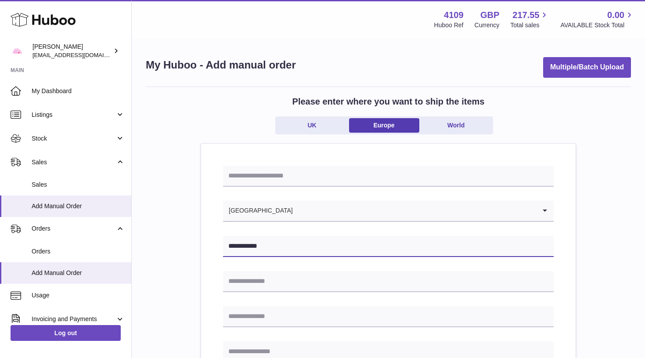
type input "**********"
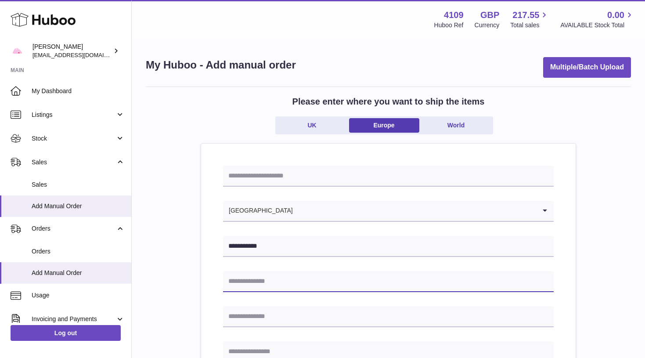
paste input "**********"
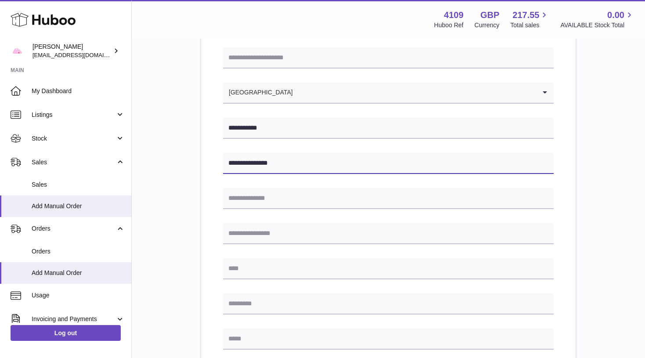
scroll to position [119, 0]
type input "**********"
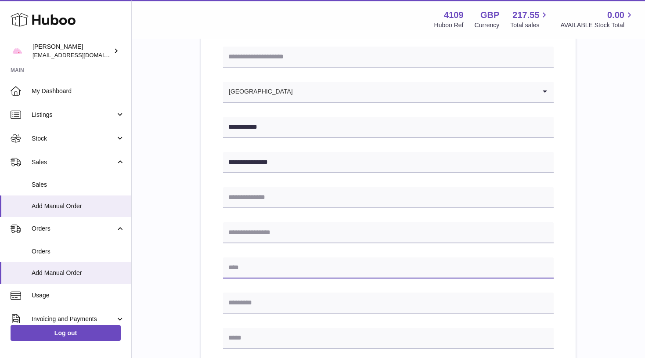
click at [248, 271] on input "text" at bounding box center [388, 267] width 331 height 21
paste input "********"
type input "********"
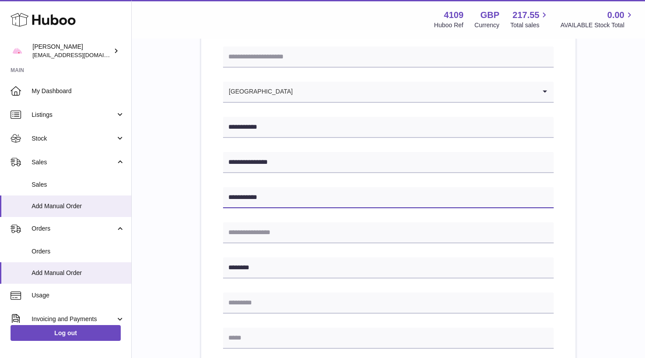
type input "**********"
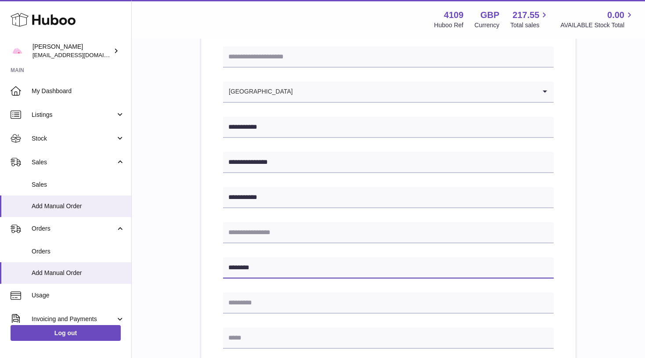
click at [256, 267] on input "********" at bounding box center [388, 267] width 331 height 21
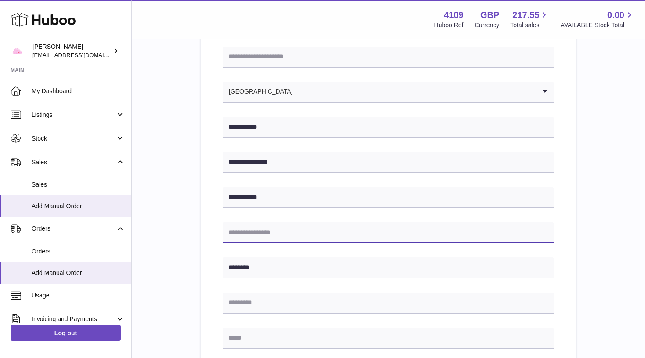
click at [267, 233] on input "text" at bounding box center [388, 232] width 331 height 21
paste input "********"
type input "********"
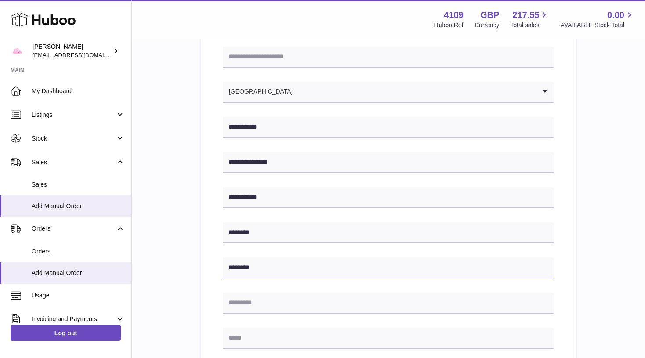
click at [255, 272] on input "********" at bounding box center [388, 267] width 331 height 21
type input "*****"
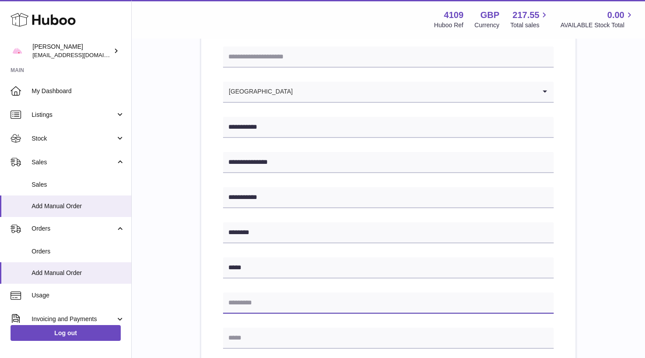
paste input "*******"
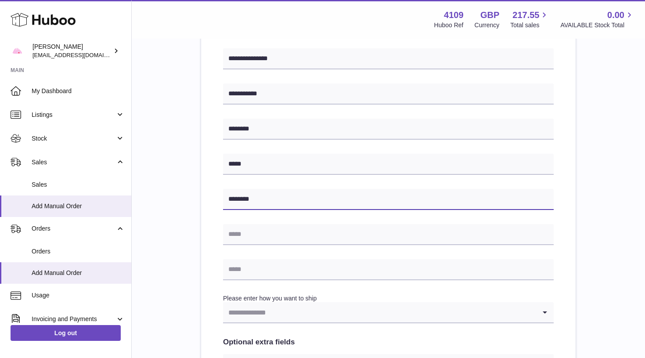
scroll to position [223, 0]
type input "*******"
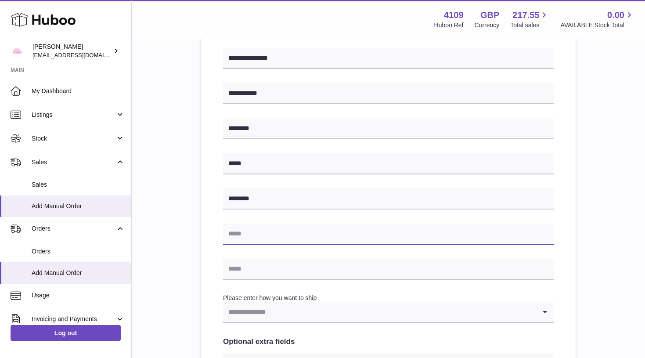
paste input "**********"
type input "**********"
click at [250, 310] on input "Search for option" at bounding box center [379, 312] width 313 height 20
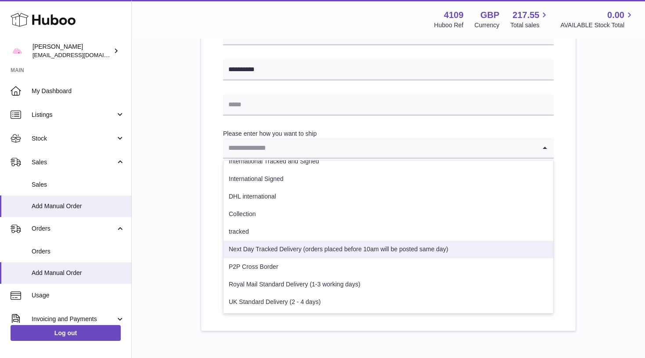
scroll to position [389, 0]
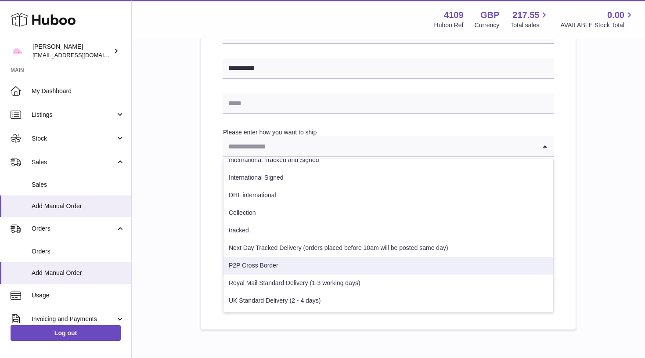
click at [259, 265] on li "P2P Cross Border" at bounding box center [388, 266] width 330 height 18
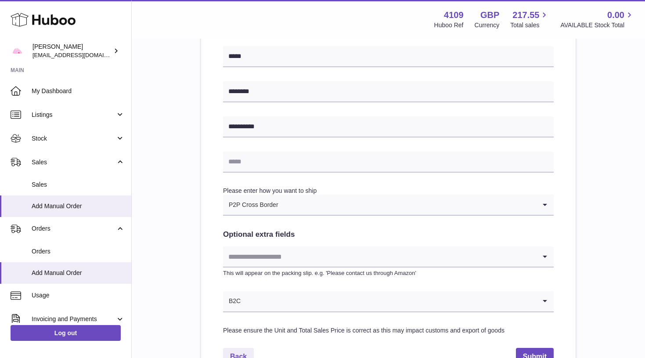
scroll to position [327, 0]
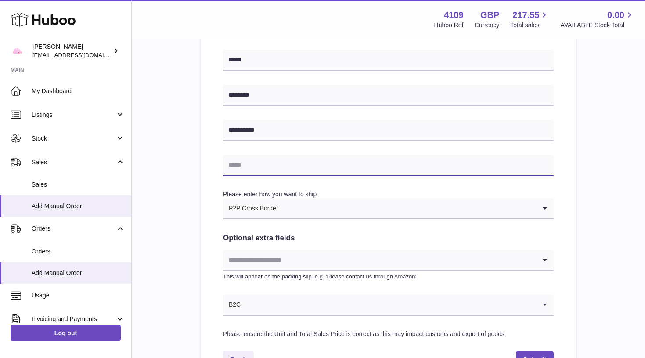
paste input "**********"
type input "**********"
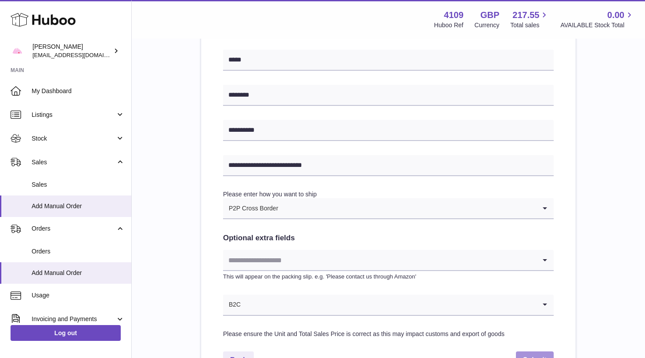
click at [528, 351] on button "Submit" at bounding box center [535, 360] width 38 height 18
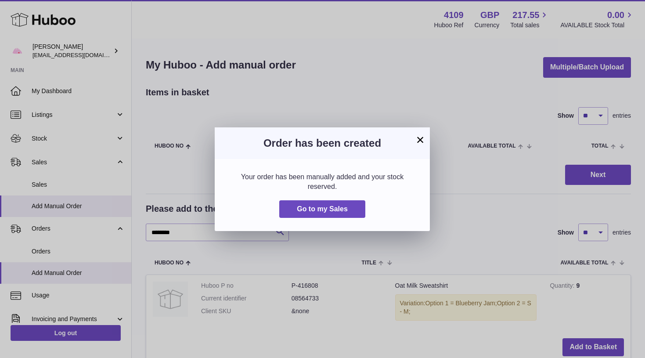
click at [422, 139] on button "×" at bounding box center [420, 139] width 11 height 11
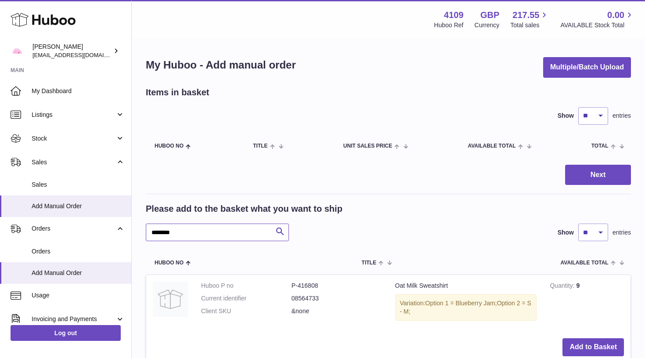
click at [170, 230] on input "********" at bounding box center [217, 232] width 143 height 18
type input "*****"
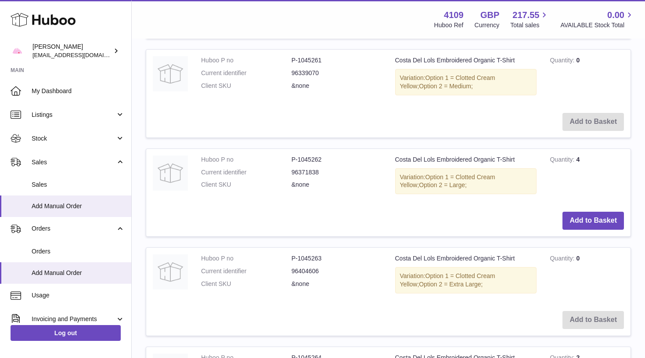
scroll to position [628, 0]
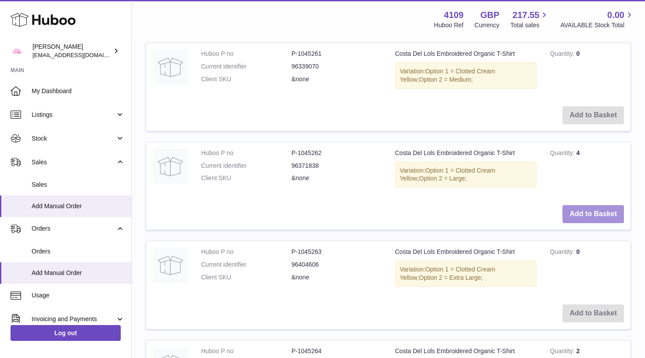
click at [590, 208] on button "Add to Basket" at bounding box center [592, 214] width 61 height 18
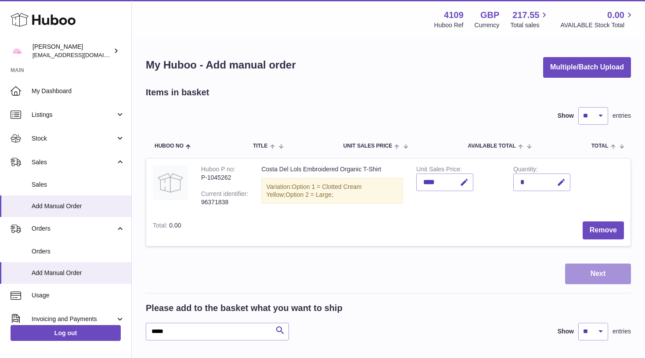
scroll to position [0, 0]
click at [594, 270] on button "Next" at bounding box center [598, 273] width 66 height 21
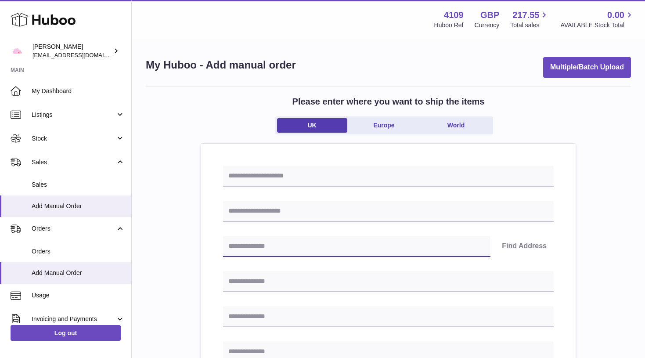
paste input "********"
type input "********"
click at [517, 245] on button "Find Address" at bounding box center [524, 246] width 59 height 21
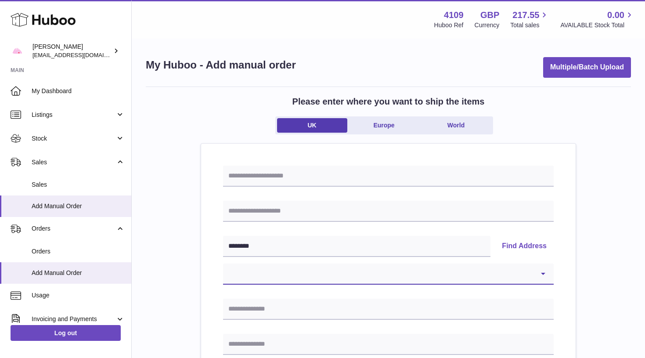
select select "**"
type input "**********"
type input "*********"
type input "********"
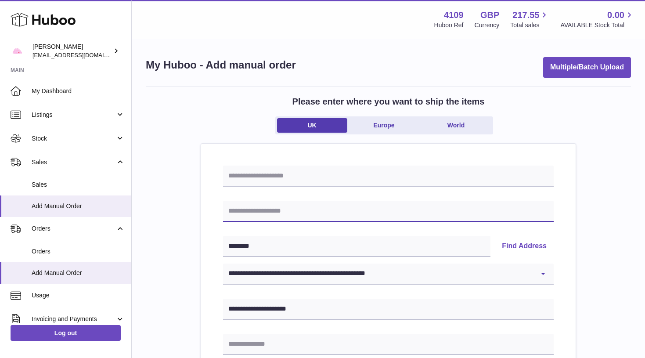
paste input "**********"
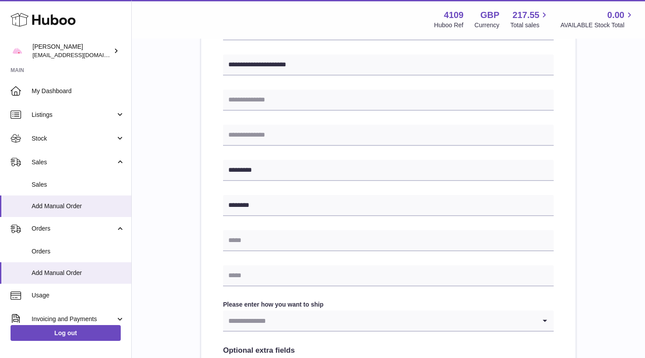
type input "**********"
click at [256, 323] on input "Search for option" at bounding box center [379, 320] width 313 height 20
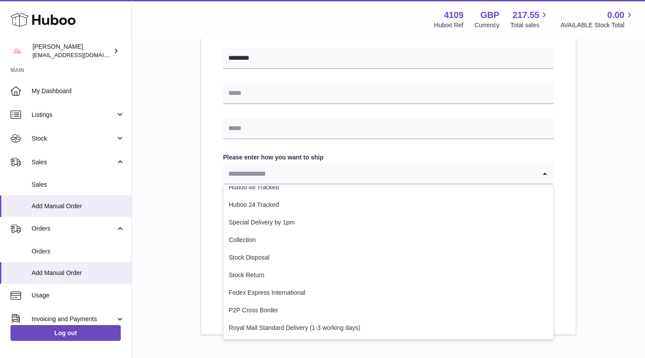
scroll to position [80, 0]
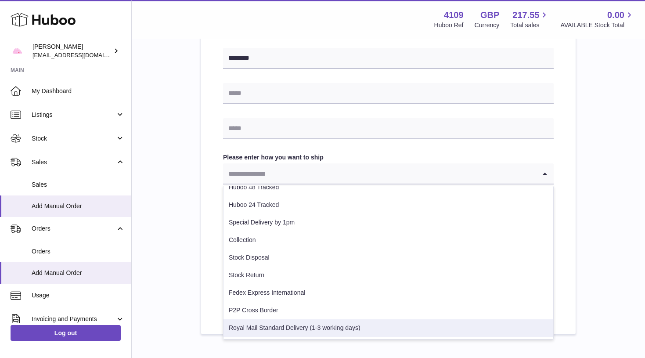
click at [265, 325] on li "Royal Mail Standard Delivery (1-3 working days)" at bounding box center [388, 328] width 330 height 18
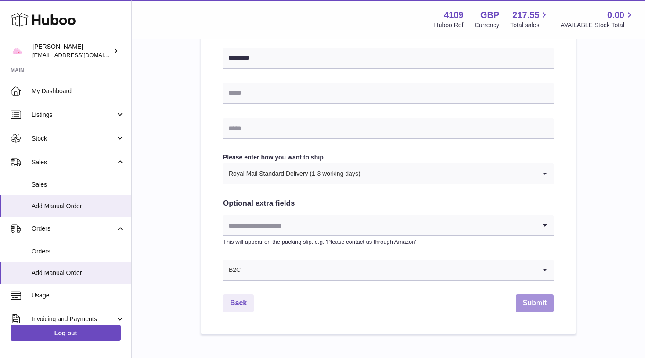
click at [539, 299] on button "Submit" at bounding box center [535, 303] width 38 height 18
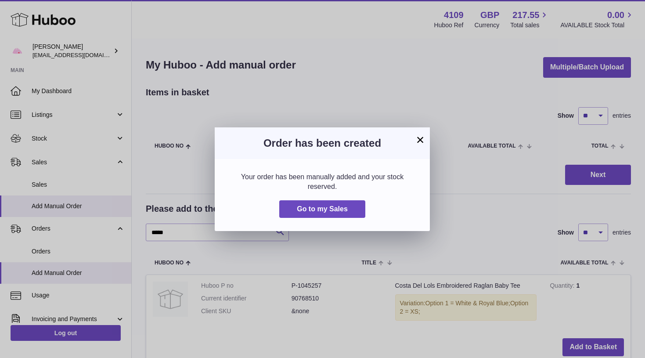
click at [420, 144] on button "×" at bounding box center [420, 139] width 11 height 11
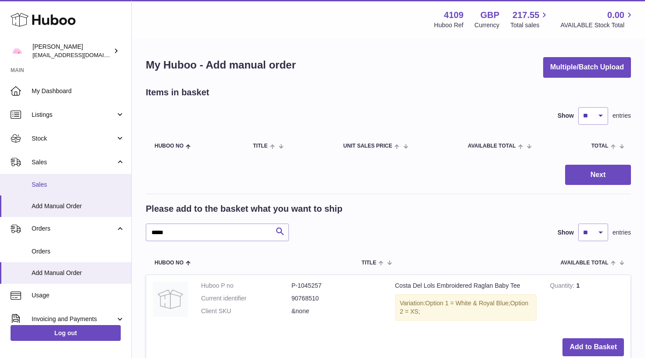
click at [74, 188] on link "Sales" at bounding box center [65, 185] width 131 height 22
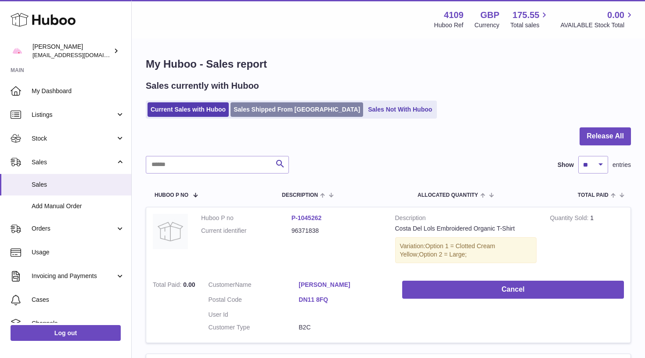
click at [258, 106] on link "Sales Shipped From Huboo" at bounding box center [296, 109] width 133 height 14
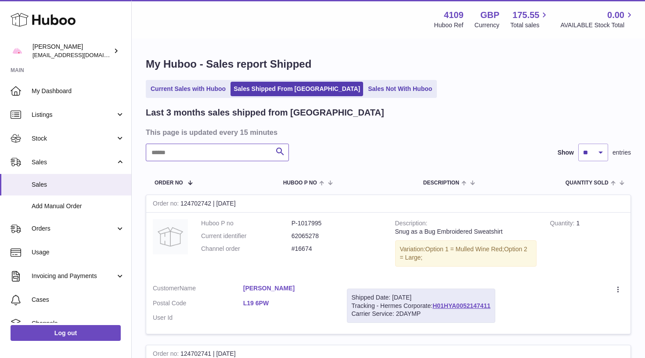
click at [209, 158] on input "text" at bounding box center [217, 153] width 143 height 18
type input "*****"
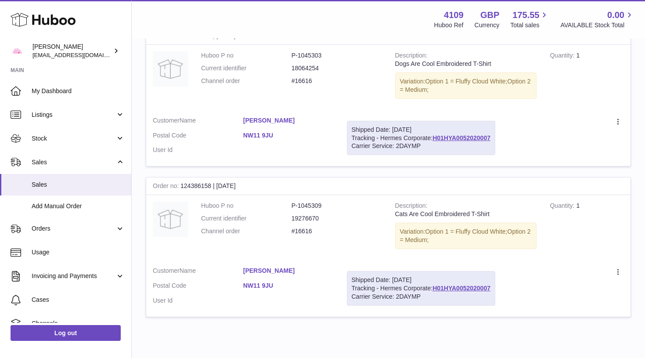
scroll to position [168, 0]
click at [612, 266] on div "Create a ticket Duplicate Order" at bounding box center [565, 271] width 115 height 11
click at [618, 268] on icon at bounding box center [617, 271] width 1 height 6
drag, startPoint x: 313, startPoint y: 228, endPoint x: 295, endPoint y: 227, distance: 18.4
click at [295, 227] on dd "#16616" at bounding box center [337, 231] width 90 height 8
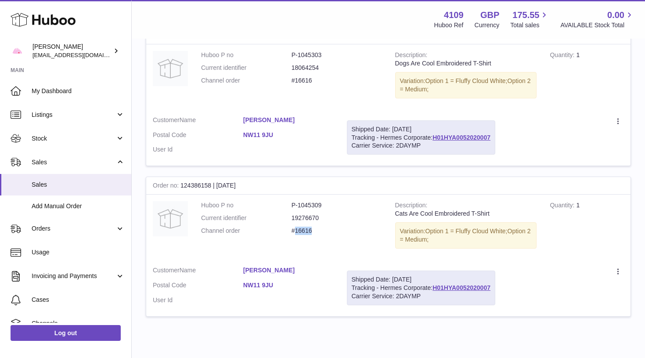
copy dd "16616"
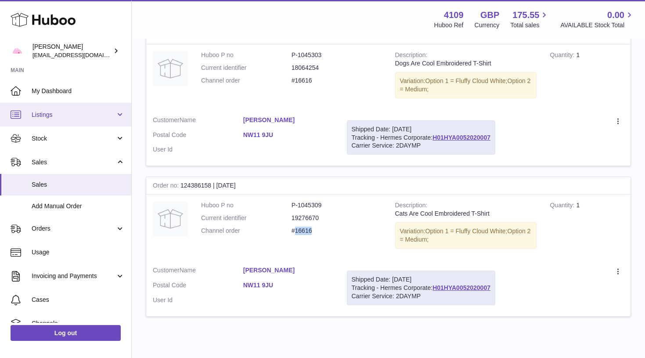
click at [79, 121] on link "Listings" at bounding box center [65, 115] width 131 height 24
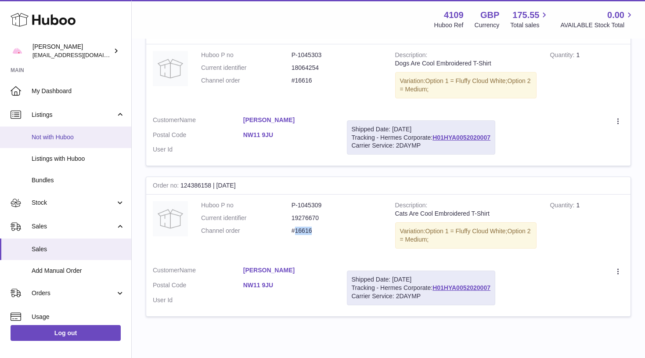
click at [79, 136] on span "Not with Huboo" at bounding box center [78, 137] width 93 height 8
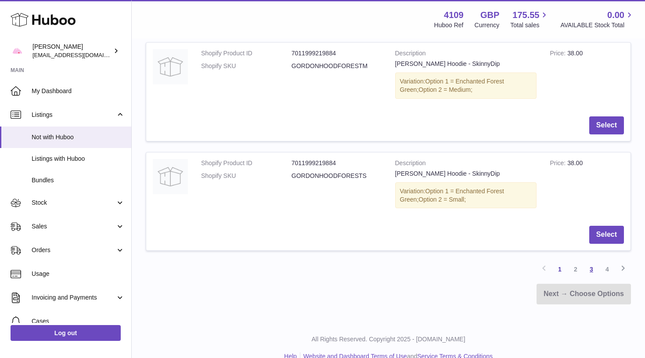
click at [593, 261] on link "3" at bounding box center [591, 269] width 16 height 16
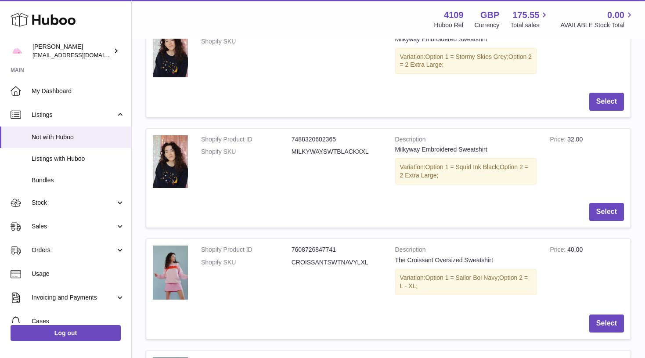
scroll to position [200, 0]
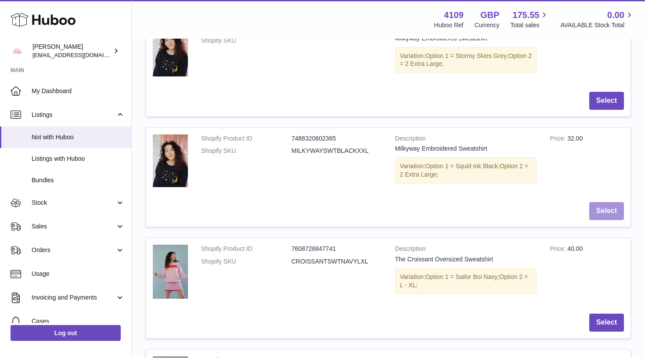
click at [604, 208] on button "Select" at bounding box center [606, 211] width 35 height 18
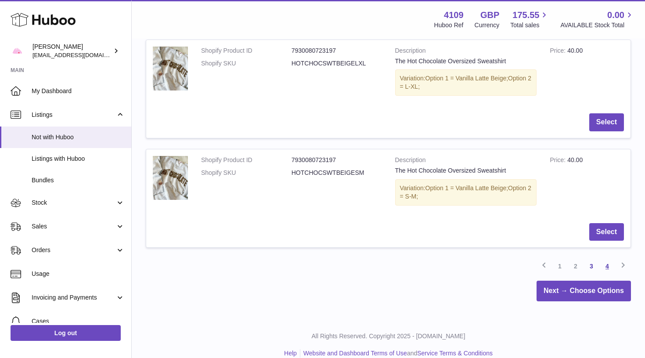
click at [604, 258] on link "4" at bounding box center [607, 266] width 16 height 16
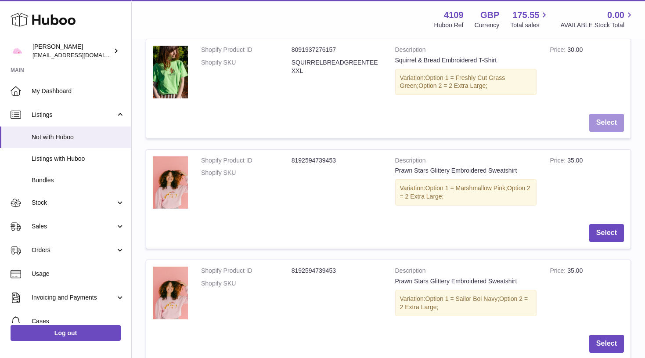
scroll to position [236, 0]
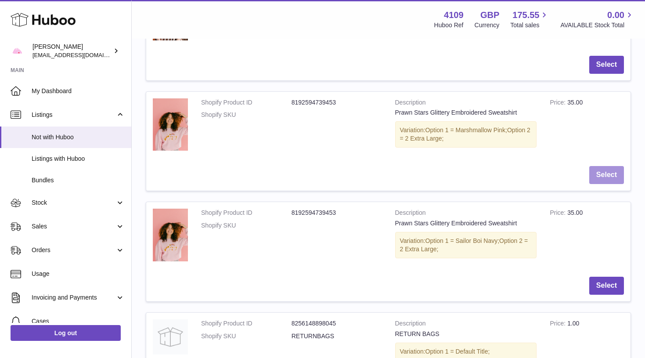
click at [609, 180] on button "Select" at bounding box center [606, 175] width 35 height 18
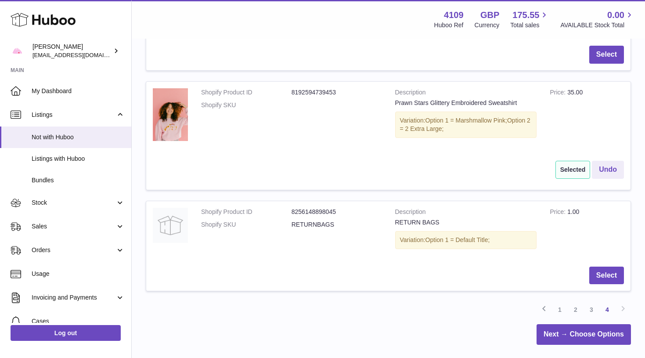
scroll to position [372, 0]
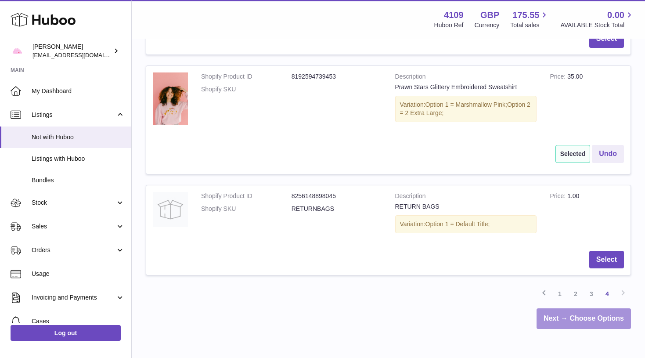
click at [594, 311] on link "Next → Choose Options" at bounding box center [583, 318] width 94 height 21
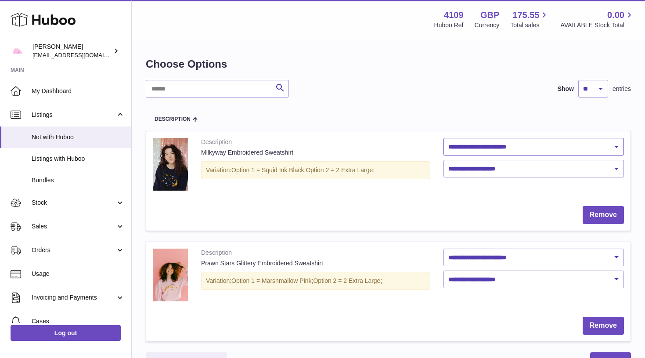
select select "***"
select select "****"
select select "***"
select select "****"
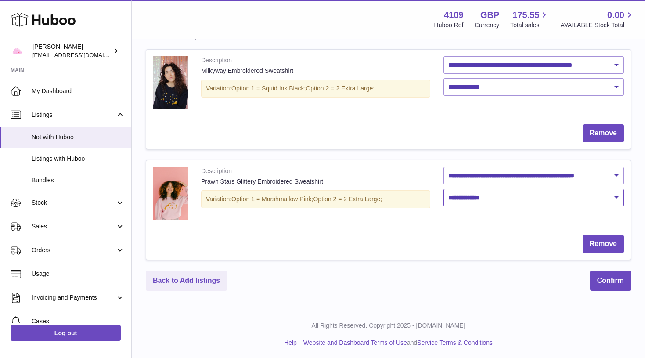
scroll to position [81, 0]
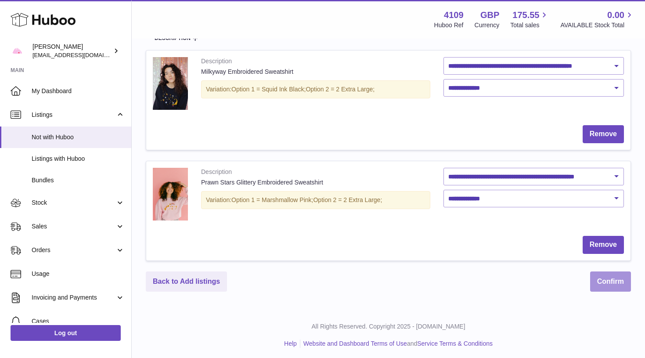
click at [602, 281] on button "Confirm" at bounding box center [610, 281] width 41 height 21
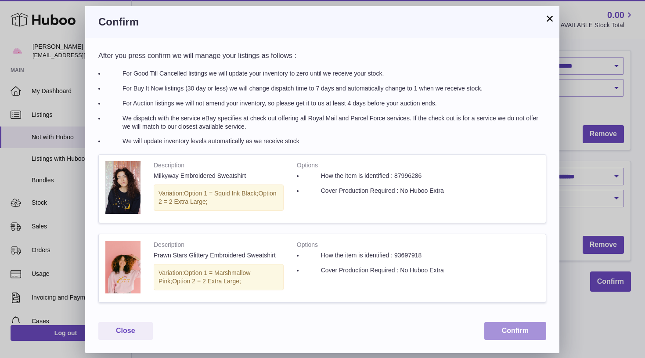
click at [501, 327] on button "Confirm" at bounding box center [515, 331] width 62 height 18
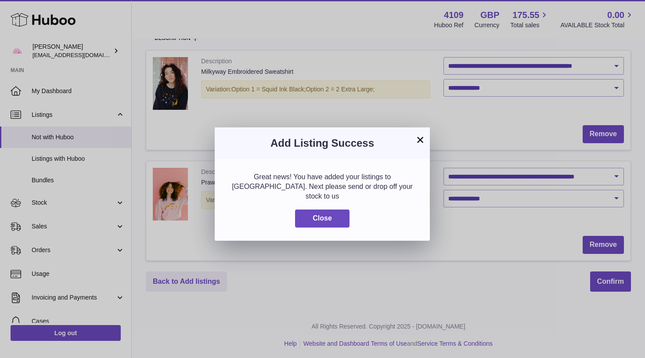
click at [420, 141] on button "×" at bounding box center [420, 139] width 11 height 11
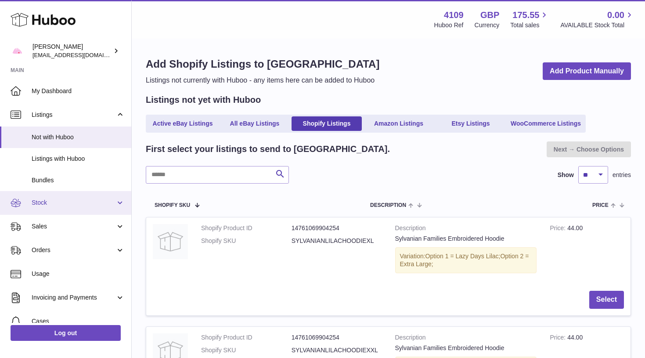
click at [97, 202] on span "Stock" at bounding box center [74, 202] width 84 height 8
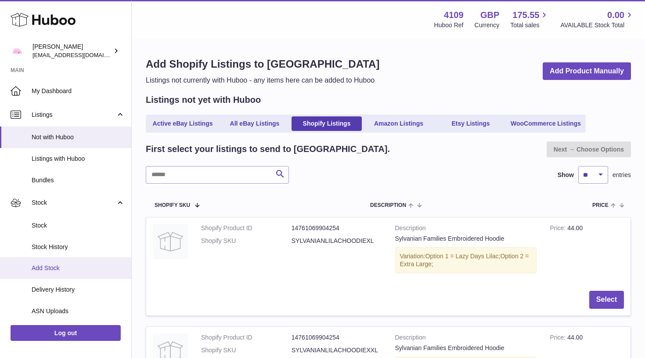
click at [84, 266] on span "Add Stock" at bounding box center [78, 268] width 93 height 8
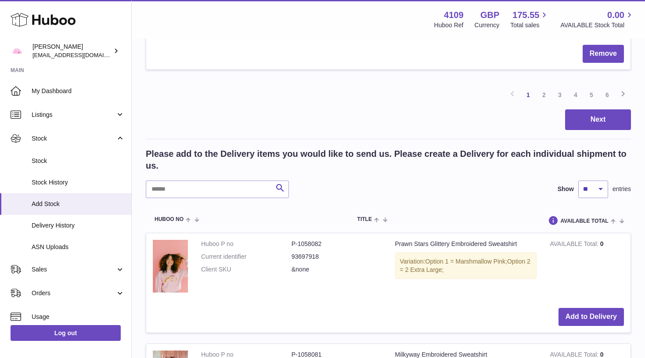
scroll to position [1156, 0]
click at [582, 307] on button "Add to Delivery" at bounding box center [590, 316] width 65 height 18
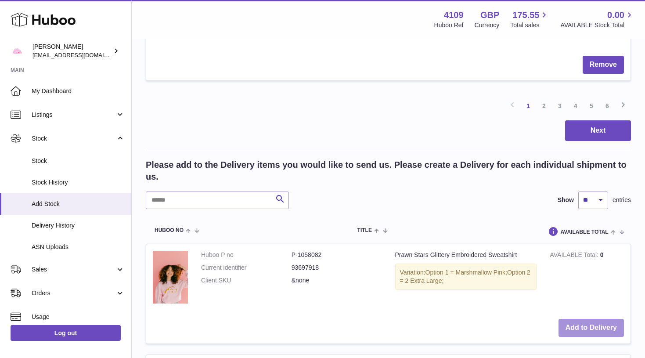
click at [583, 319] on button "Add to Delivery" at bounding box center [590, 328] width 65 height 18
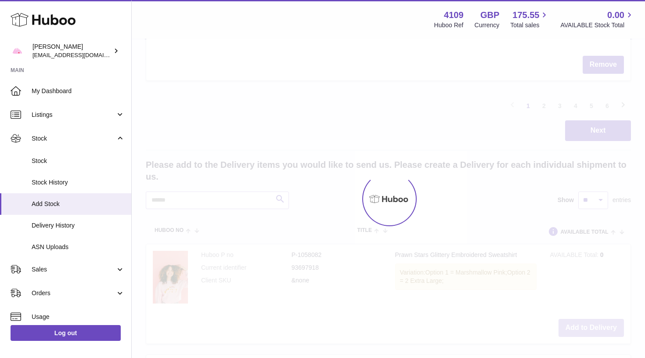
type input "*"
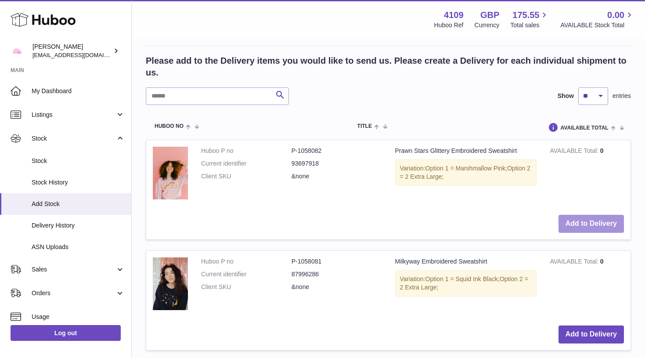
scroll to position [1264, 0]
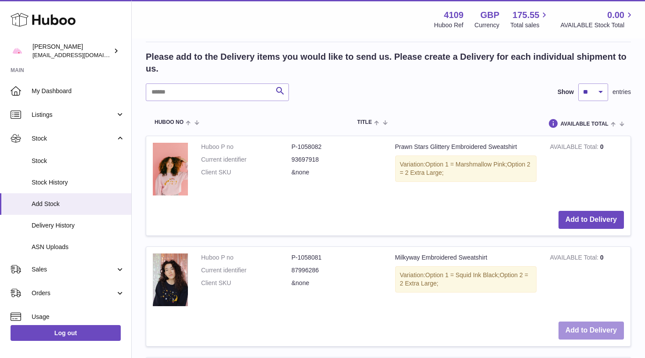
click at [586, 321] on button "Add to Delivery" at bounding box center [590, 330] width 65 height 18
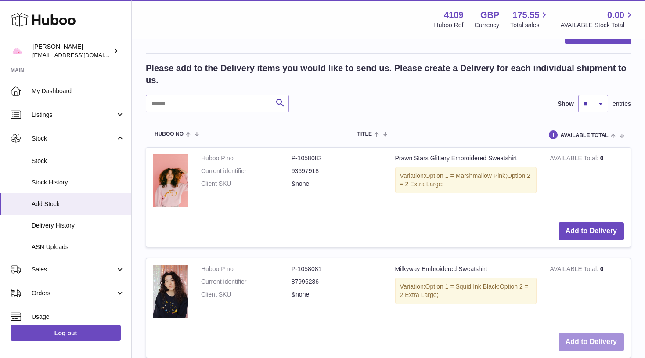
click at [591, 333] on button "Add to Delivery" at bounding box center [590, 342] width 65 height 18
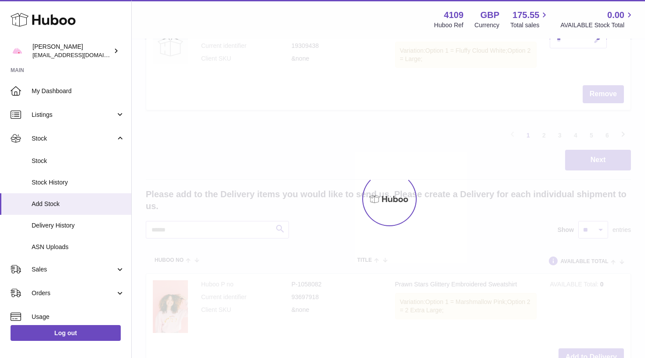
type input "*"
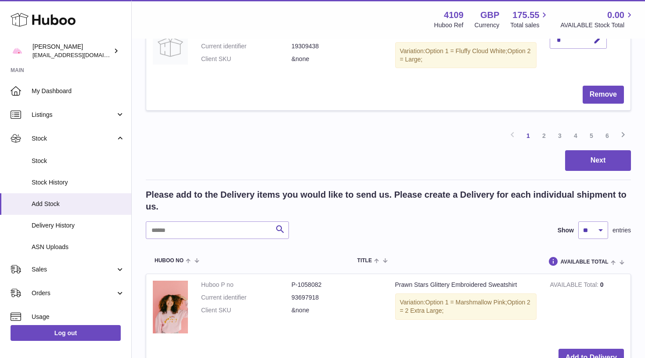
scroll to position [1106, 0]
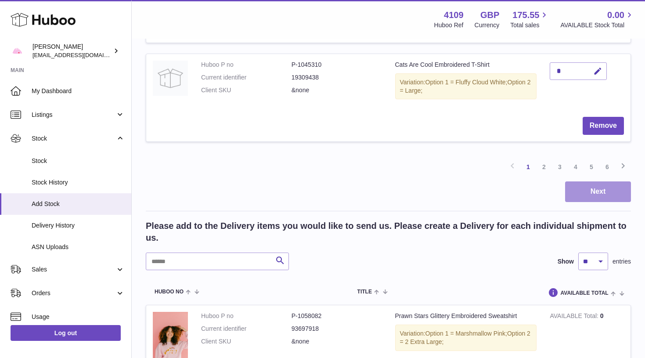
click at [598, 181] on button "Next" at bounding box center [598, 191] width 66 height 21
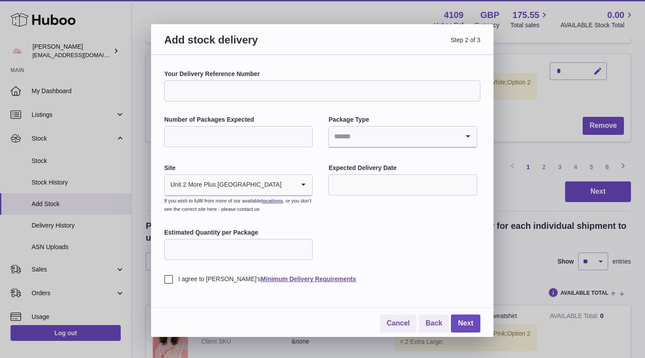
click at [283, 137] on input "Number of Packages Expected" at bounding box center [238, 136] width 148 height 21
type input "*"
click at [352, 131] on input "Search for option" at bounding box center [394, 136] width 130 height 20
click at [344, 194] on li "Boxes" at bounding box center [402, 196] width 147 height 18
click at [361, 181] on input "text" at bounding box center [402, 184] width 148 height 21
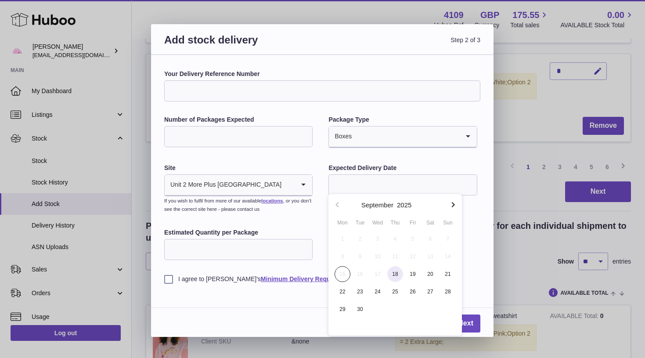
click at [399, 272] on span "18" at bounding box center [395, 274] width 16 height 16
type input "**********"
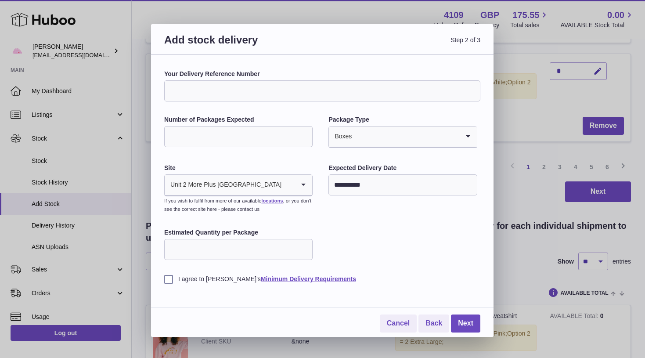
click at [206, 275] on label "I agree to [PERSON_NAME]'s Minimum Delivery Requirements" at bounding box center [322, 279] width 316 height 8
click at [459, 320] on link "Next" at bounding box center [465, 323] width 29 height 18
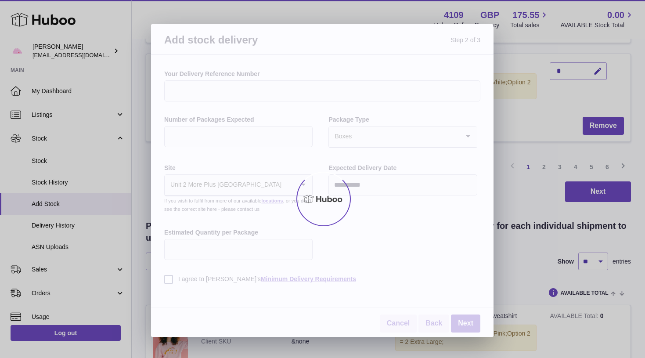
scroll to position [1105, 0]
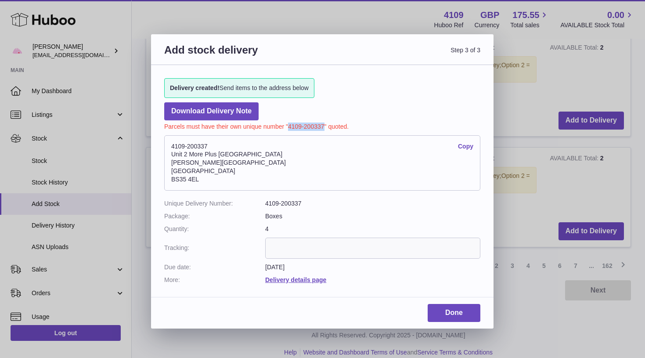
drag, startPoint x: 323, startPoint y: 125, endPoint x: 289, endPoint y: 126, distance: 34.2
click at [289, 126] on p "Parcels must have their own unique number "4109-200337" quoted." at bounding box center [322, 125] width 316 height 11
copy p "4109-200337"
click at [461, 308] on link "Done" at bounding box center [454, 313] width 53 height 18
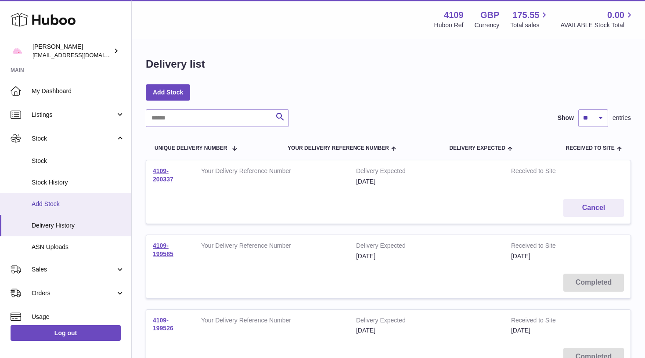
click at [94, 196] on link "Add Stock" at bounding box center [65, 204] width 131 height 22
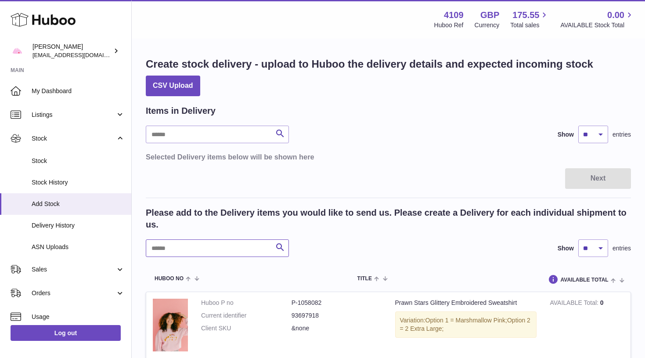
click at [223, 249] on input "text" at bounding box center [217, 248] width 143 height 18
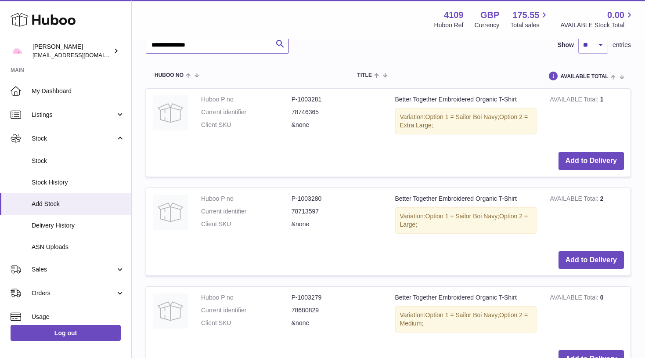
scroll to position [203, 0]
click at [579, 152] on button "Add to Delivery" at bounding box center [590, 161] width 65 height 18
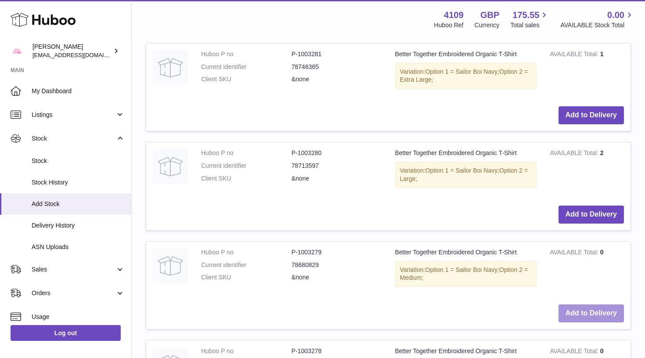
click at [580, 312] on button "Add to Delivery" at bounding box center [590, 313] width 65 height 18
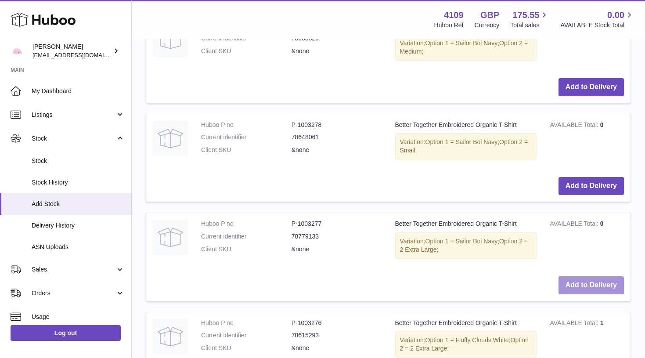
click at [595, 276] on button "Add to Delivery" at bounding box center [590, 285] width 65 height 18
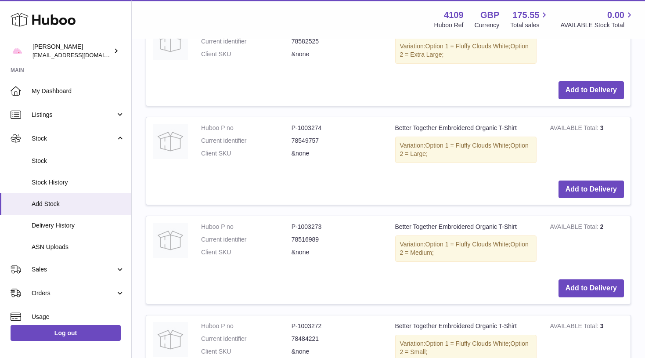
scroll to position [1183, 0]
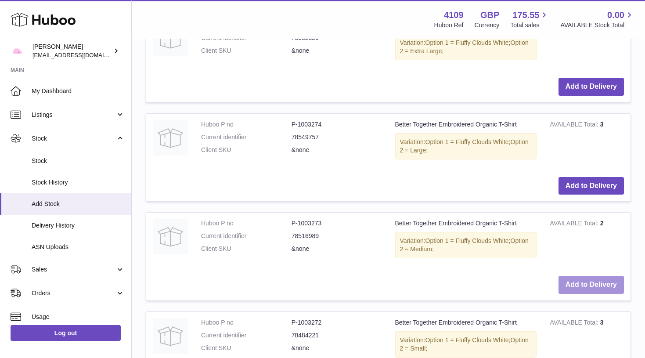
click at [578, 276] on button "Add to Delivery" at bounding box center [590, 285] width 65 height 18
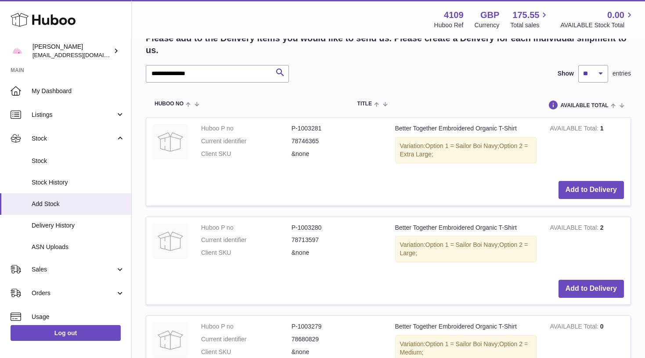
scroll to position [586, 0]
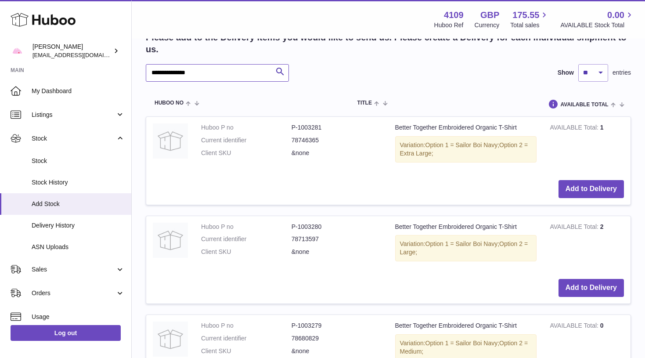
click at [206, 66] on input "**********" at bounding box center [217, 73] width 143 height 18
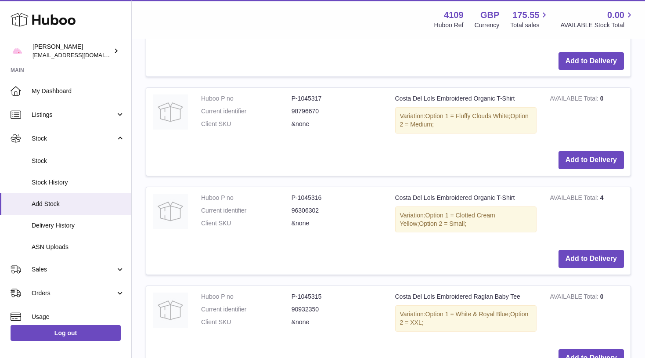
scroll to position [1226, 0]
click at [572, 151] on button "Add to Delivery" at bounding box center [590, 160] width 65 height 18
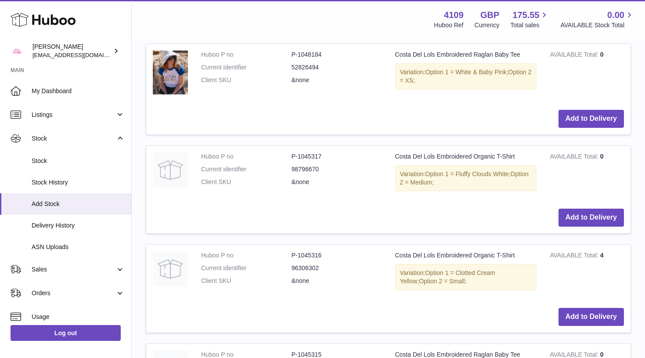
scroll to position [1268, 0]
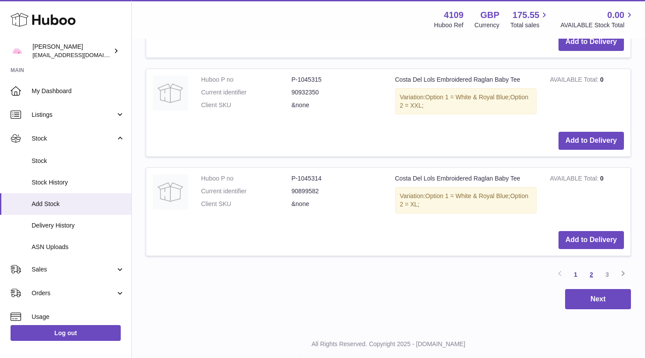
click at [589, 266] on link "2" at bounding box center [591, 274] width 16 height 16
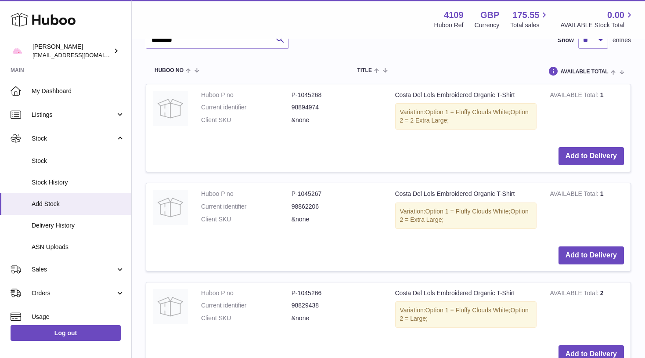
scroll to position [729, 0]
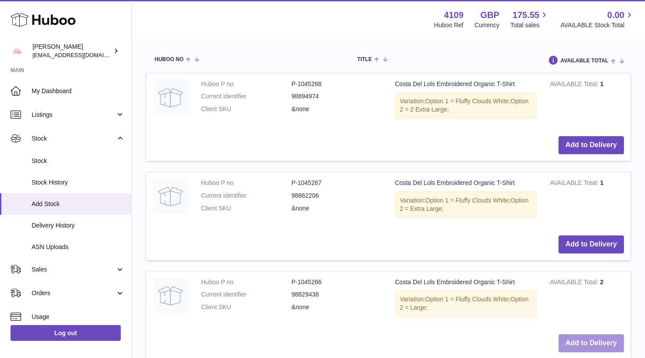
click at [586, 334] on button "Add to Delivery" at bounding box center [590, 343] width 65 height 18
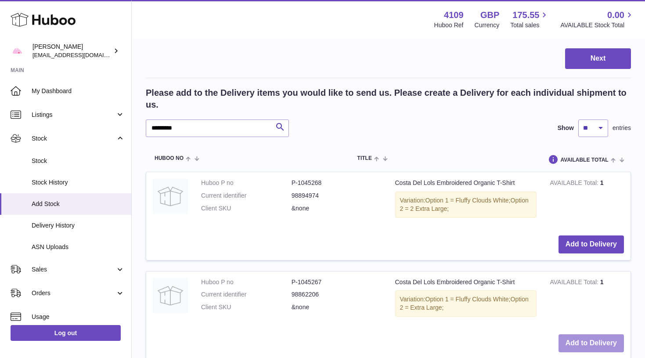
click at [577, 334] on button "Add to Delivery" at bounding box center [590, 343] width 65 height 18
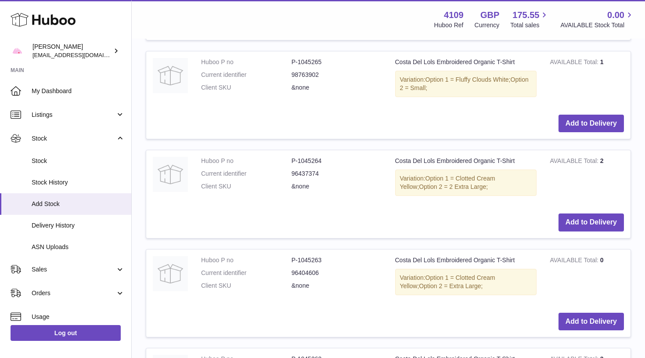
scroll to position [1269, 0]
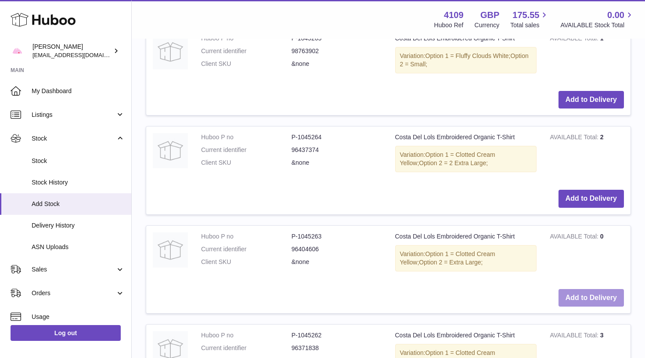
click at [572, 289] on button "Add to Delivery" at bounding box center [590, 298] width 65 height 18
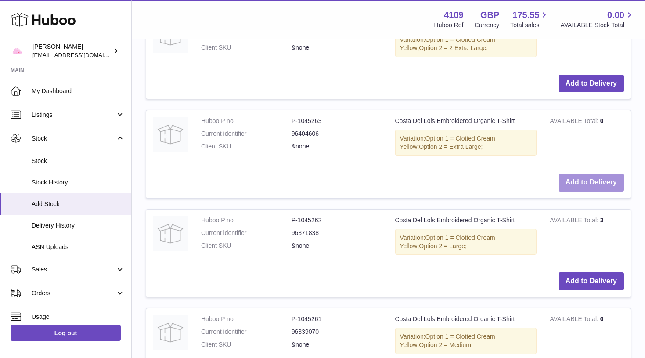
scroll to position [1487, 0]
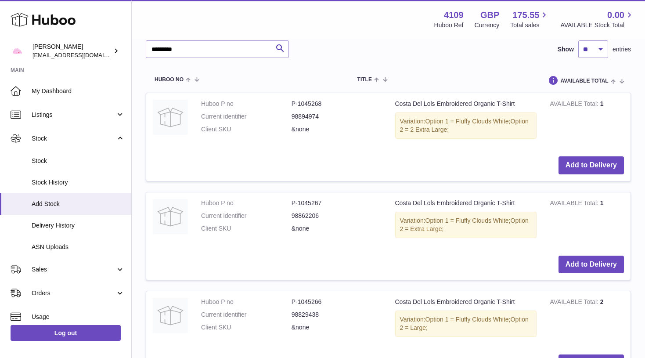
scroll to position [1007, 0]
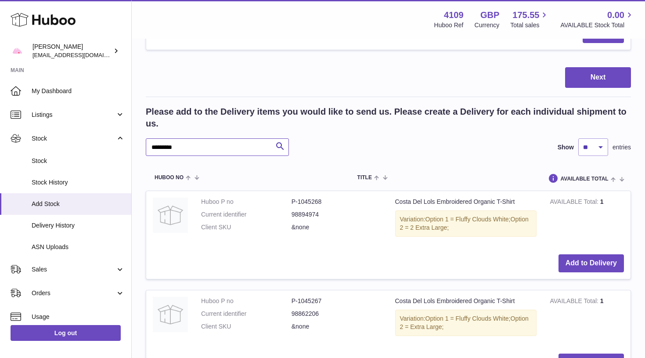
click at [201, 138] on input "*********" at bounding box center [217, 147] width 143 height 18
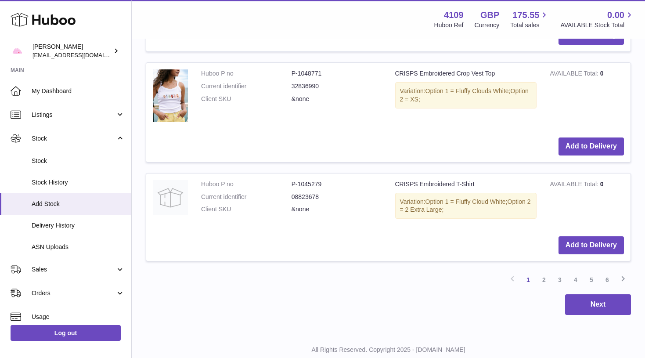
scroll to position [1984, 0]
click at [544, 272] on link "2" at bounding box center [544, 280] width 16 height 16
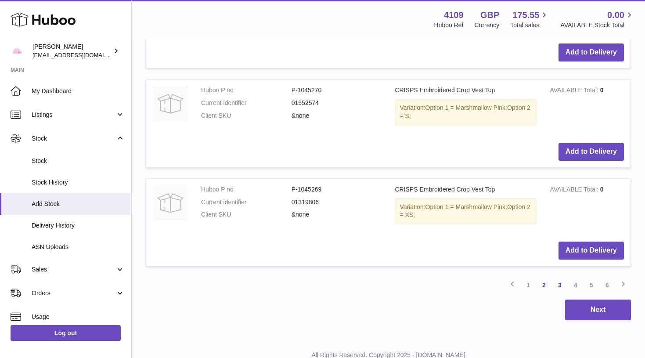
click at [562, 277] on link "3" at bounding box center [560, 285] width 16 height 16
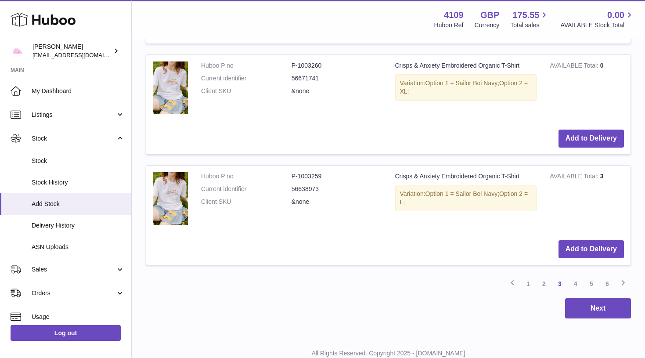
scroll to position [1998, 0]
click at [576, 276] on link "4" at bounding box center [576, 284] width 16 height 16
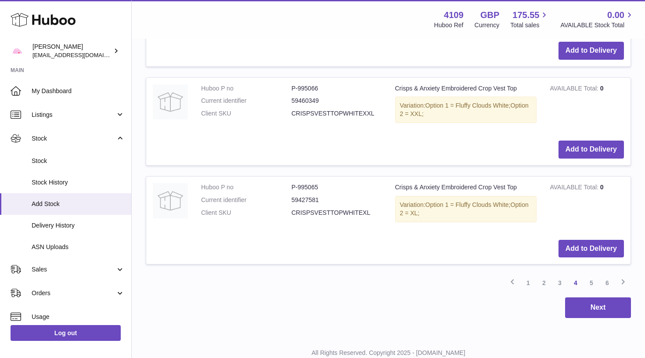
scroll to position [1935, 0]
click at [592, 275] on link "5" at bounding box center [591, 283] width 16 height 16
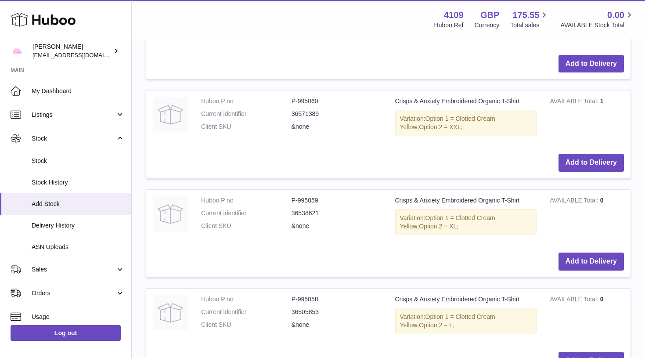
scroll to position [1508, 0]
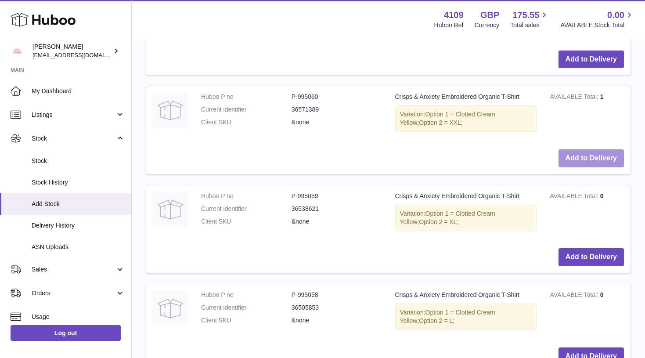
click at [579, 149] on button "Add to Delivery" at bounding box center [590, 158] width 65 height 18
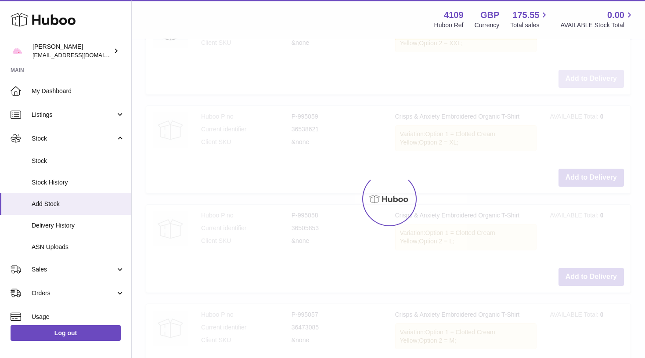
scroll to position [1591, 0]
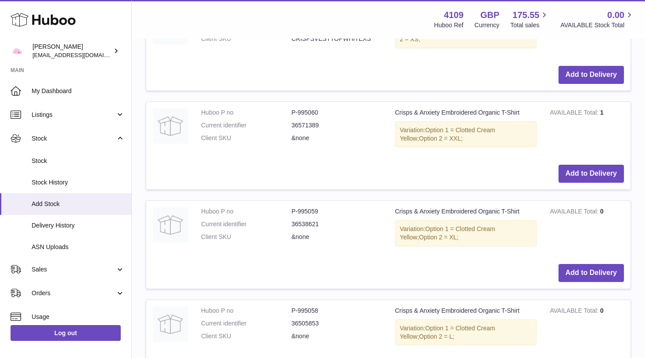
drag, startPoint x: 577, startPoint y: 147, endPoint x: 569, endPoint y: 199, distance: 52.4
click at [569, 199] on tbody "Huboo P no P-995064 Current identifier 59394813 Client SKU CRISPSVESTTOPWHITEL …" at bounding box center [388, 200] width 485 height 990
click at [569, 264] on button "Add to Delivery" at bounding box center [590, 273] width 65 height 18
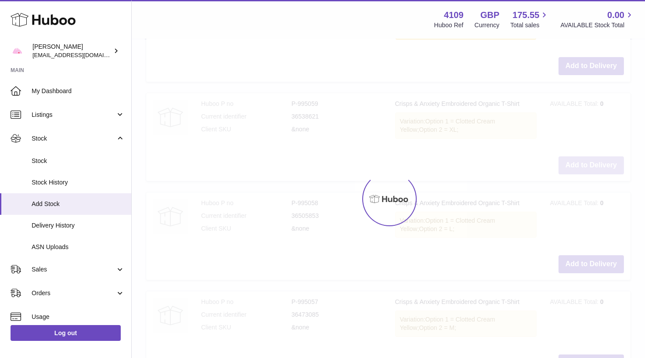
scroll to position [1701, 0]
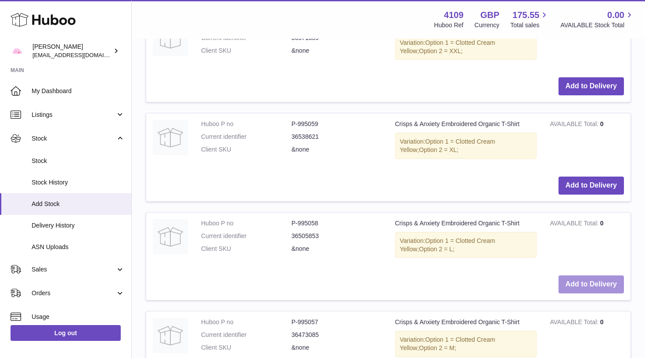
click at [575, 275] on button "Add to Delivery" at bounding box center [590, 284] width 65 height 18
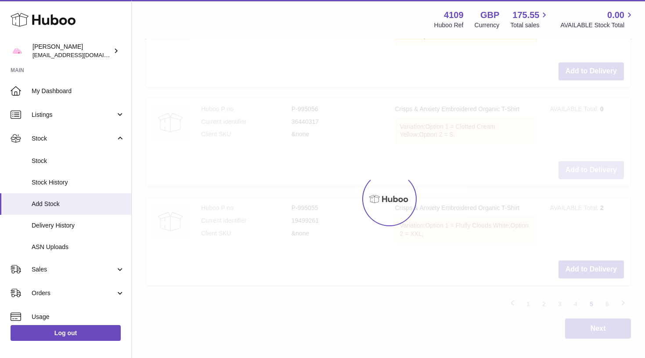
scroll to position [2014, 0]
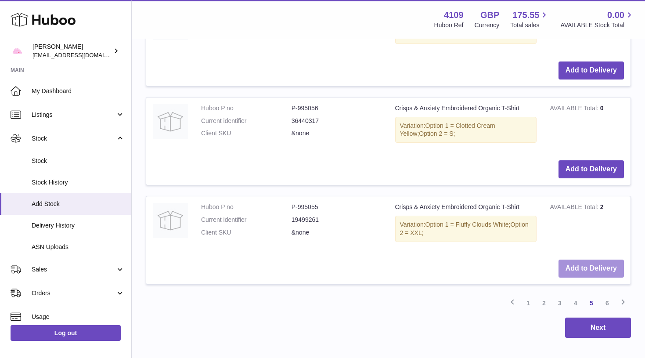
click at [569, 259] on button "Add to Delivery" at bounding box center [590, 268] width 65 height 18
click at [608, 295] on link "6" at bounding box center [607, 303] width 16 height 16
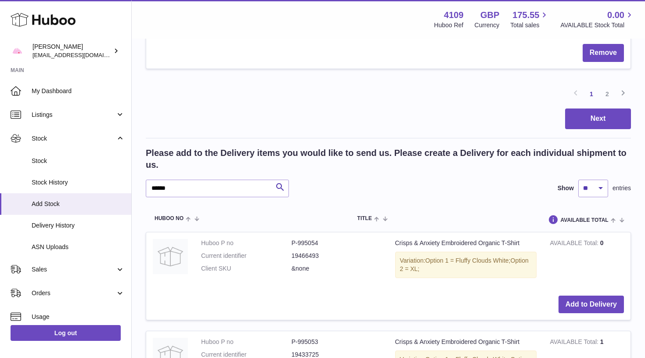
scroll to position [1087, 0]
click at [598, 295] on button "Add to Delivery" at bounding box center [590, 304] width 65 height 18
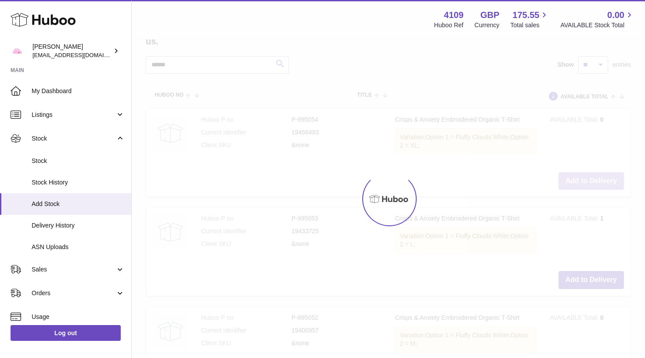
scroll to position [1218, 0]
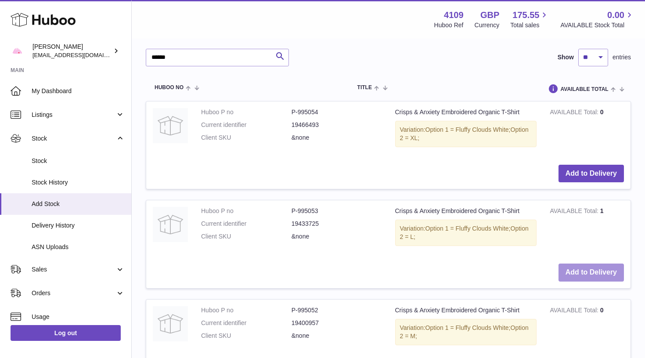
click at [595, 263] on button "Add to Delivery" at bounding box center [590, 272] width 65 height 18
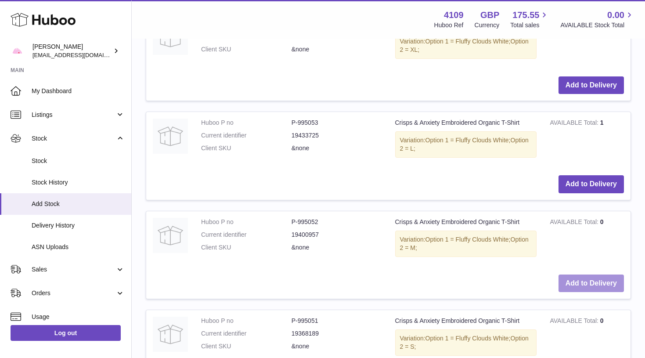
click at [595, 274] on button "Add to Delivery" at bounding box center [590, 283] width 65 height 18
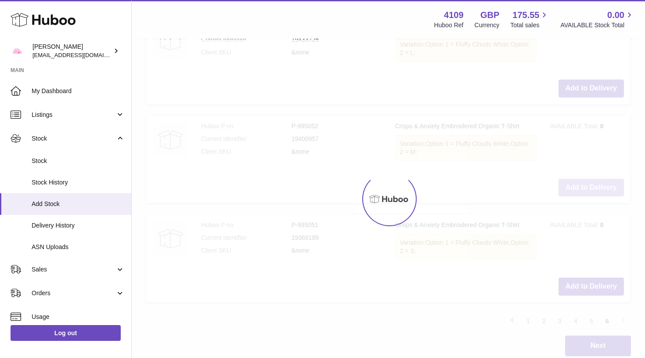
scroll to position [1404, 0]
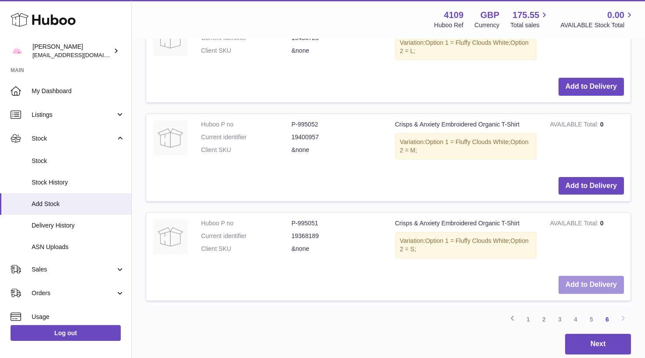
click at [594, 276] on button "Add to Delivery" at bounding box center [590, 285] width 65 height 18
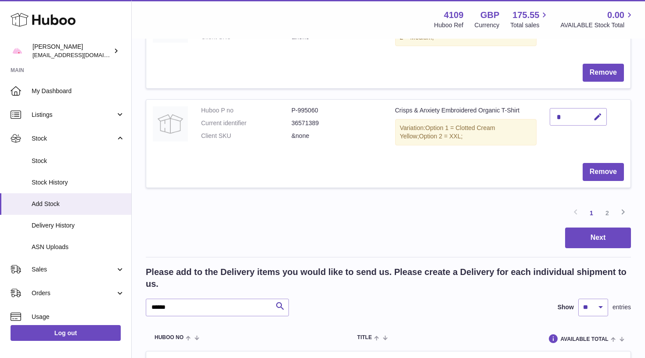
scroll to position [976, 0]
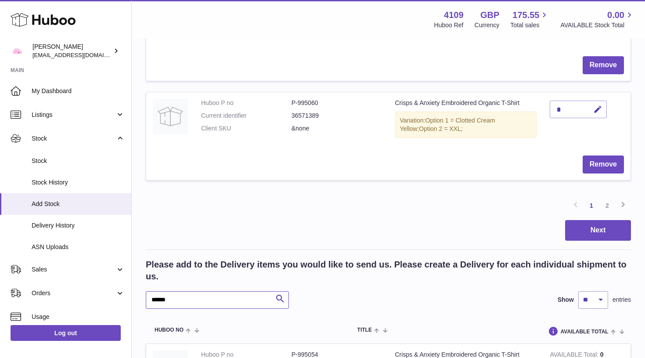
click at [211, 291] on input "******" at bounding box center [217, 300] width 143 height 18
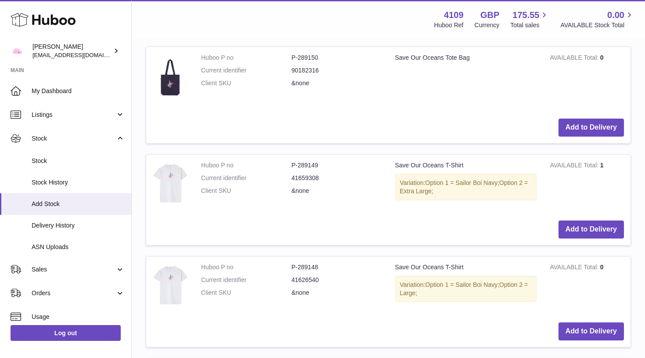
scroll to position [1703, 0]
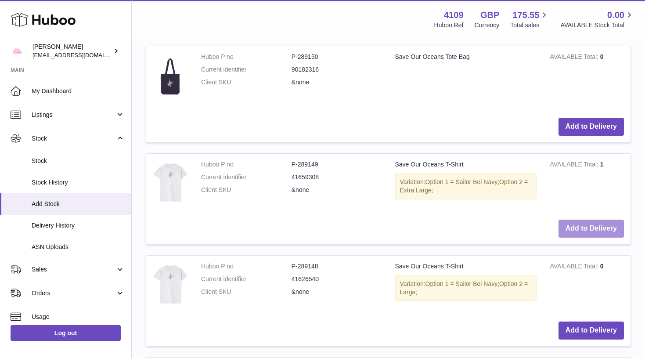
click at [576, 220] on button "Add to Delivery" at bounding box center [590, 229] width 65 height 18
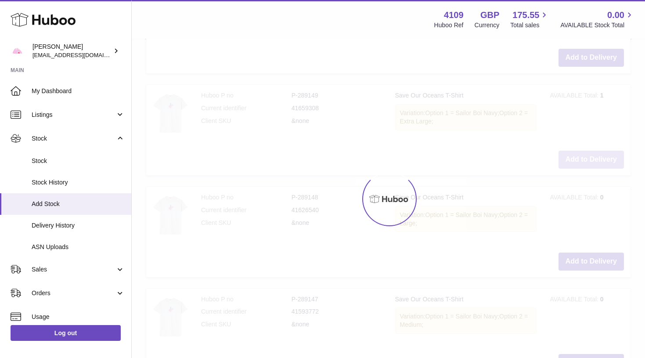
scroll to position [1781, 0]
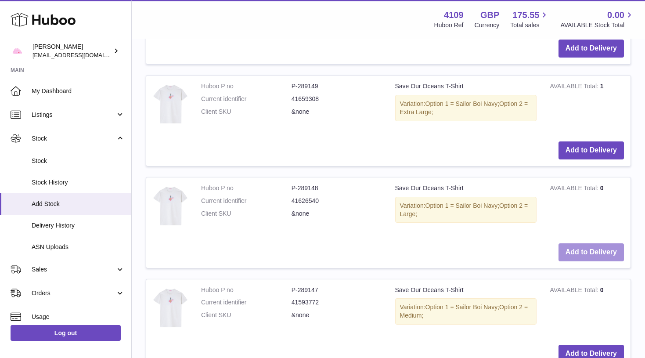
click at [569, 243] on button "Add to Delivery" at bounding box center [590, 252] width 65 height 18
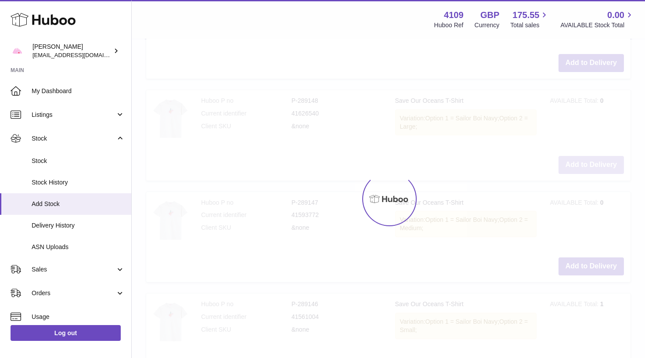
scroll to position [1873, 0]
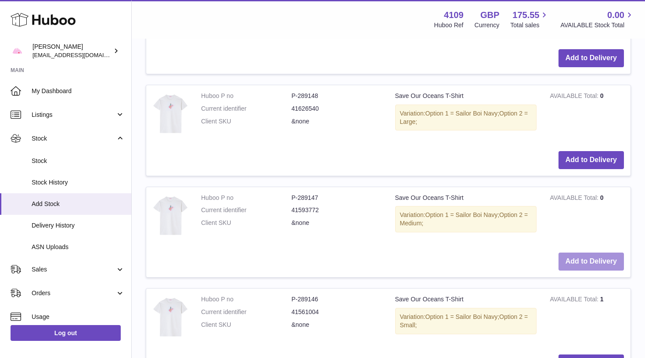
click at [577, 252] on button "Add to Delivery" at bounding box center [590, 261] width 65 height 18
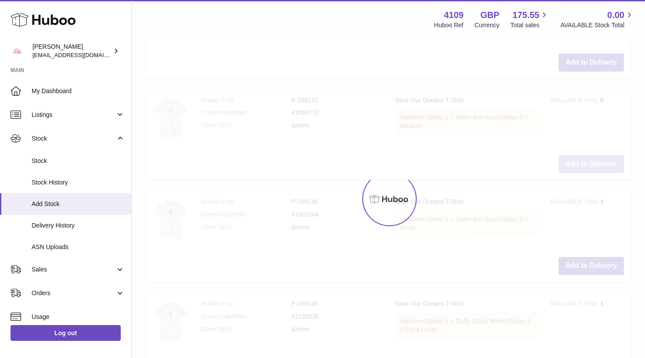
scroll to position [1980, 0]
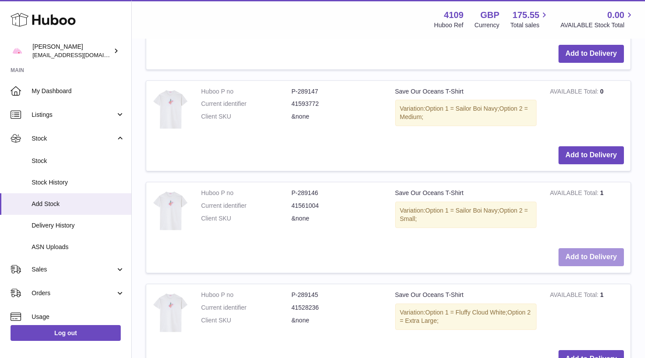
click at [584, 248] on button "Add to Delivery" at bounding box center [590, 257] width 65 height 18
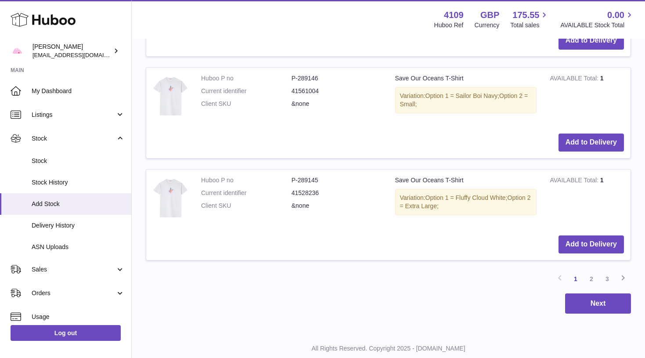
scroll to position [2094, 0]
click at [595, 271] on link "2" at bounding box center [591, 279] width 16 height 16
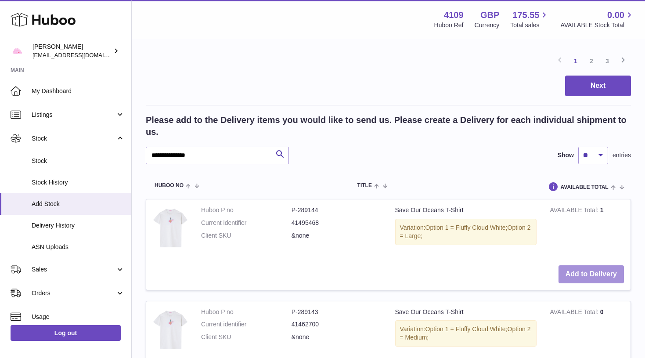
click at [593, 265] on button "Add to Delivery" at bounding box center [590, 274] width 65 height 18
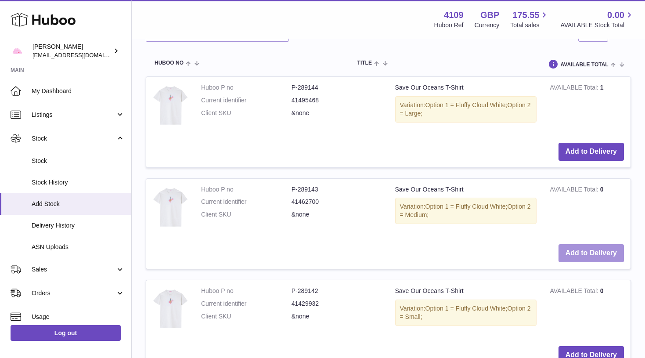
click at [598, 244] on button "Add to Delivery" at bounding box center [590, 253] width 65 height 18
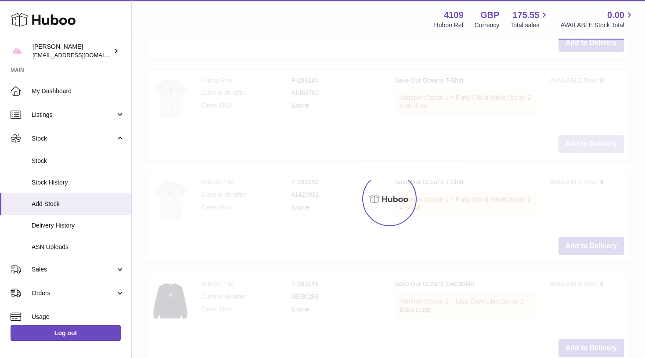
scroll to position [1352, 0]
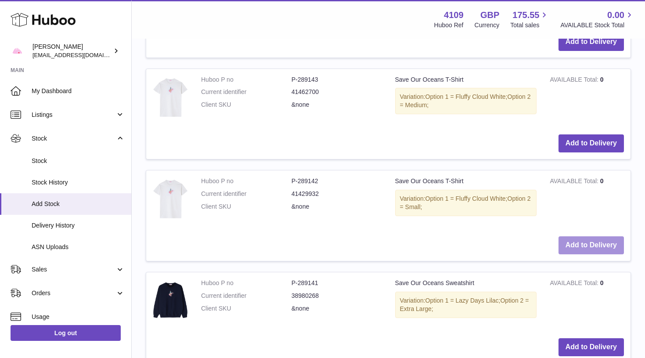
click at [597, 236] on button "Add to Delivery" at bounding box center [590, 245] width 65 height 18
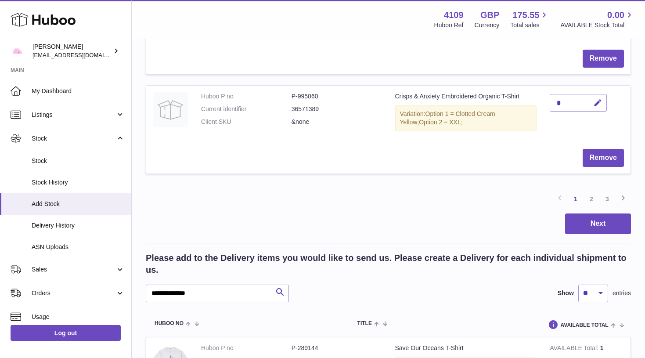
scroll to position [930, 0]
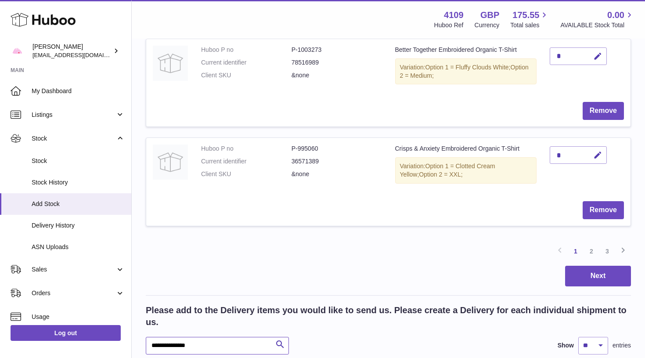
click at [207, 337] on input "**********" at bounding box center [217, 346] width 143 height 18
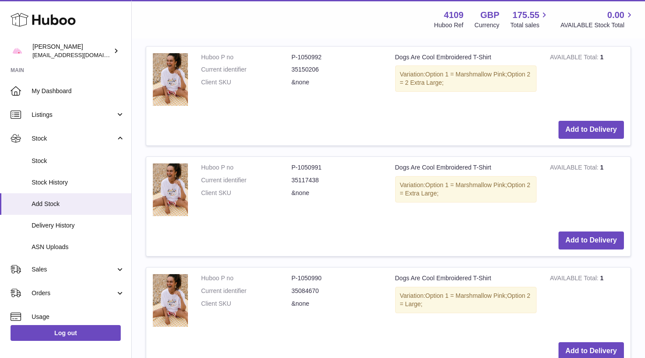
scroll to position [1389, 0]
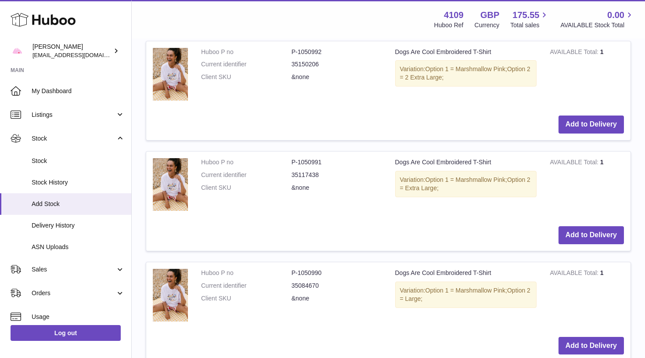
click at [599, 226] on button "Add to Delivery" at bounding box center [590, 235] width 65 height 18
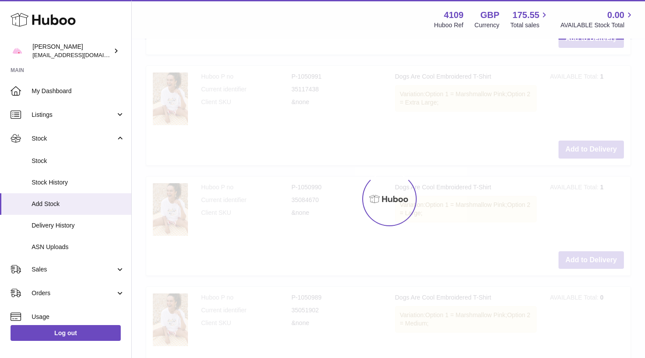
scroll to position [1476, 0]
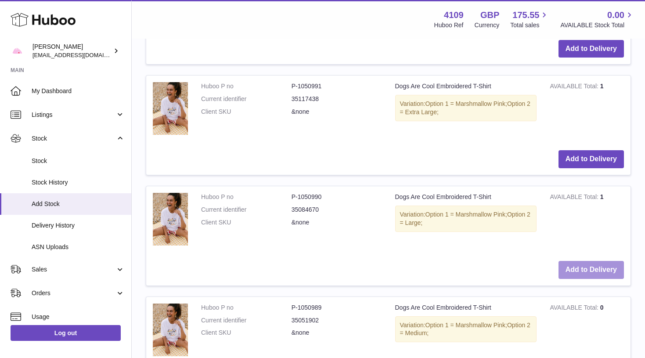
click at [583, 261] on button "Add to Delivery" at bounding box center [590, 270] width 65 height 18
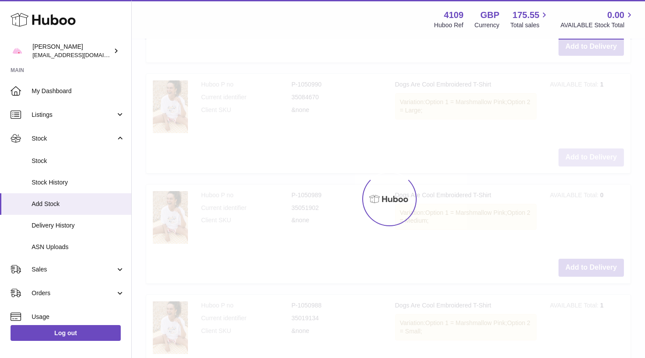
scroll to position [1590, 0]
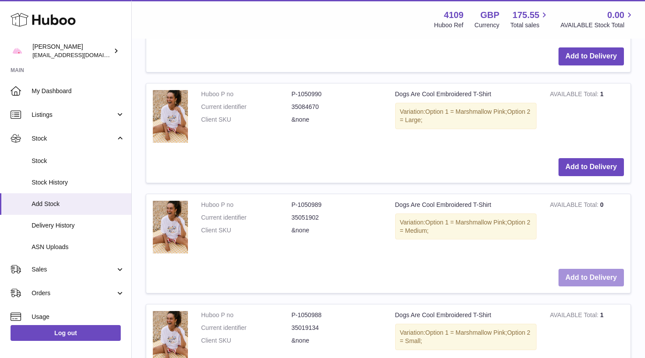
click at [579, 269] on button "Add to Delivery" at bounding box center [590, 278] width 65 height 18
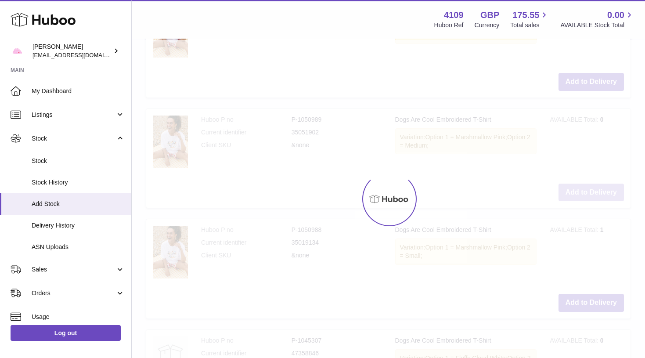
scroll to position [1677, 0]
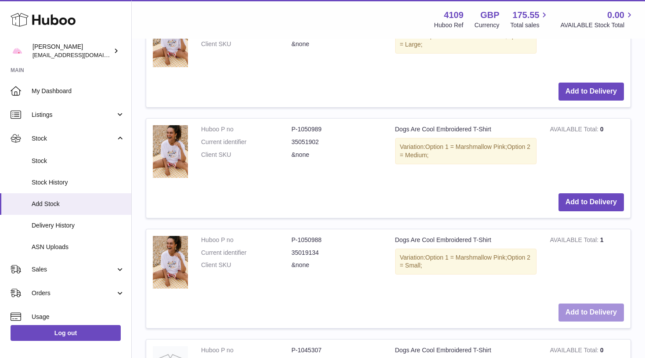
click at [579, 303] on button "Add to Delivery" at bounding box center [590, 312] width 65 height 18
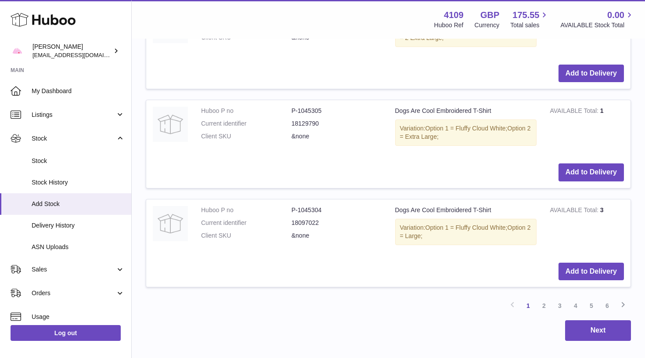
scroll to position [2130, 0]
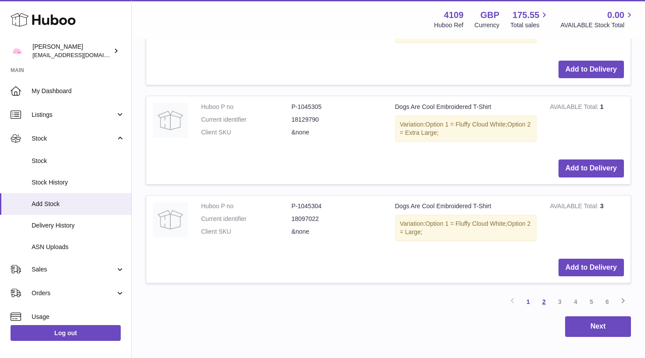
click at [542, 294] on link "2" at bounding box center [544, 302] width 16 height 16
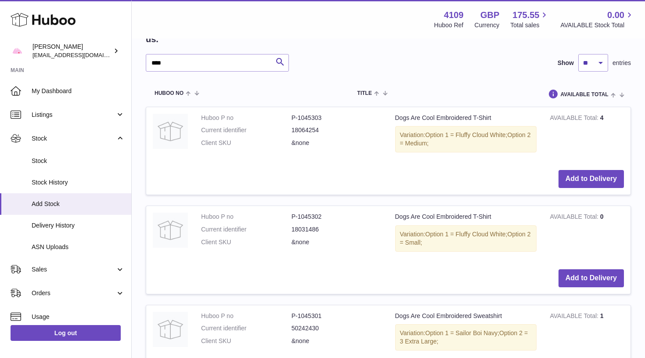
scroll to position [1290, 0]
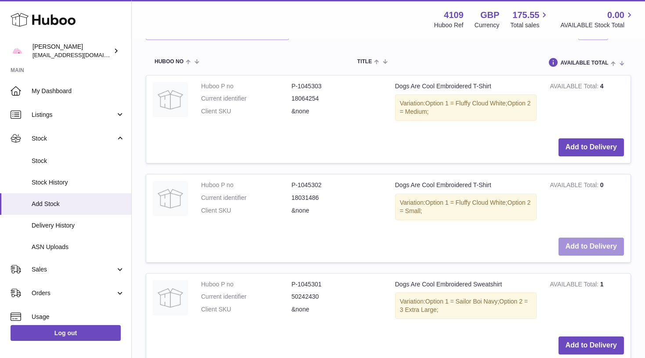
click at [590, 238] on button "Add to Delivery" at bounding box center [590, 247] width 65 height 18
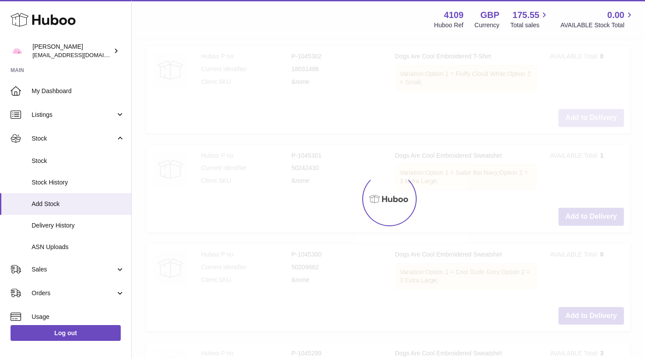
scroll to position [1431, 0]
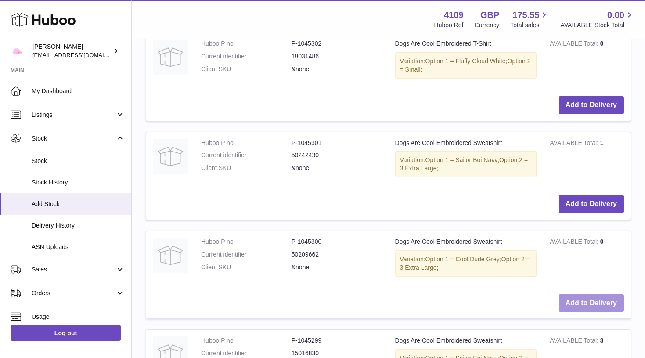
click at [582, 294] on button "Add to Delivery" at bounding box center [590, 303] width 65 height 18
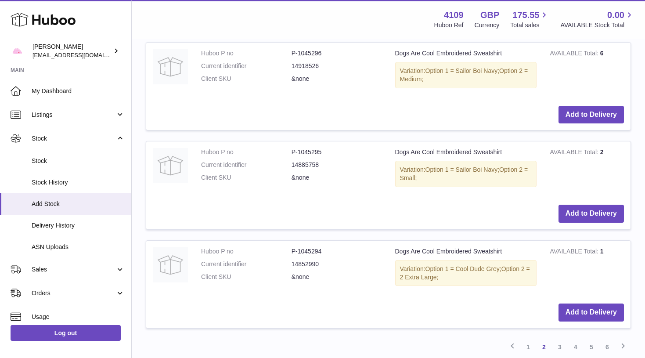
scroll to position [2020, 0]
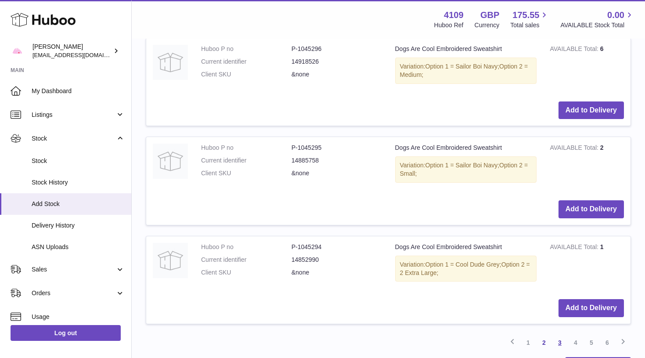
click at [558, 335] on link "3" at bounding box center [560, 343] width 16 height 16
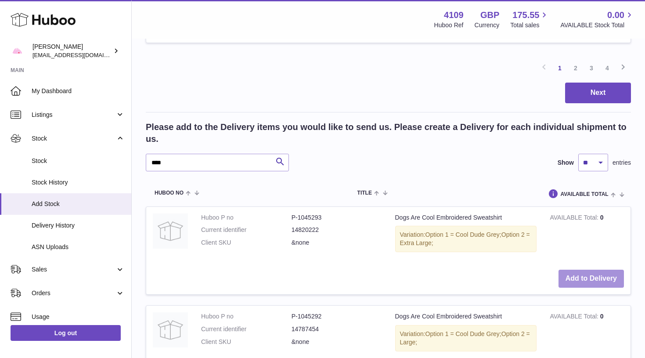
click at [586, 270] on button "Add to Delivery" at bounding box center [590, 279] width 65 height 18
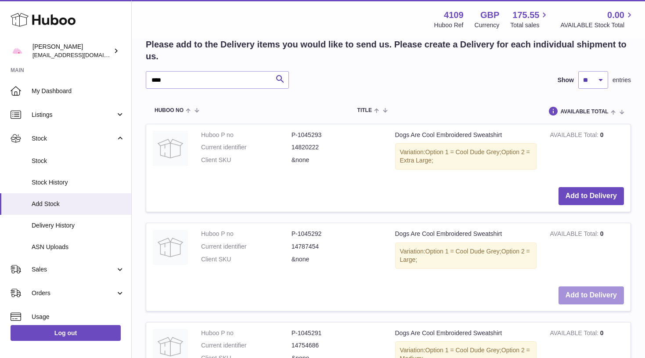
click at [583, 286] on button "Add to Delivery" at bounding box center [590, 295] width 65 height 18
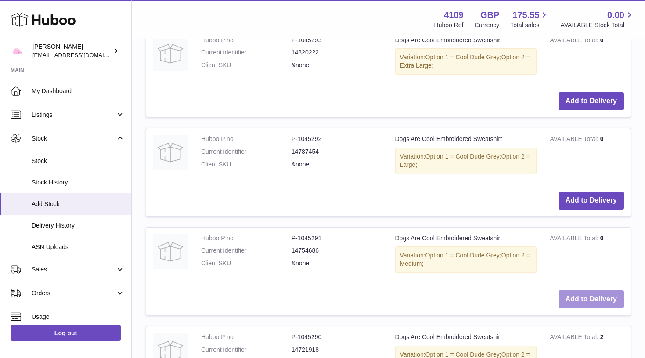
click at [581, 290] on button "Add to Delivery" at bounding box center [590, 299] width 65 height 18
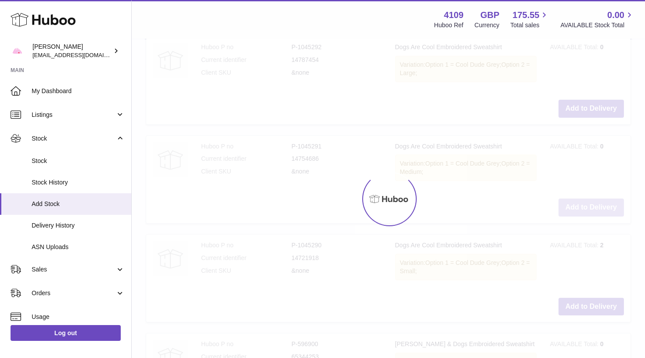
scroll to position [1429, 0]
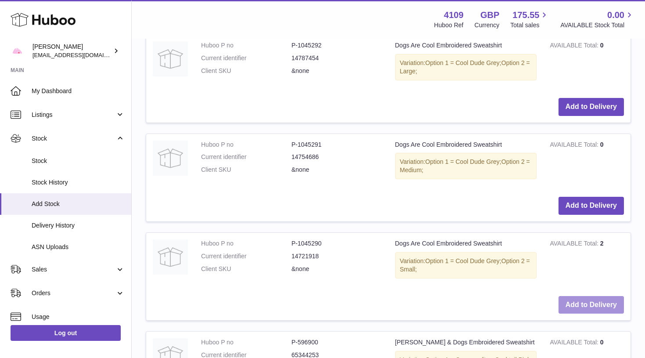
click at [578, 296] on button "Add to Delivery" at bounding box center [590, 305] width 65 height 18
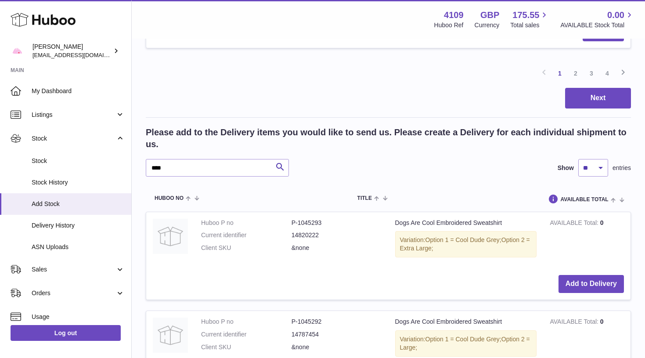
scroll to position [1073, 0]
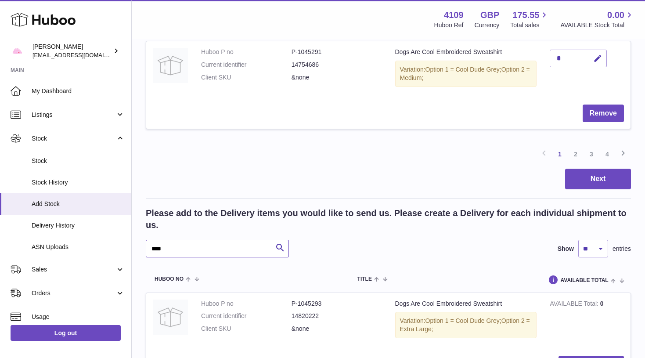
click at [212, 240] on input "****" at bounding box center [217, 249] width 143 height 18
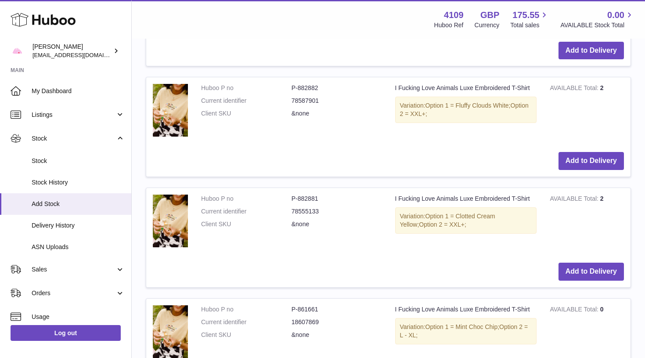
scroll to position [2042, 0]
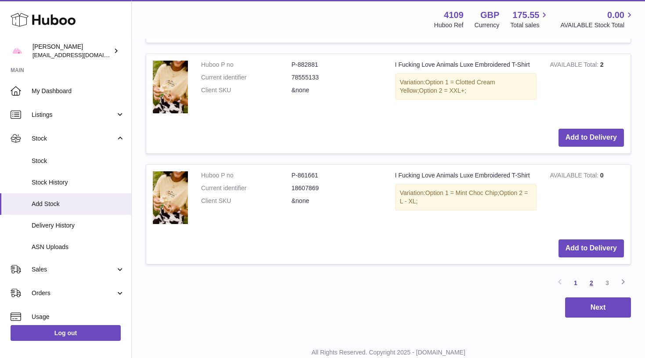
click at [591, 275] on link "2" at bounding box center [591, 283] width 16 height 16
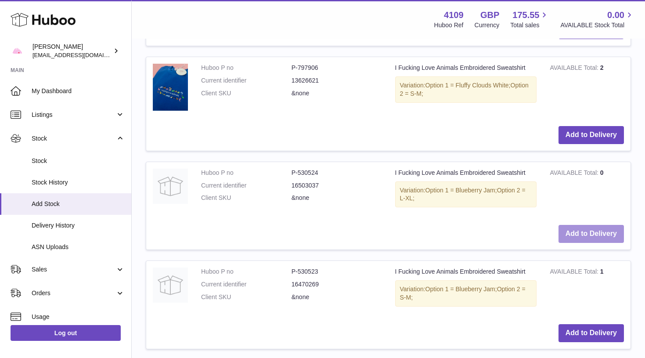
click at [597, 225] on button "Add to Delivery" at bounding box center [590, 234] width 65 height 18
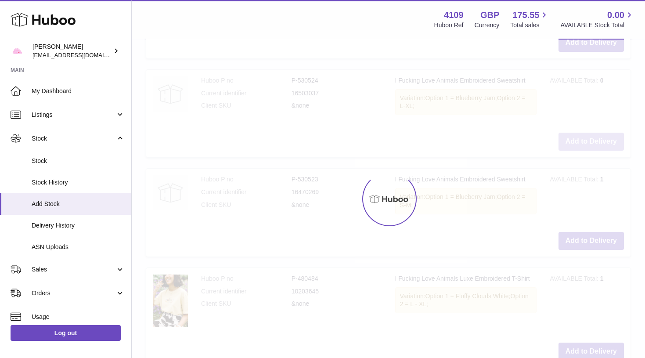
scroll to position [1827, 0]
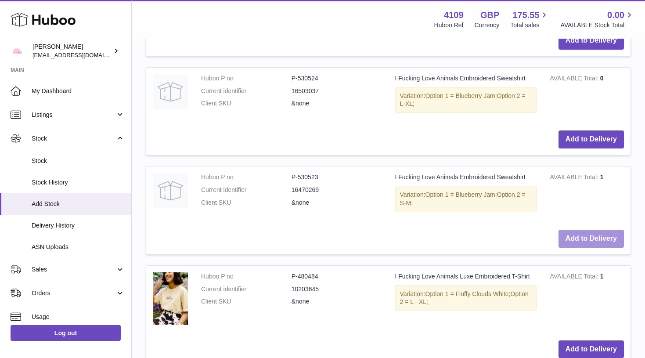
click at [595, 230] on button "Add to Delivery" at bounding box center [590, 239] width 65 height 18
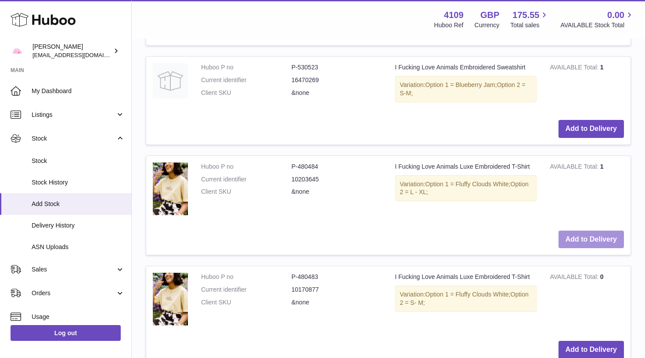
click at [594, 230] on button "Add to Delivery" at bounding box center [590, 239] width 65 height 18
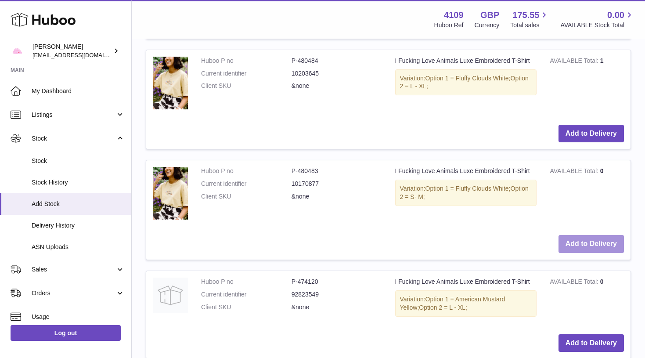
click at [593, 235] on button "Add to Delivery" at bounding box center [590, 244] width 65 height 18
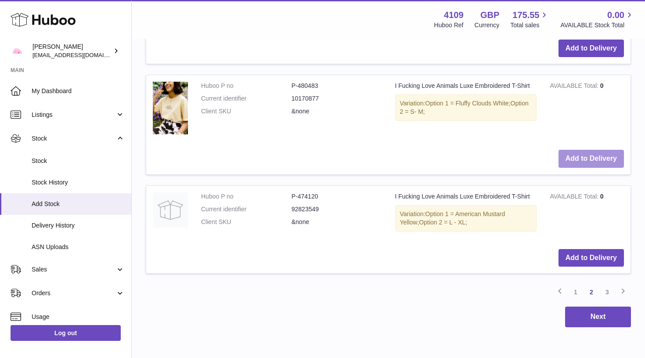
scroll to position [2129, 0]
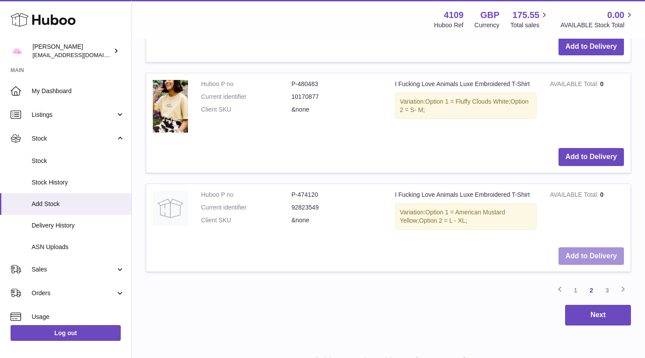
click at [592, 247] on button "Add to Delivery" at bounding box center [590, 256] width 65 height 18
click at [608, 282] on link "3" at bounding box center [607, 290] width 16 height 16
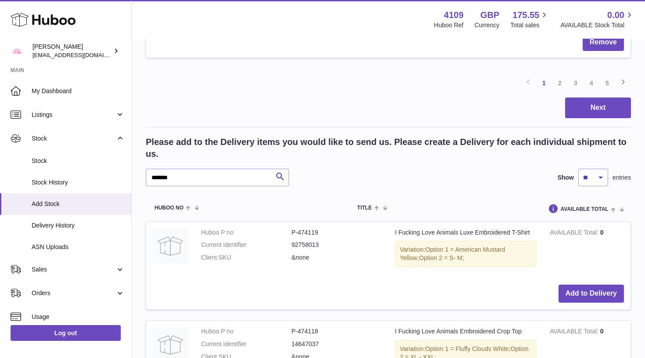
scroll to position [1147, 0]
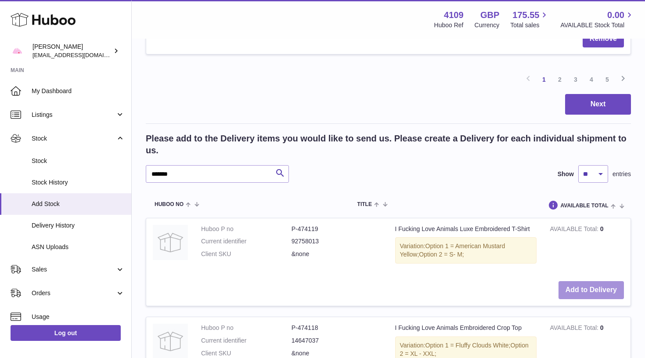
click at [599, 281] on button "Add to Delivery" at bounding box center [590, 290] width 65 height 18
click at [226, 165] on input "*******" at bounding box center [217, 174] width 143 height 18
type input "*********"
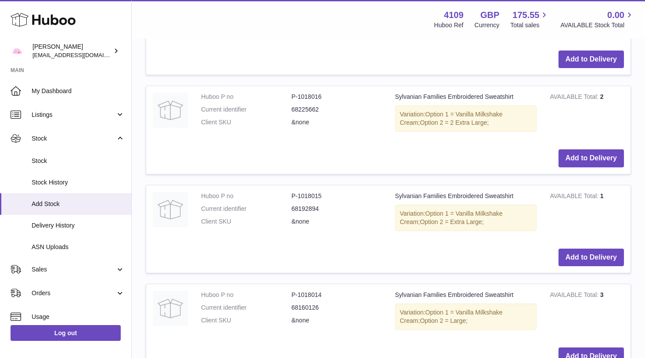
scroll to position [1905, 0]
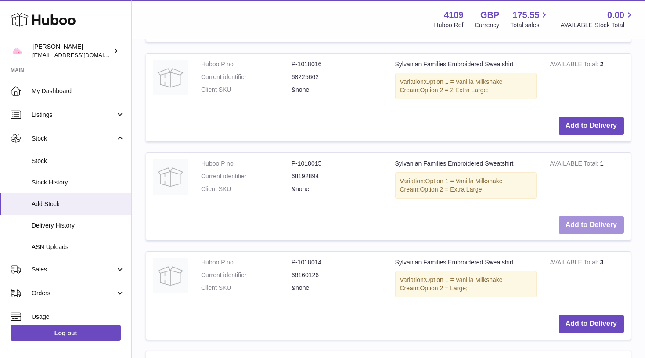
click at [586, 216] on button "Add to Delivery" at bounding box center [590, 225] width 65 height 18
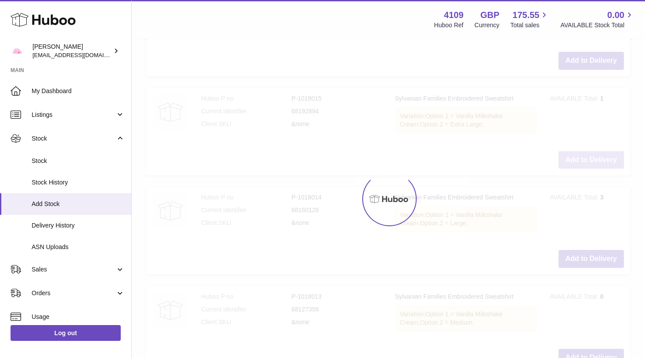
scroll to position [1982, 0]
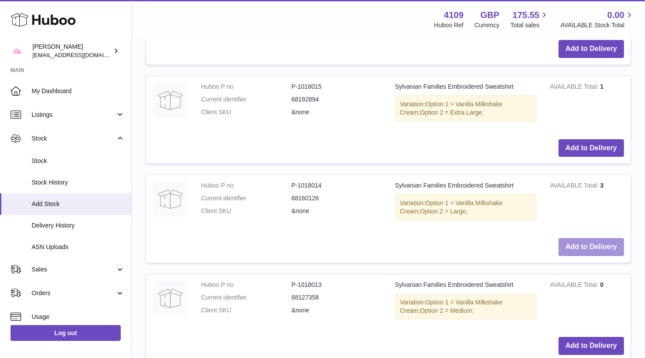
click at [581, 238] on button "Add to Delivery" at bounding box center [590, 247] width 65 height 18
click at [580, 337] on button "Add to Delivery" at bounding box center [590, 346] width 65 height 18
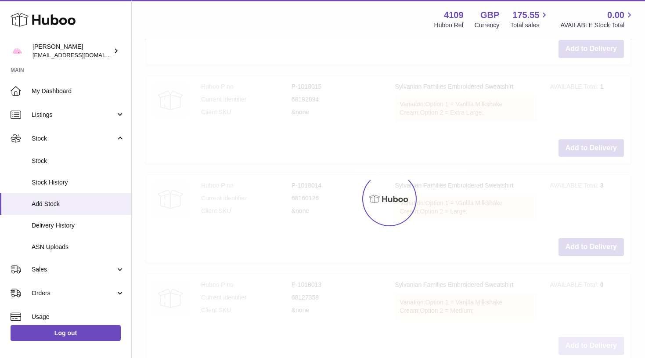
scroll to position [2010, 0]
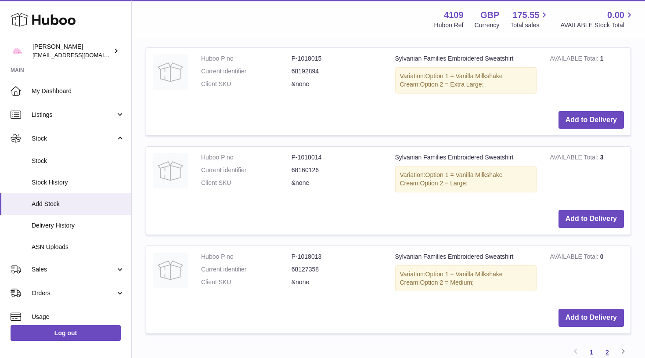
click at [607, 344] on link "2" at bounding box center [607, 352] width 16 height 16
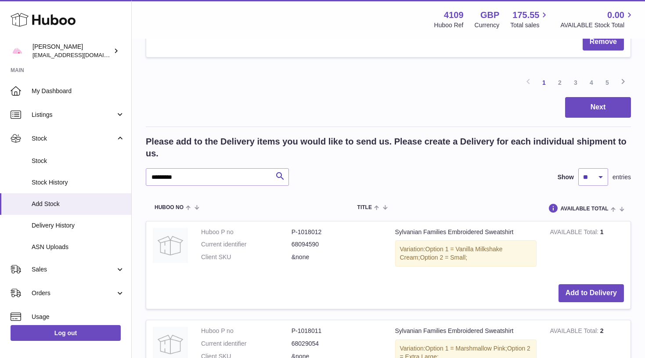
scroll to position [1148, 0]
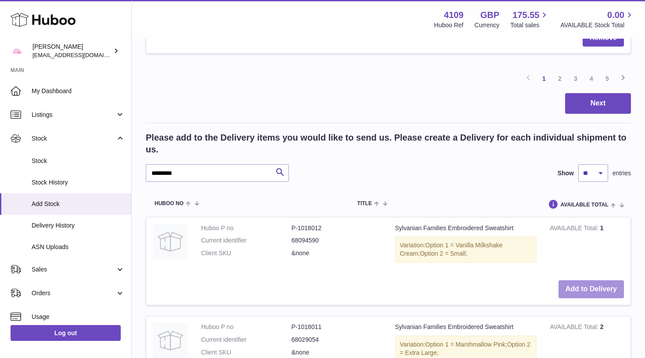
click at [599, 281] on button "Add to Delivery" at bounding box center [590, 289] width 65 height 18
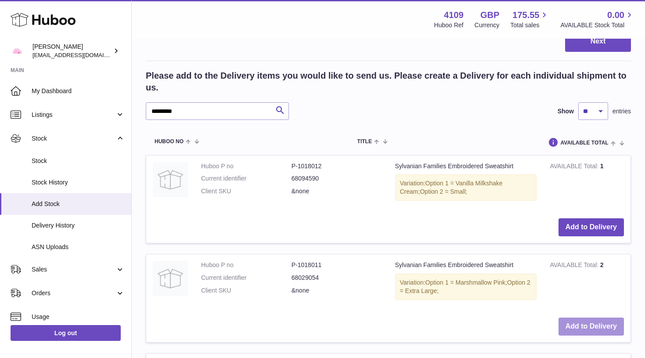
click at [592, 317] on button "Add to Delivery" at bounding box center [590, 326] width 65 height 18
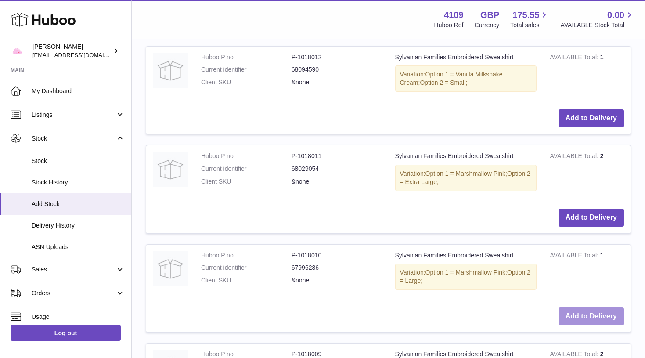
click at [592, 307] on button "Add to Delivery" at bounding box center [590, 316] width 65 height 18
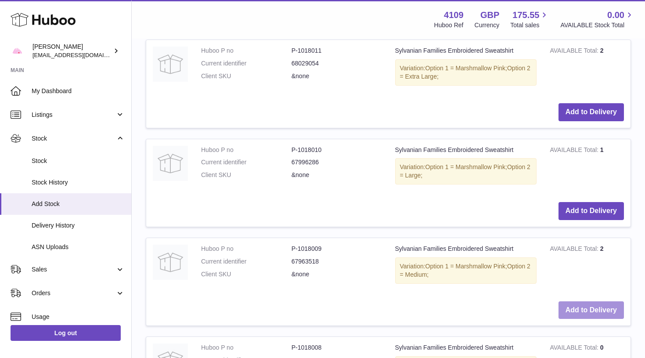
click at [590, 301] on button "Add to Delivery" at bounding box center [590, 310] width 65 height 18
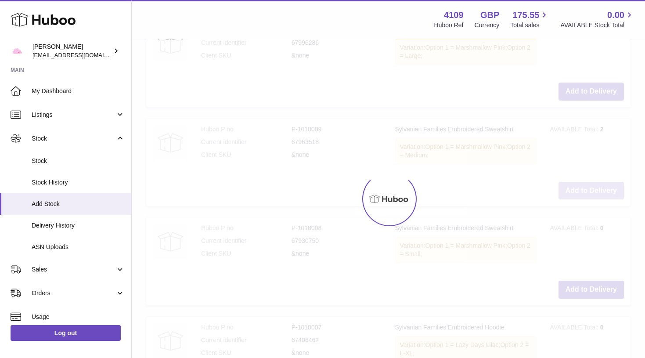
scroll to position [1545, 0]
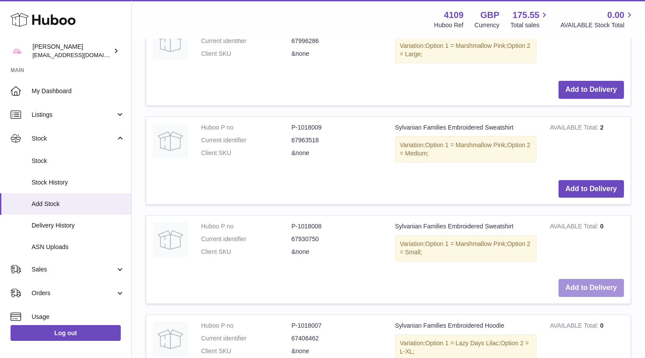
click at [591, 279] on button "Add to Delivery" at bounding box center [590, 288] width 65 height 18
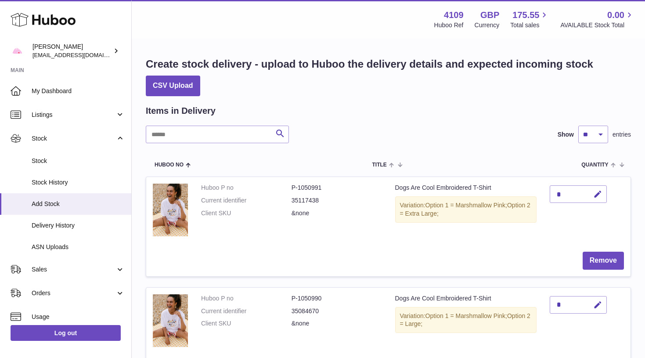
scroll to position [0, 0]
click at [599, 190] on icon "button" at bounding box center [597, 194] width 9 height 9
type input "*"
click at [597, 193] on button "submit" at bounding box center [596, 194] width 17 height 14
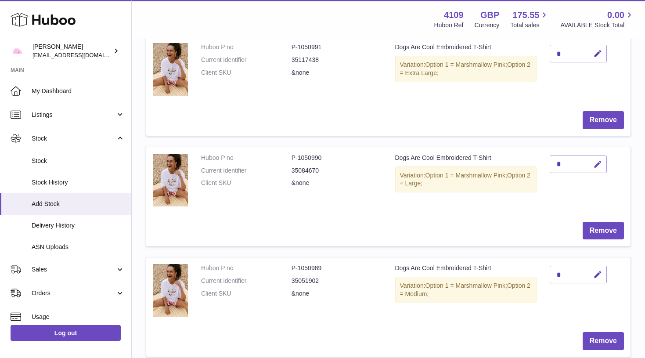
click at [594, 163] on icon "button" at bounding box center [597, 164] width 9 height 9
type input "*"
click at [597, 162] on button "submit" at bounding box center [596, 164] width 17 height 14
click at [602, 271] on icon "button" at bounding box center [597, 274] width 9 height 9
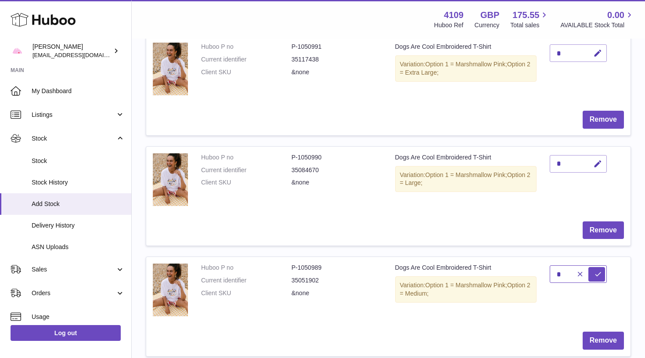
type input "*"
click at [597, 272] on button "submit" at bounding box center [596, 274] width 17 height 14
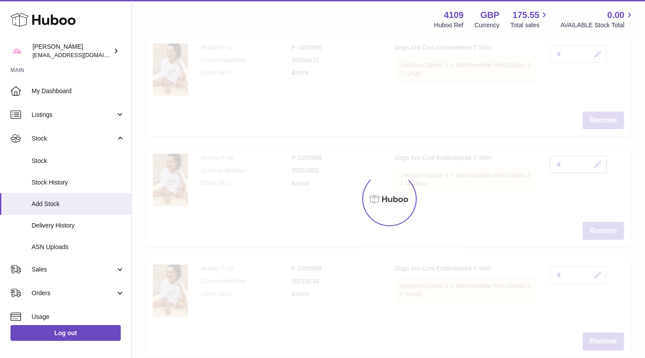
scroll to position [255, 0]
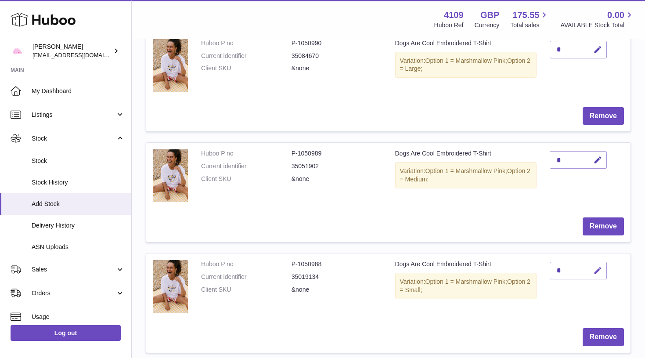
click at [602, 273] on button "button" at bounding box center [596, 271] width 21 height 18
type input "*"
click at [597, 267] on button "submit" at bounding box center [596, 270] width 17 height 14
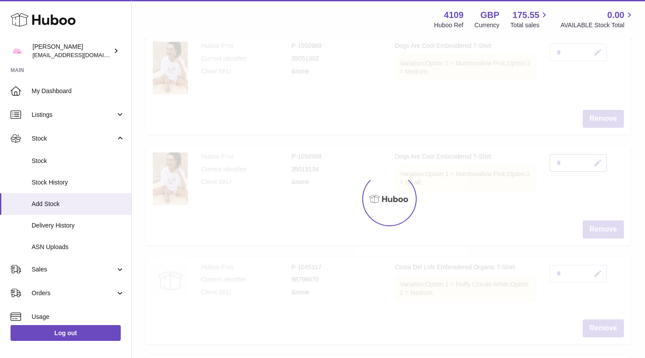
scroll to position [378, 0]
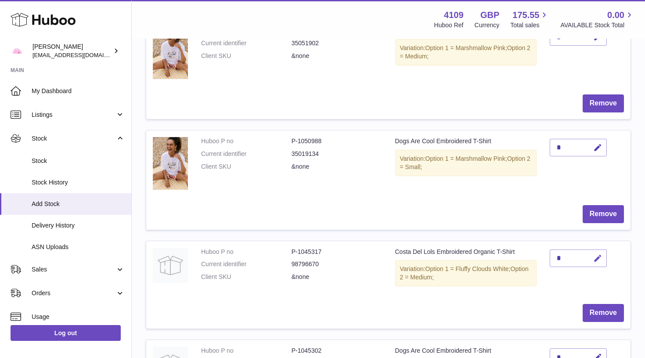
click at [605, 252] on button "button" at bounding box center [596, 258] width 21 height 18
type input "*"
click at [597, 254] on button "submit" at bounding box center [596, 258] width 17 height 14
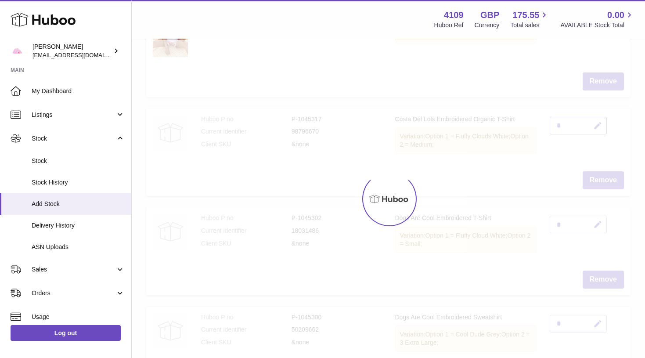
scroll to position [512, 0]
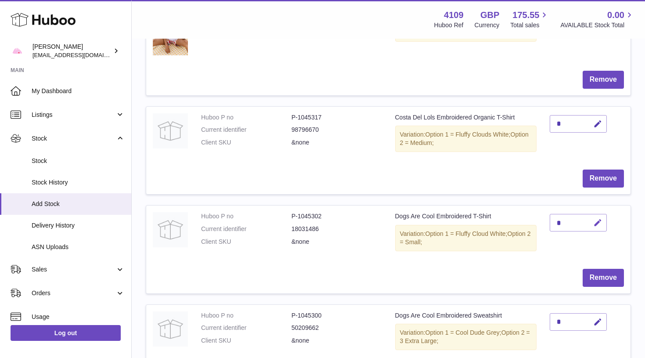
click at [592, 216] on button "button" at bounding box center [596, 223] width 21 height 18
type input "*"
click at [597, 230] on button "submit" at bounding box center [596, 237] width 17 height 14
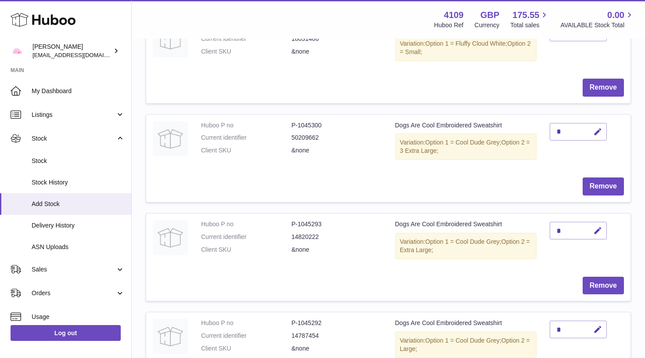
scroll to position [709, 0]
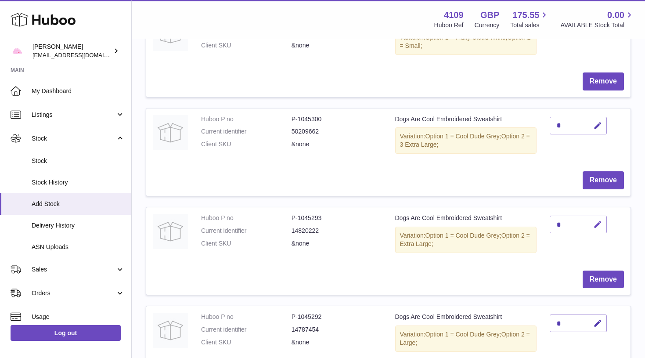
click at [595, 216] on button "button" at bounding box center [596, 225] width 21 height 18
type input "*"
click at [597, 217] on button "submit" at bounding box center [596, 224] width 17 height 14
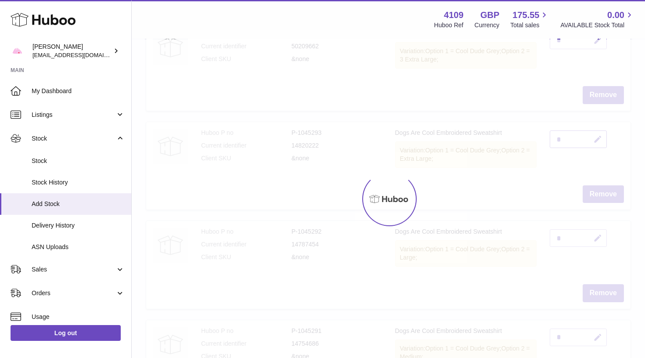
scroll to position [795, 0]
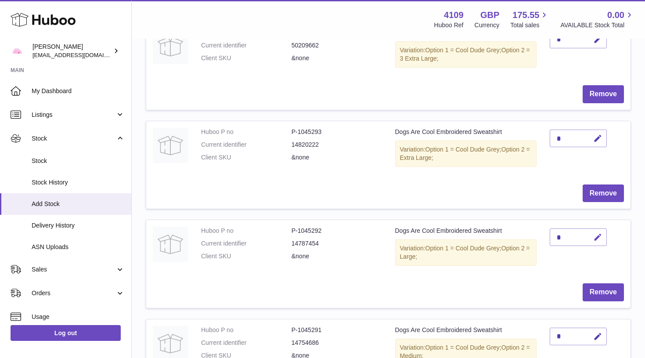
click at [601, 233] on icon "button" at bounding box center [597, 237] width 9 height 9
type input "*"
click at [597, 245] on button "submit" at bounding box center [596, 252] width 17 height 14
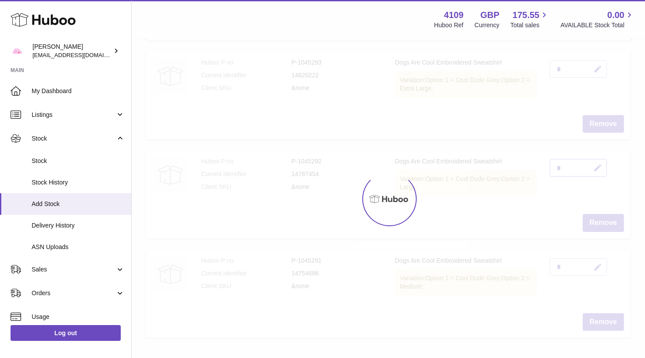
scroll to position [870, 0]
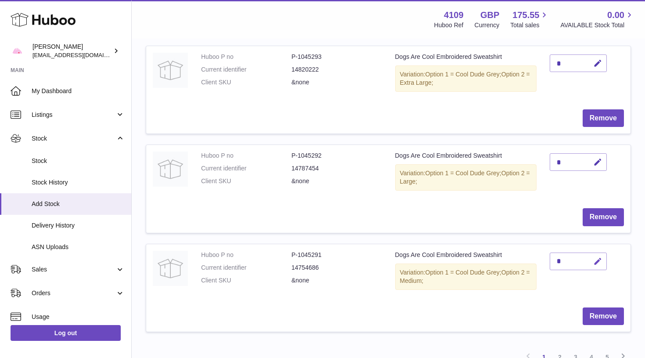
click at [598, 257] on icon "button" at bounding box center [597, 261] width 9 height 9
type input "*"
click at [597, 254] on button "submit" at bounding box center [596, 261] width 17 height 14
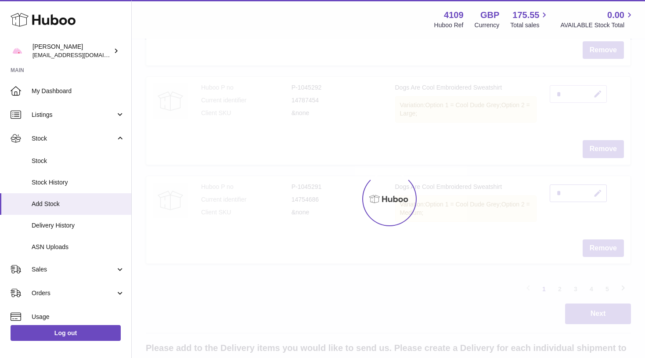
scroll to position [940, 0]
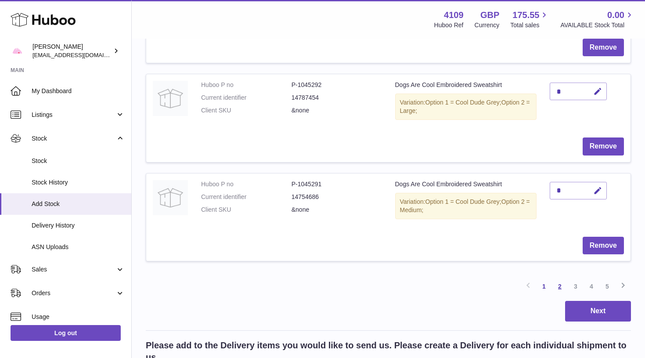
click at [562, 278] on link "2" at bounding box center [560, 286] width 16 height 16
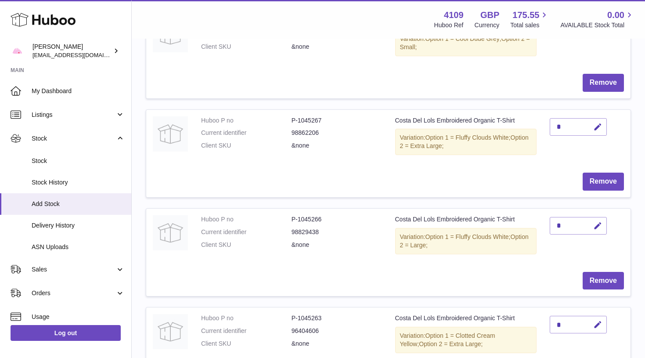
scroll to position [167, 0]
click at [593, 220] on icon "button" at bounding box center [597, 224] width 9 height 9
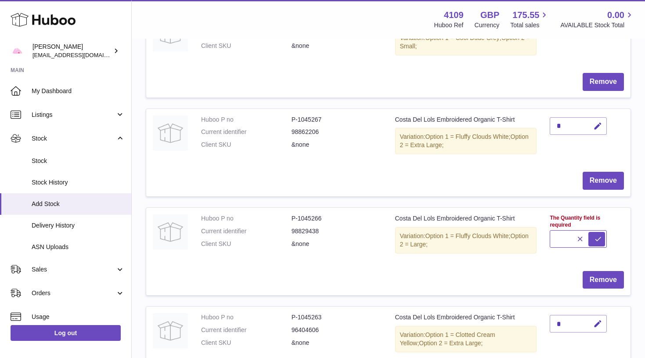
type input "*"
click at [597, 232] on button "submit" at bounding box center [596, 239] width 17 height 14
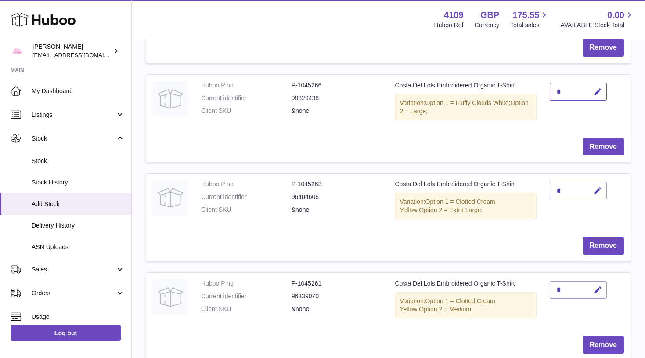
scroll to position [305, 0]
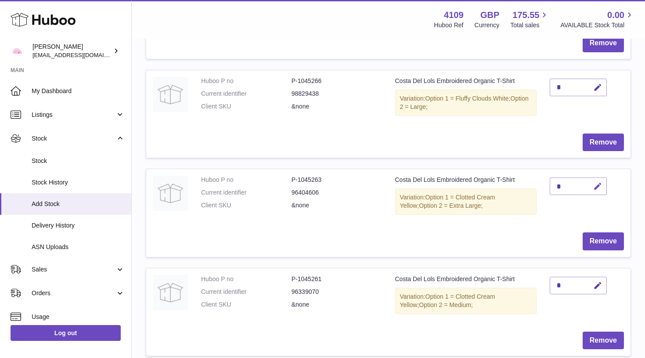
click at [598, 182] on icon "button" at bounding box center [597, 186] width 9 height 9
type input "*"
click at [597, 194] on button "submit" at bounding box center [596, 201] width 17 height 14
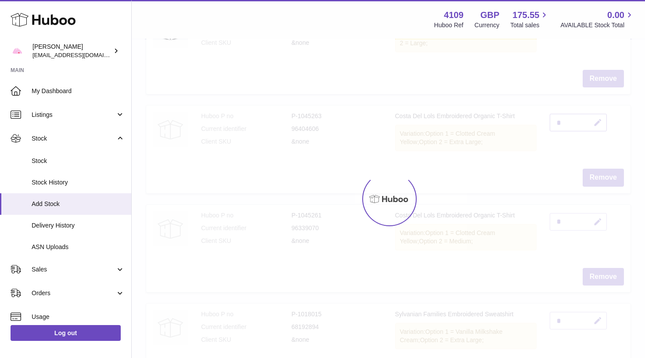
scroll to position [371, 0]
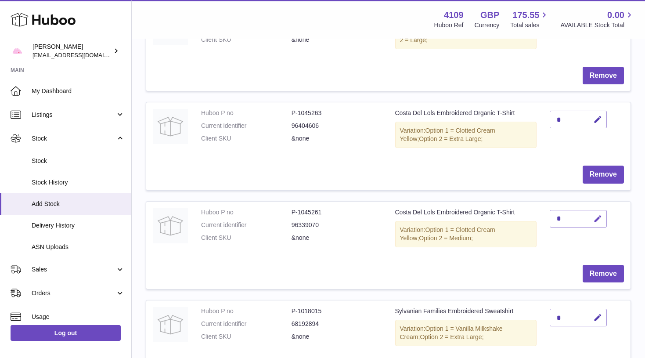
click at [597, 214] on icon "button" at bounding box center [597, 218] width 9 height 9
type input "*"
click at [597, 212] on button "submit" at bounding box center [596, 219] width 17 height 14
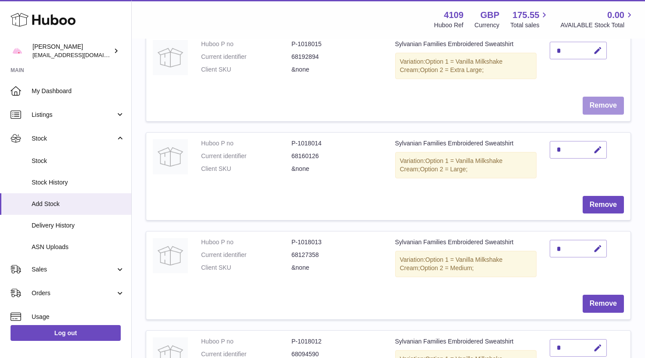
scroll to position [646, 0]
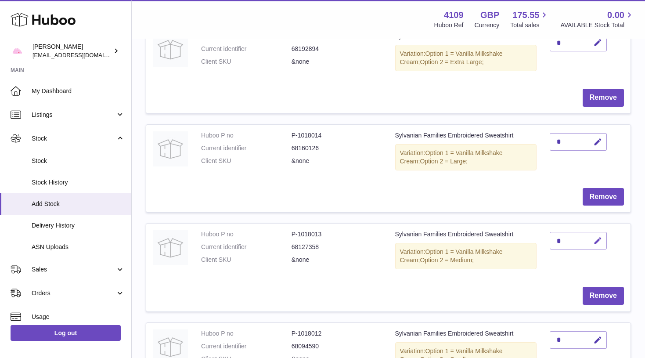
click at [602, 232] on button "button" at bounding box center [596, 241] width 21 height 18
type input "*"
click at [597, 248] on button "submit" at bounding box center [596, 255] width 17 height 14
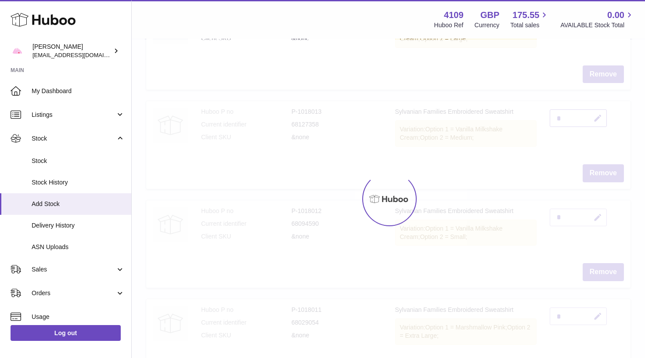
scroll to position [771, 0]
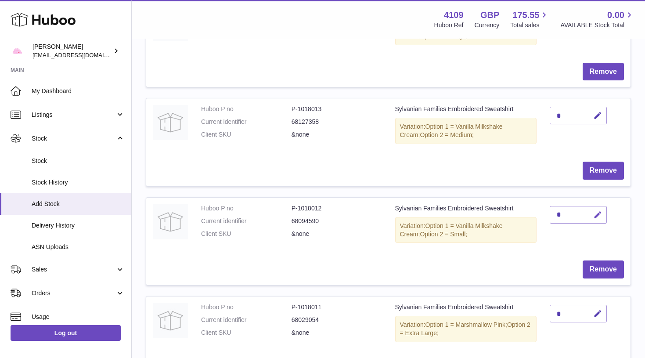
click at [599, 210] on icon "button" at bounding box center [597, 214] width 9 height 9
type input "*"
click at [597, 208] on button "submit" at bounding box center [596, 215] width 17 height 14
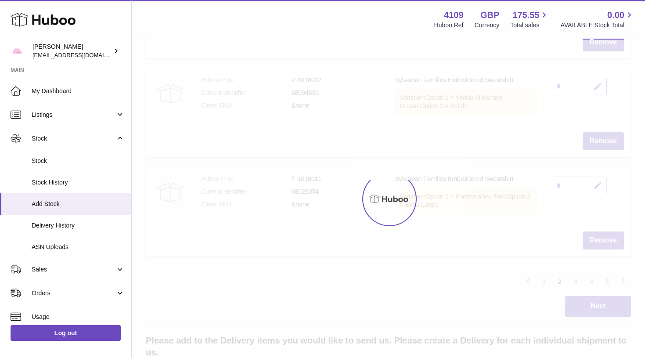
scroll to position [901, 0]
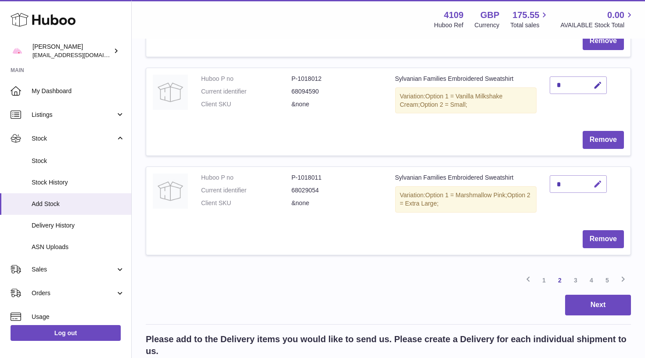
click at [593, 175] on button "button" at bounding box center [596, 184] width 21 height 18
type input "*"
click at [597, 177] on button "submit" at bounding box center [596, 184] width 17 height 14
click at [576, 272] on link "3" at bounding box center [576, 280] width 16 height 16
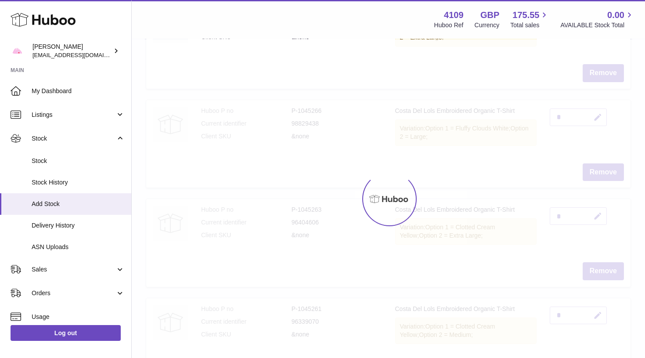
scroll to position [40, 0]
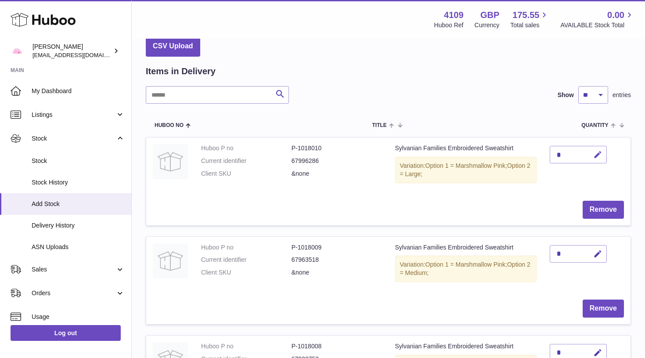
click at [599, 155] on icon "button" at bounding box center [597, 154] width 9 height 9
type input "*"
click at [597, 154] on button "submit" at bounding box center [596, 155] width 17 height 14
click at [599, 252] on icon "button" at bounding box center [597, 253] width 9 height 9
type input "*"
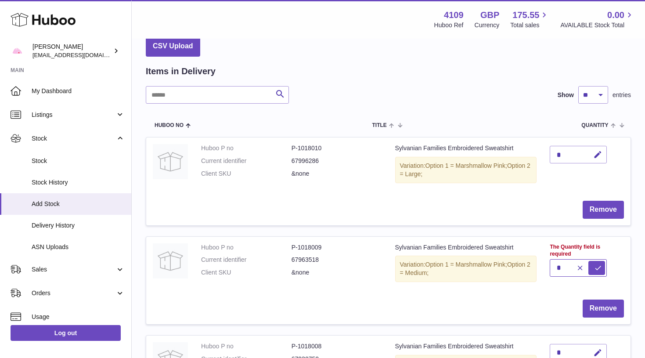
click at [597, 261] on button "submit" at bounding box center [596, 268] width 17 height 14
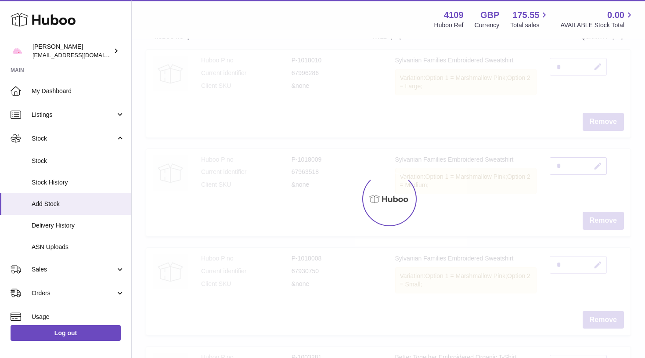
scroll to position [154, 0]
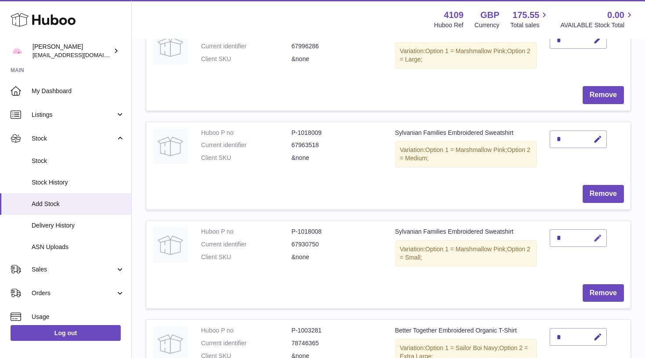
click at [601, 234] on icon "button" at bounding box center [597, 238] width 9 height 9
type input "*"
click at [597, 234] on button "submit" at bounding box center [596, 238] width 17 height 14
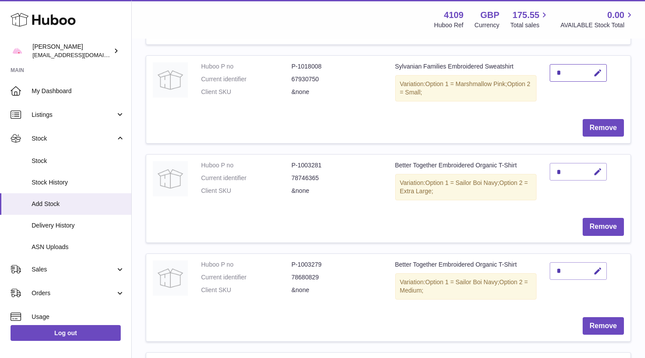
scroll to position [320, 0]
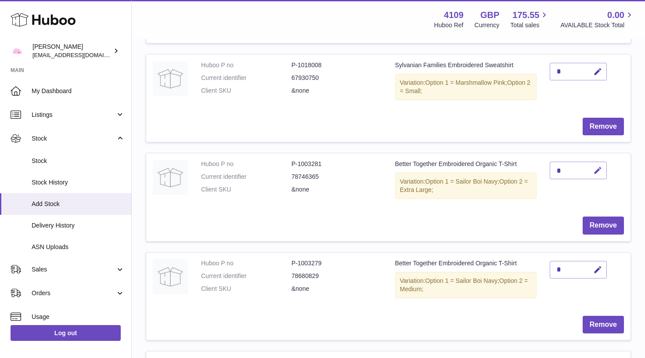
click at [599, 168] on icon "button" at bounding box center [597, 170] width 9 height 9
type input "*"
click at [597, 165] on button "submit" at bounding box center [596, 170] width 17 height 14
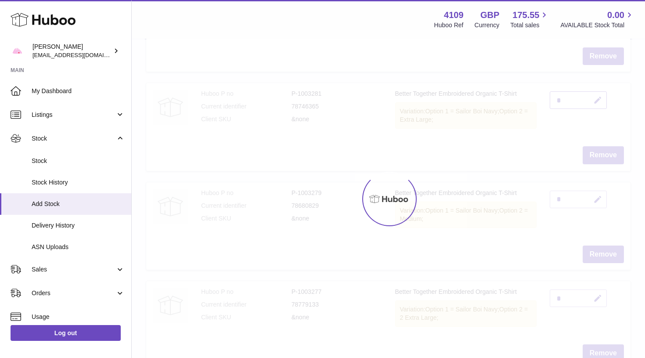
scroll to position [394, 0]
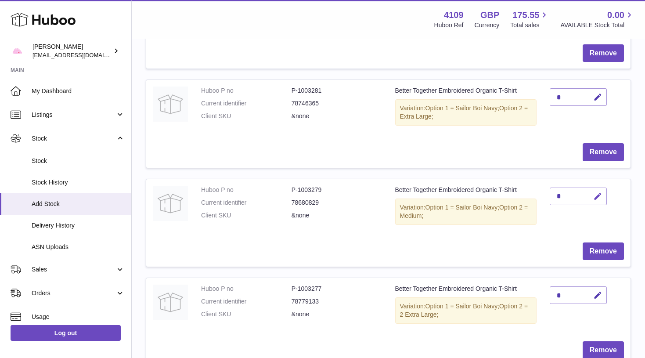
click at [603, 190] on button "button" at bounding box center [596, 196] width 21 height 18
type input "*"
click at [597, 189] on button "submit" at bounding box center [596, 196] width 17 height 14
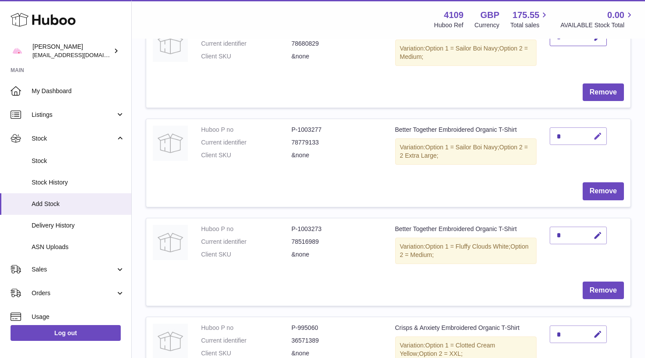
scroll to position [582, 0]
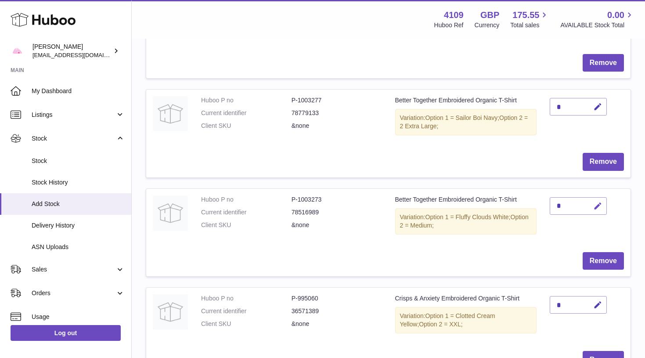
click at [597, 202] on icon "button" at bounding box center [597, 206] width 9 height 9
type input "*"
click at [597, 199] on button "submit" at bounding box center [596, 206] width 17 height 14
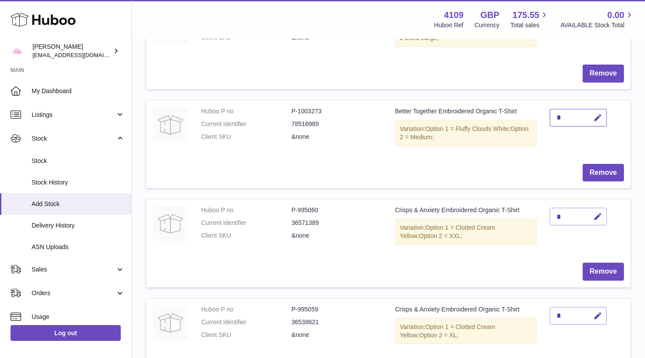
scroll to position [670, 0]
click at [597, 212] on icon "button" at bounding box center [597, 216] width 9 height 9
type input "*"
click at [597, 224] on button "submit" at bounding box center [596, 231] width 17 height 14
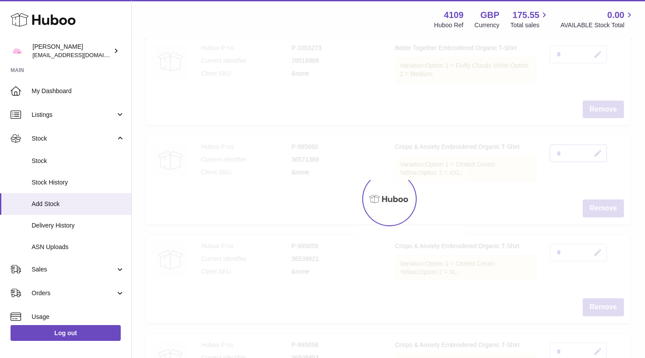
scroll to position [734, 0]
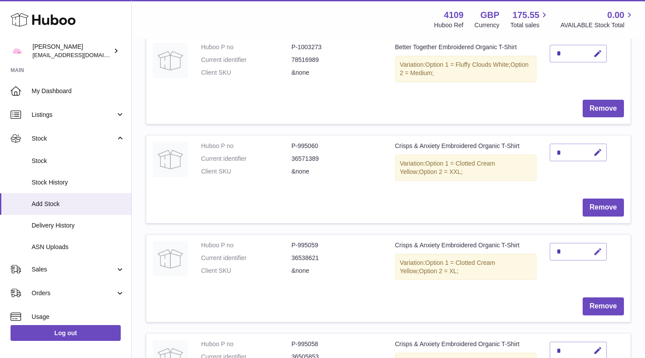
click at [600, 247] on icon "button" at bounding box center [597, 251] width 9 height 9
type input "*"
click at [597, 245] on button "submit" at bounding box center [596, 252] width 17 height 14
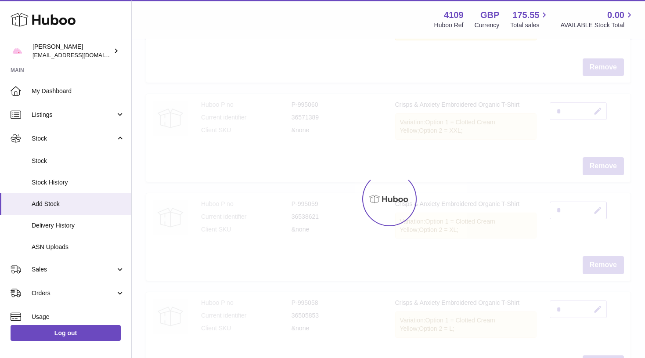
scroll to position [824, 0]
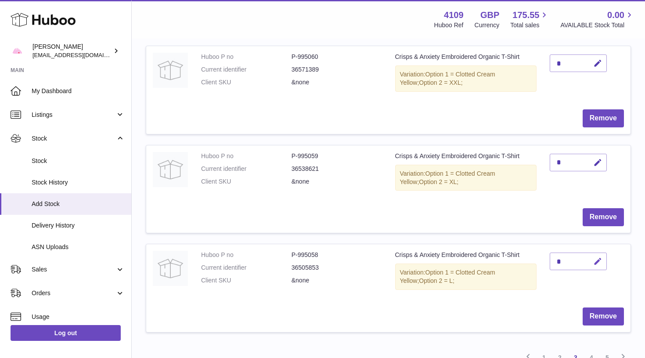
click at [600, 257] on icon "button" at bounding box center [597, 261] width 9 height 9
type input "*"
click at [597, 269] on button "submit" at bounding box center [596, 276] width 17 height 14
click at [590, 349] on link "4" at bounding box center [591, 357] width 16 height 16
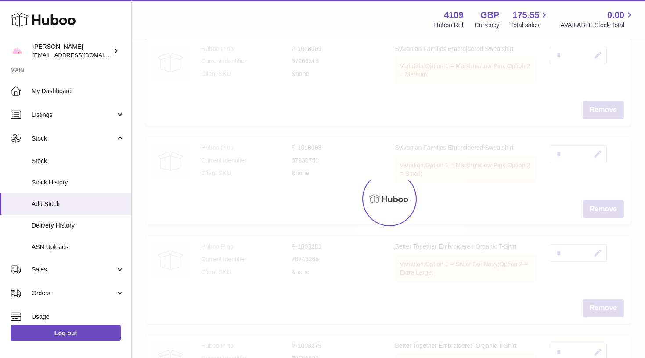
scroll to position [40, 0]
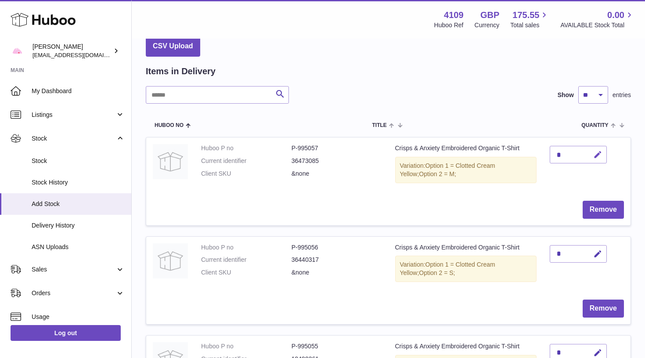
click at [601, 157] on icon "button" at bounding box center [597, 154] width 9 height 9
type input "*"
click at [597, 162] on button "submit" at bounding box center [596, 169] width 17 height 14
click at [598, 253] on icon "button" at bounding box center [597, 253] width 9 height 9
type input "*"
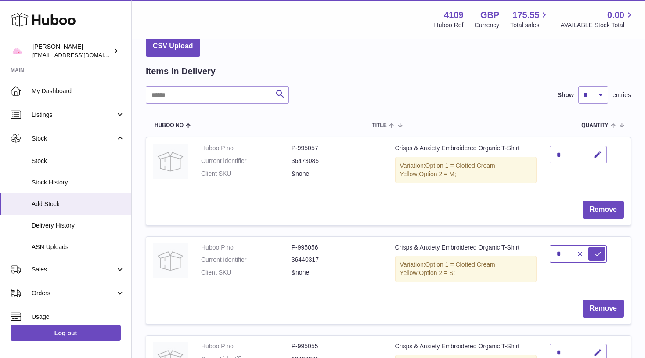
click at [597, 251] on button "submit" at bounding box center [596, 254] width 17 height 14
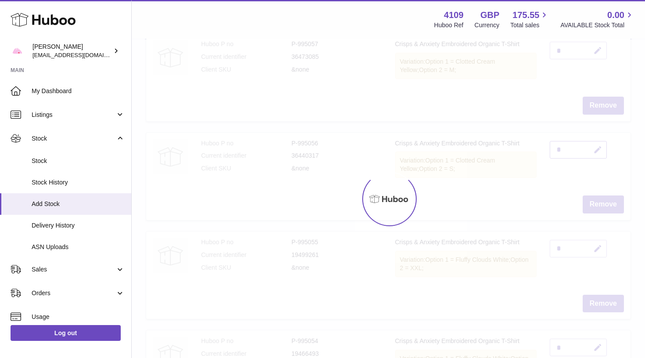
scroll to position [150, 0]
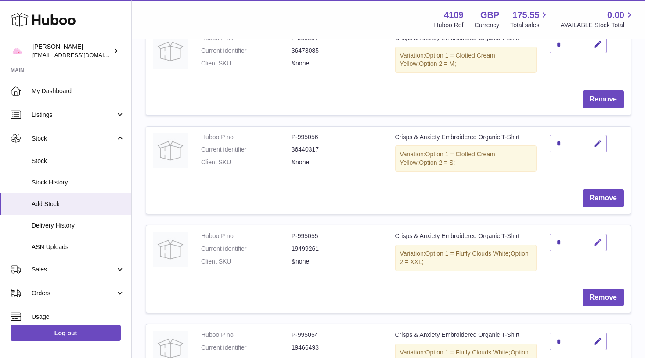
click at [595, 238] on icon "button" at bounding box center [597, 242] width 9 height 9
type input "*"
click at [597, 238] on button "submit" at bounding box center [596, 242] width 17 height 14
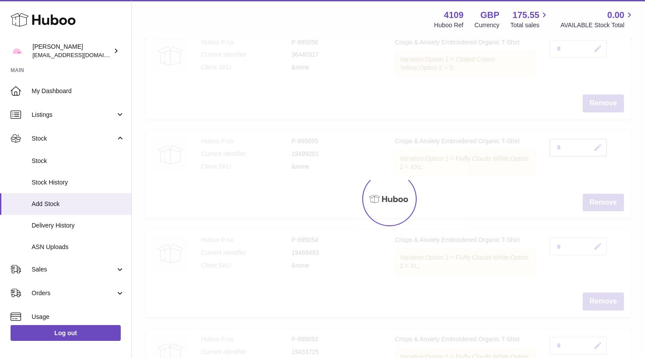
scroll to position [245, 0]
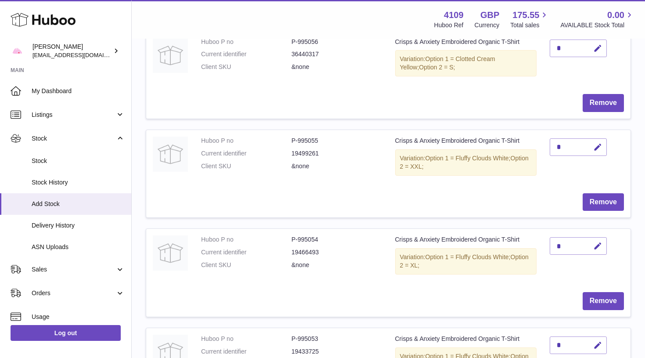
click at [598, 241] on icon "button" at bounding box center [597, 245] width 9 height 9
click at [598, 242] on icon "submit" at bounding box center [598, 246] width 8 height 8
click at [598, 241] on icon "button" at bounding box center [597, 245] width 9 height 9
type input "*"
click at [597, 241] on button "submit" at bounding box center [596, 246] width 17 height 14
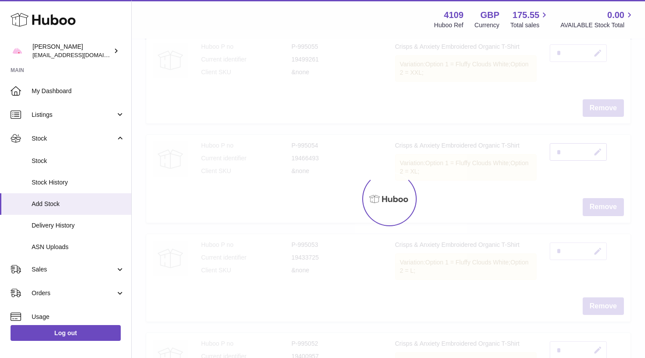
scroll to position [343, 0]
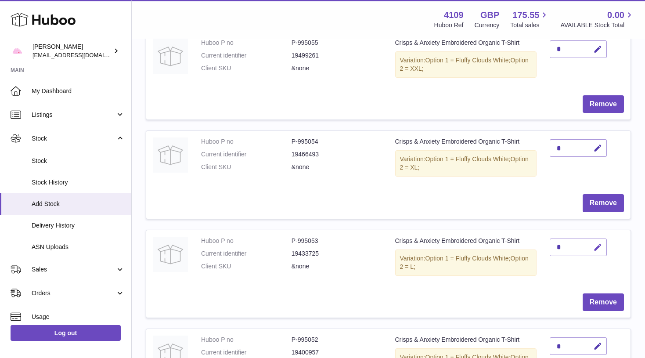
click at [600, 243] on icon "button" at bounding box center [597, 247] width 9 height 9
type input "*"
click at [597, 240] on button "submit" at bounding box center [596, 247] width 17 height 14
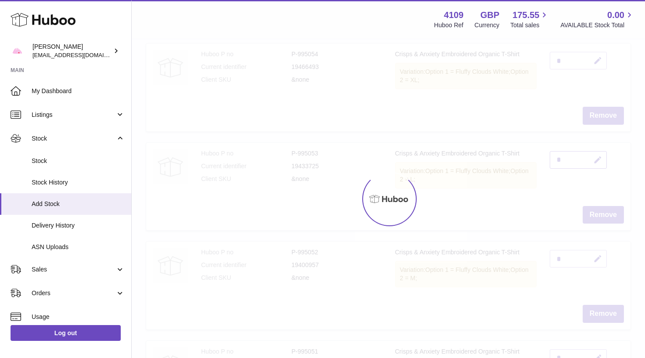
scroll to position [432, 0]
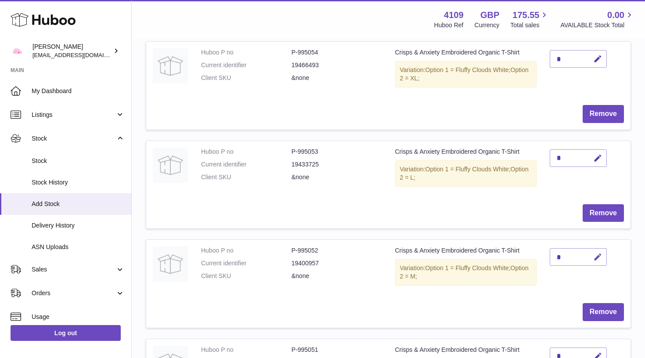
click at [600, 252] on icon "button" at bounding box center [597, 256] width 9 height 9
type input "*"
click at [597, 264] on button "submit" at bounding box center [596, 271] width 17 height 14
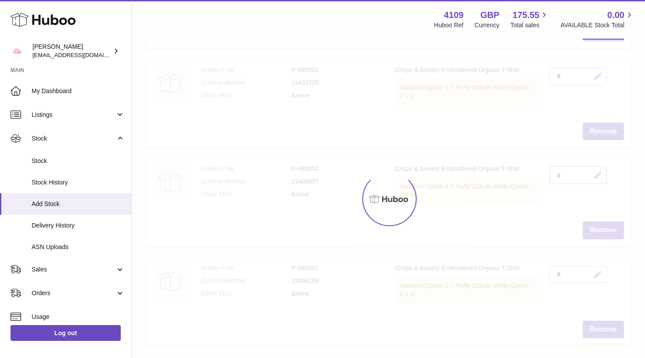
scroll to position [517, 0]
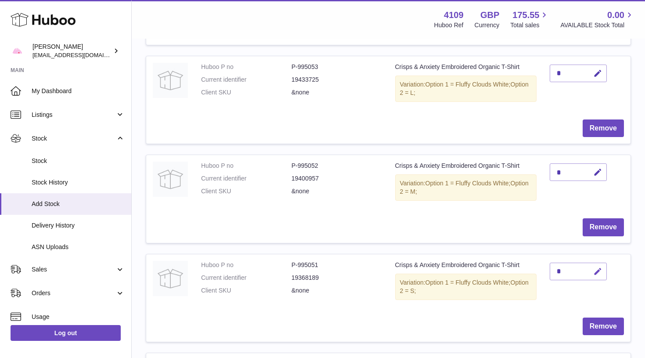
click at [598, 267] on icon "button" at bounding box center [597, 271] width 9 height 9
type input "*"
click at [597, 278] on button "submit" at bounding box center [596, 285] width 17 height 14
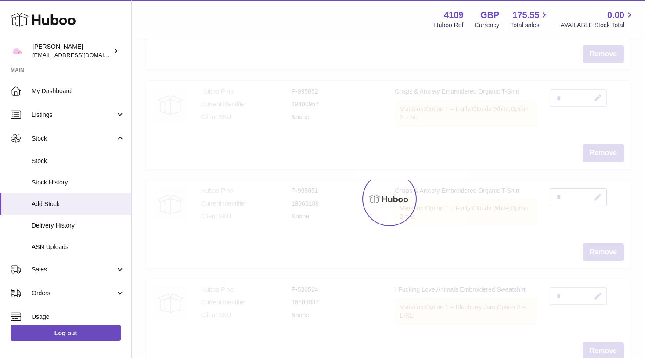
scroll to position [655, 0]
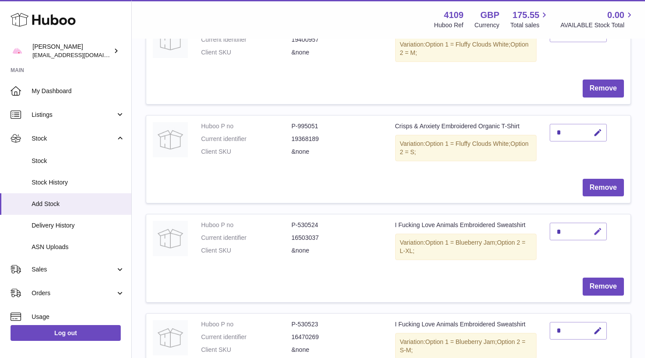
click at [600, 227] on icon "button" at bounding box center [597, 231] width 9 height 9
type input "*"
click at [597, 224] on button "submit" at bounding box center [596, 231] width 17 height 14
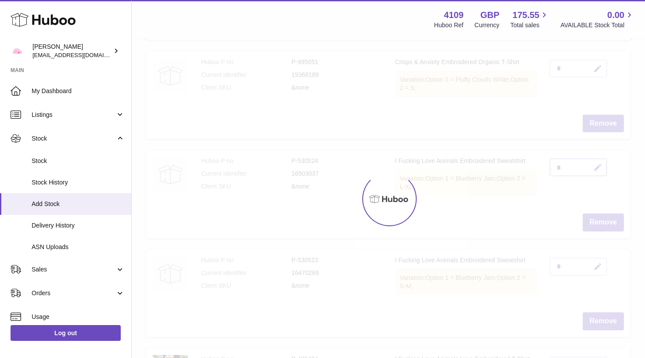
scroll to position [724, 0]
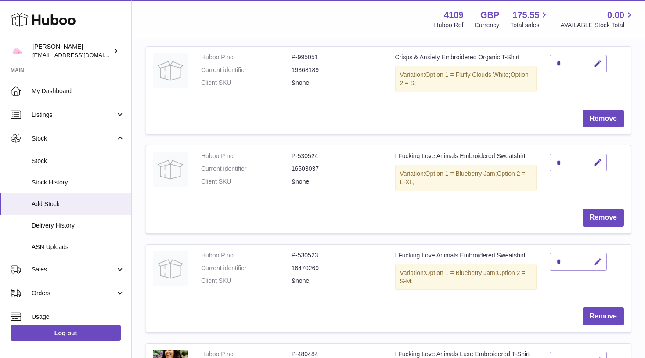
click at [600, 257] on button "button" at bounding box center [596, 262] width 21 height 18
type input "*"
click at [597, 255] on button "submit" at bounding box center [596, 262] width 17 height 14
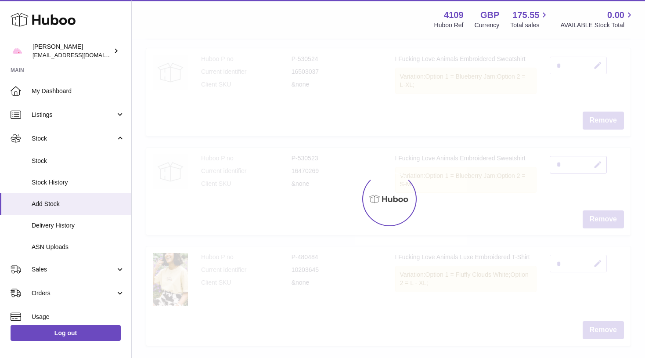
scroll to position [827, 0]
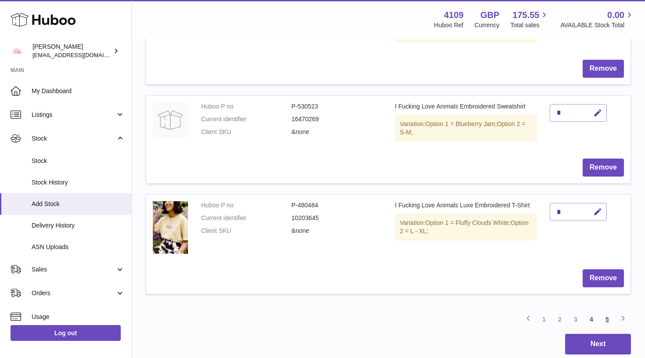
click at [605, 311] on link "5" at bounding box center [607, 319] width 16 height 16
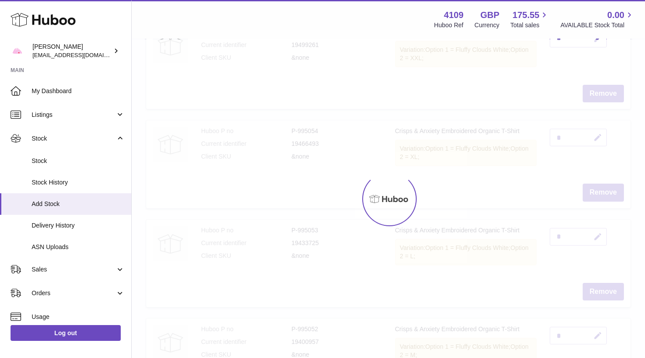
scroll to position [40, 0]
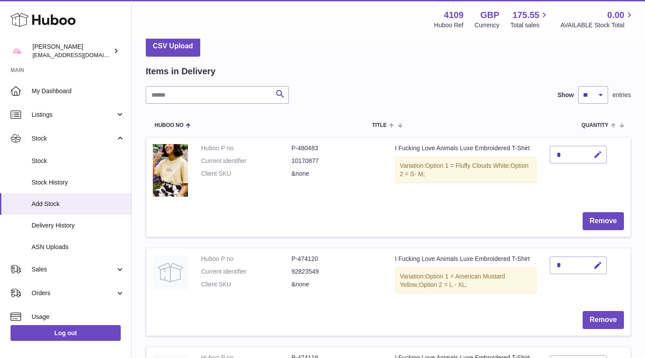
click at [597, 155] on icon "button" at bounding box center [597, 154] width 9 height 9
type input "*"
click at [597, 154] on button "submit" at bounding box center [596, 155] width 17 height 14
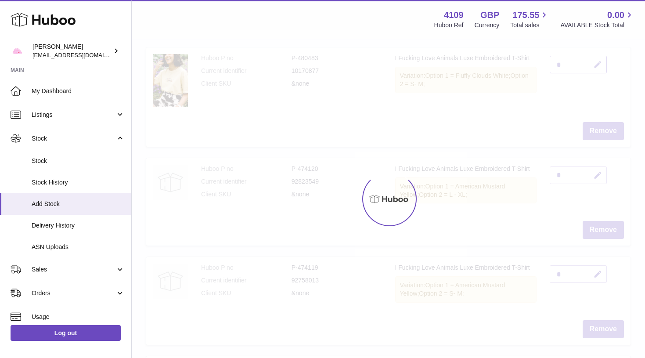
scroll to position [133, 0]
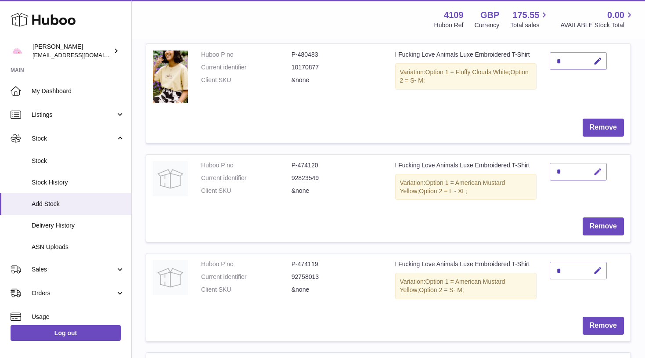
click at [598, 170] on icon "button" at bounding box center [597, 171] width 9 height 9
type input "*"
click at [597, 170] on button "submit" at bounding box center [596, 172] width 17 height 14
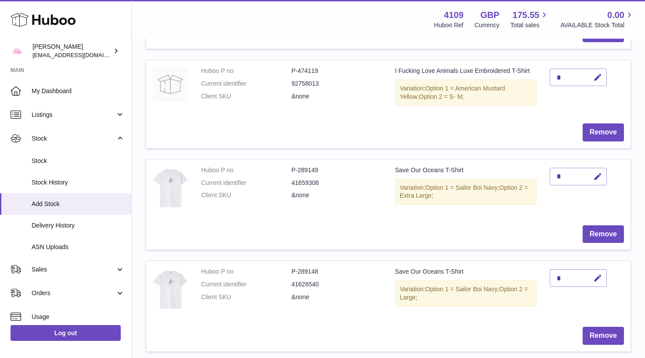
scroll to position [328, 0]
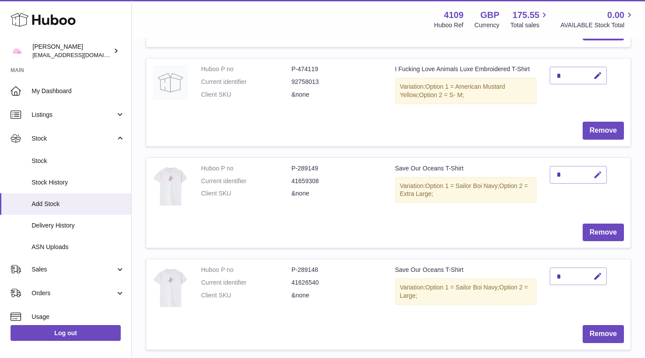
click at [598, 170] on icon "button" at bounding box center [597, 174] width 9 height 9
type input "*"
click at [597, 182] on button "submit" at bounding box center [596, 189] width 17 height 14
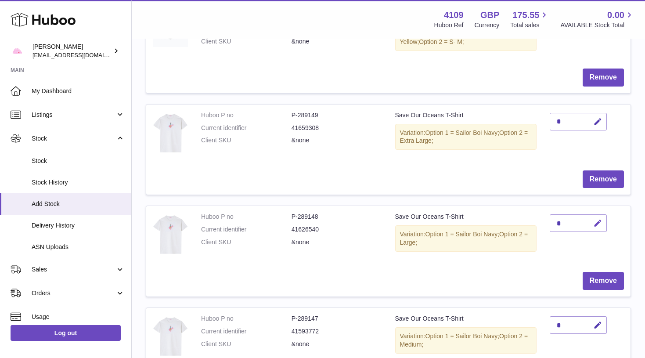
click at [598, 219] on icon "button" at bounding box center [597, 223] width 9 height 9
type input "*"
click at [597, 218] on button "submit" at bounding box center [596, 223] width 17 height 14
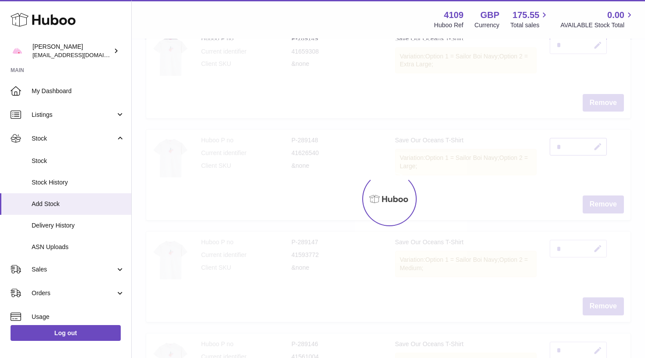
scroll to position [461, 0]
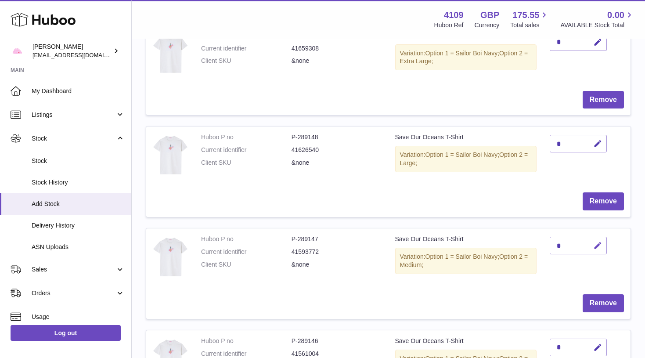
click at [597, 245] on button "button" at bounding box center [596, 246] width 21 height 18
type input "*"
click at [597, 239] on button "submit" at bounding box center [596, 245] width 17 height 14
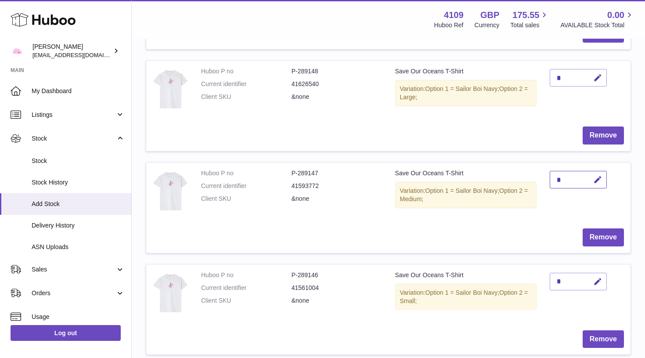
scroll to position [529, 0]
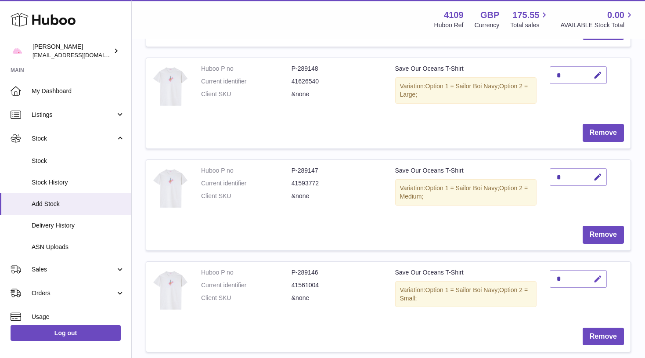
click at [597, 276] on icon "button" at bounding box center [597, 278] width 9 height 9
type input "*"
click at [597, 286] on button "submit" at bounding box center [596, 293] width 17 height 14
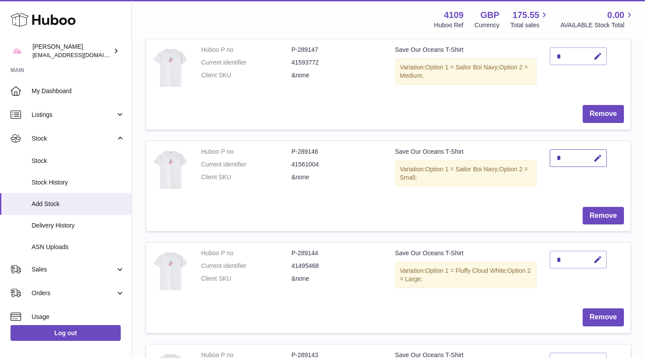
scroll to position [723, 0]
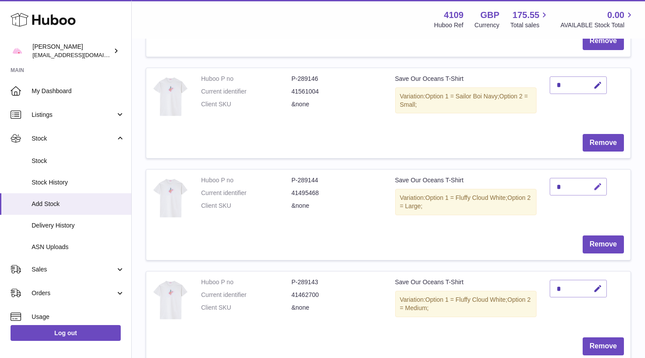
click at [595, 178] on button "button" at bounding box center [596, 187] width 21 height 18
type input "*"
click at [597, 180] on button "submit" at bounding box center [596, 187] width 17 height 14
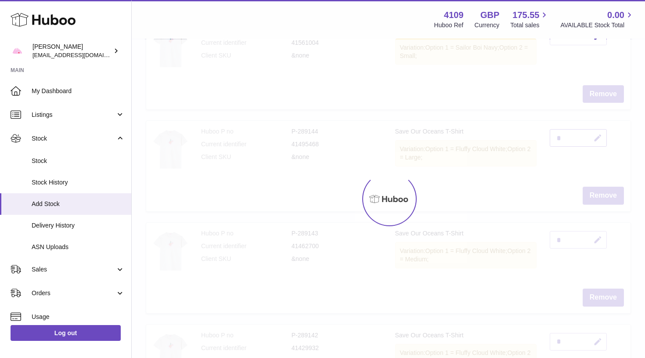
scroll to position [771, 0]
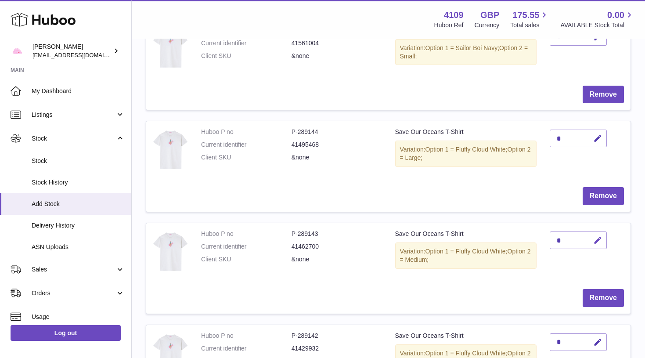
click at [601, 236] on icon "button" at bounding box center [597, 240] width 9 height 9
type input "*"
click at [597, 233] on button "submit" at bounding box center [596, 240] width 17 height 14
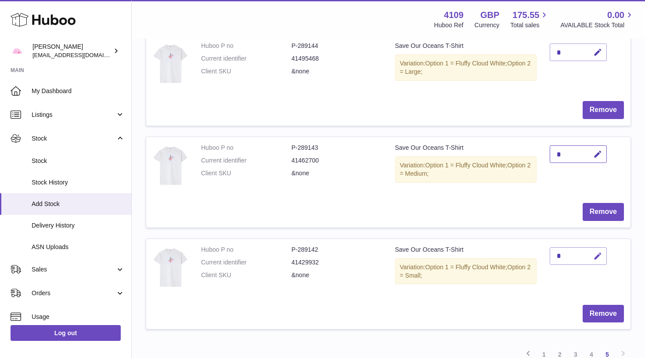
scroll to position [857, 0]
click at [598, 252] on icon "button" at bounding box center [597, 256] width 9 height 9
type input "*"
click at [597, 249] on button "submit" at bounding box center [596, 256] width 17 height 14
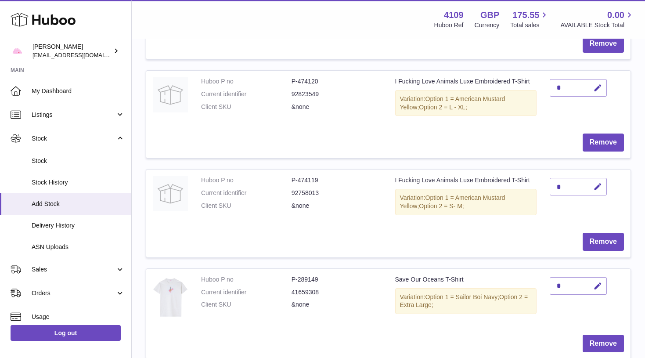
scroll to position [0, 0]
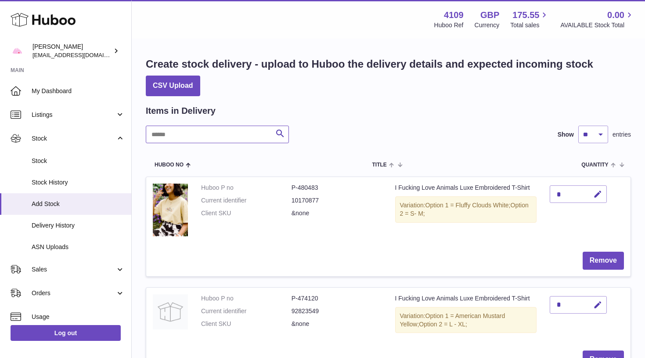
click at [224, 136] on input "text" at bounding box center [217, 135] width 143 height 18
type input "*****"
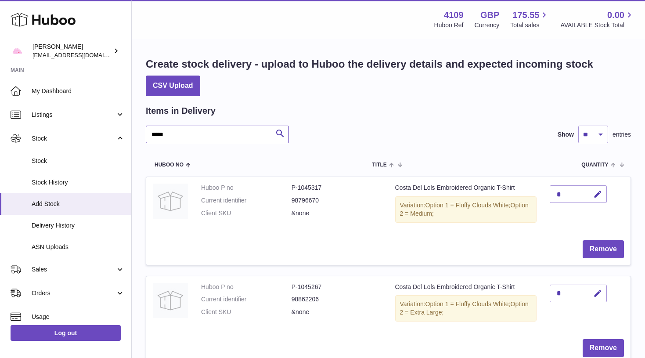
click at [248, 135] on input "*****" at bounding box center [217, 135] width 143 height 18
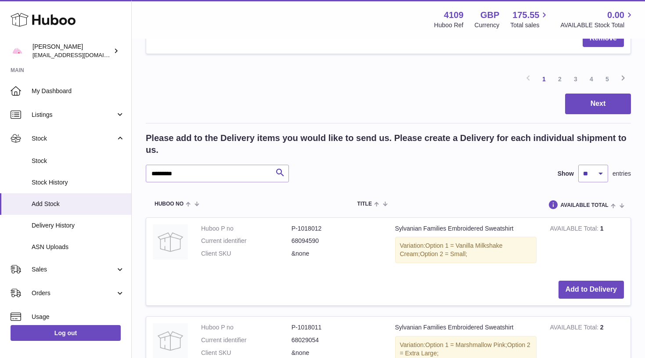
scroll to position [1147, 0]
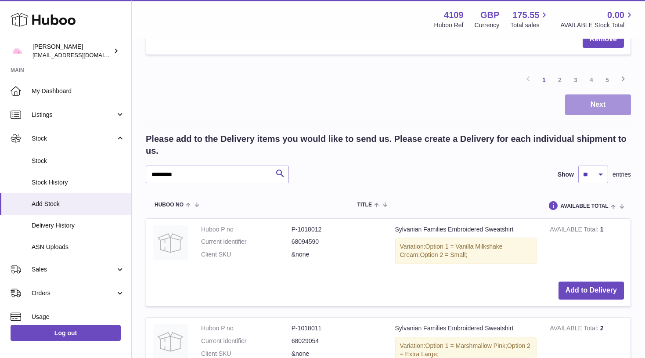
click at [602, 94] on button "Next" at bounding box center [598, 104] width 66 height 21
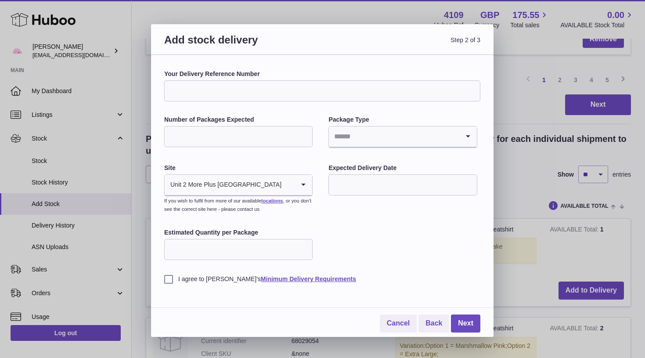
click at [259, 138] on input "Number of Packages Expected" at bounding box center [238, 136] width 148 height 21
type input "*"
click at [374, 134] on input "Search for option" at bounding box center [394, 136] width 130 height 20
click at [360, 190] on li "Boxes" at bounding box center [402, 196] width 147 height 18
click at [369, 177] on input "text" at bounding box center [402, 184] width 148 height 21
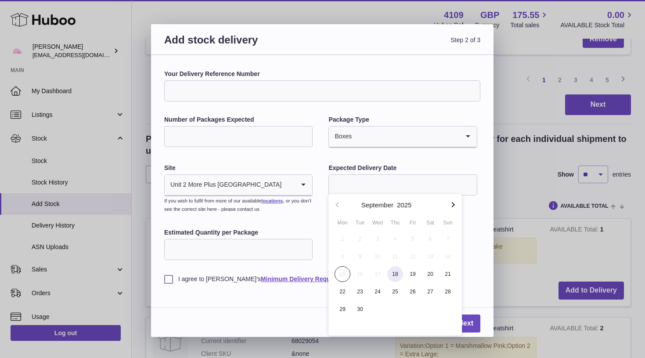
click at [393, 274] on span "18" at bounding box center [395, 274] width 16 height 16
type input "**********"
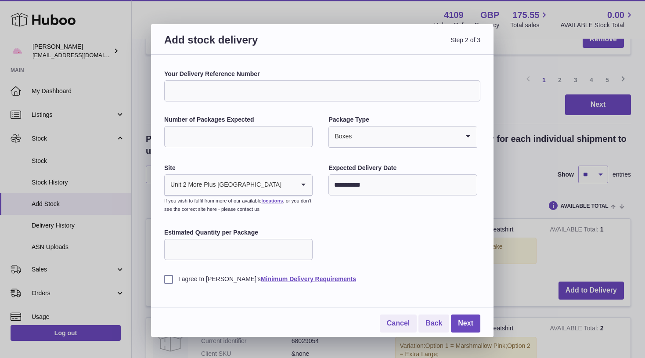
click at [202, 278] on label "I agree to Huboo's Minimum Delivery Requirements" at bounding box center [322, 279] width 316 height 8
click at [464, 321] on link "Next" at bounding box center [465, 323] width 29 height 18
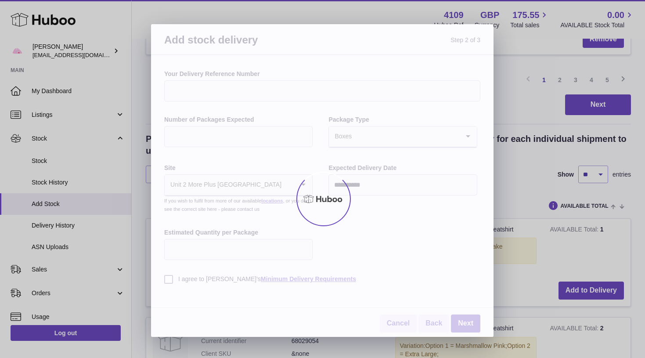
scroll to position [824, 0]
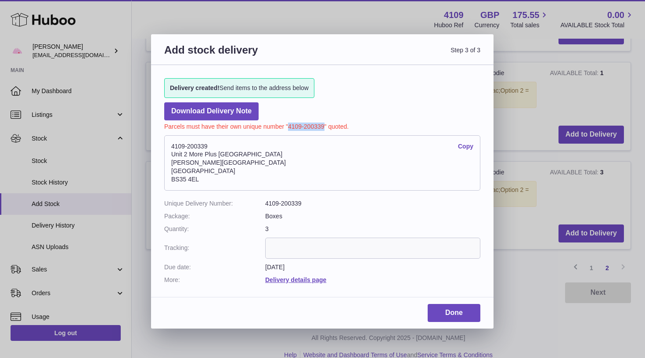
drag, startPoint x: 323, startPoint y: 126, endPoint x: 289, endPoint y: 126, distance: 33.8
click at [289, 126] on p "Parcels must have their own unique number "4109-200339" quoted." at bounding box center [322, 125] width 316 height 11
copy p "4109-200339"
click at [442, 307] on link "Done" at bounding box center [454, 313] width 53 height 18
